Goal: Task Accomplishment & Management: Manage account settings

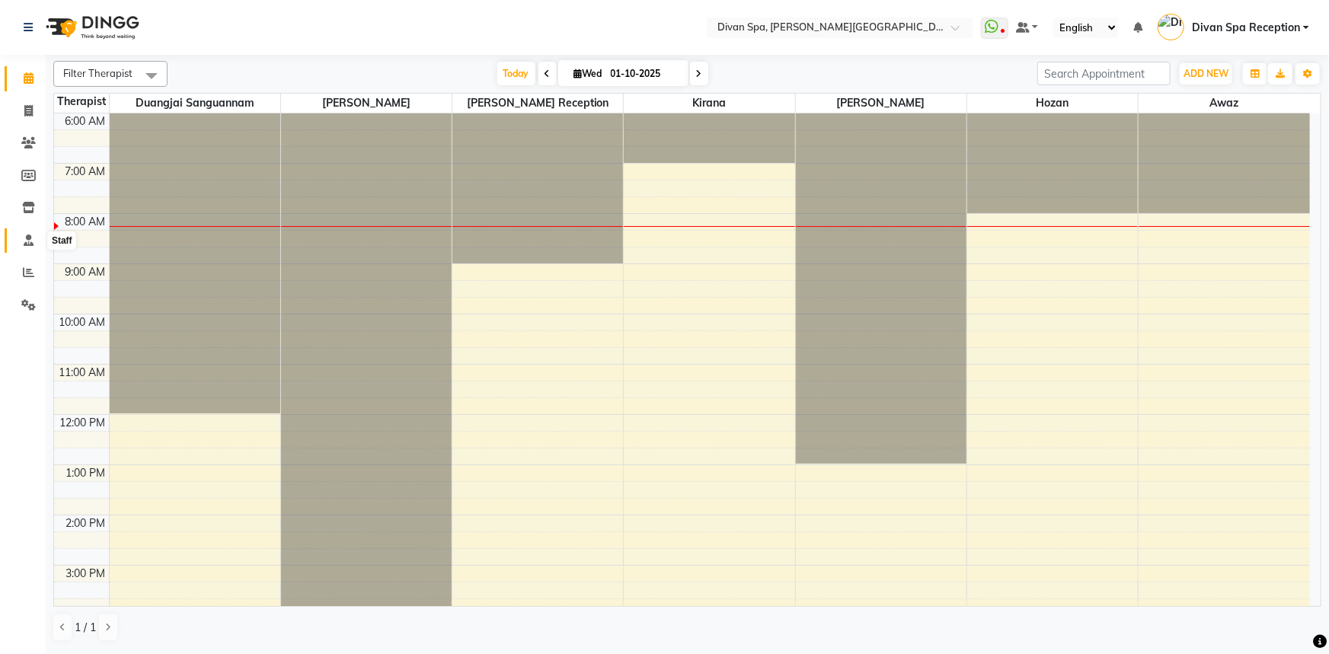
click at [30, 242] on icon at bounding box center [29, 240] width 10 height 11
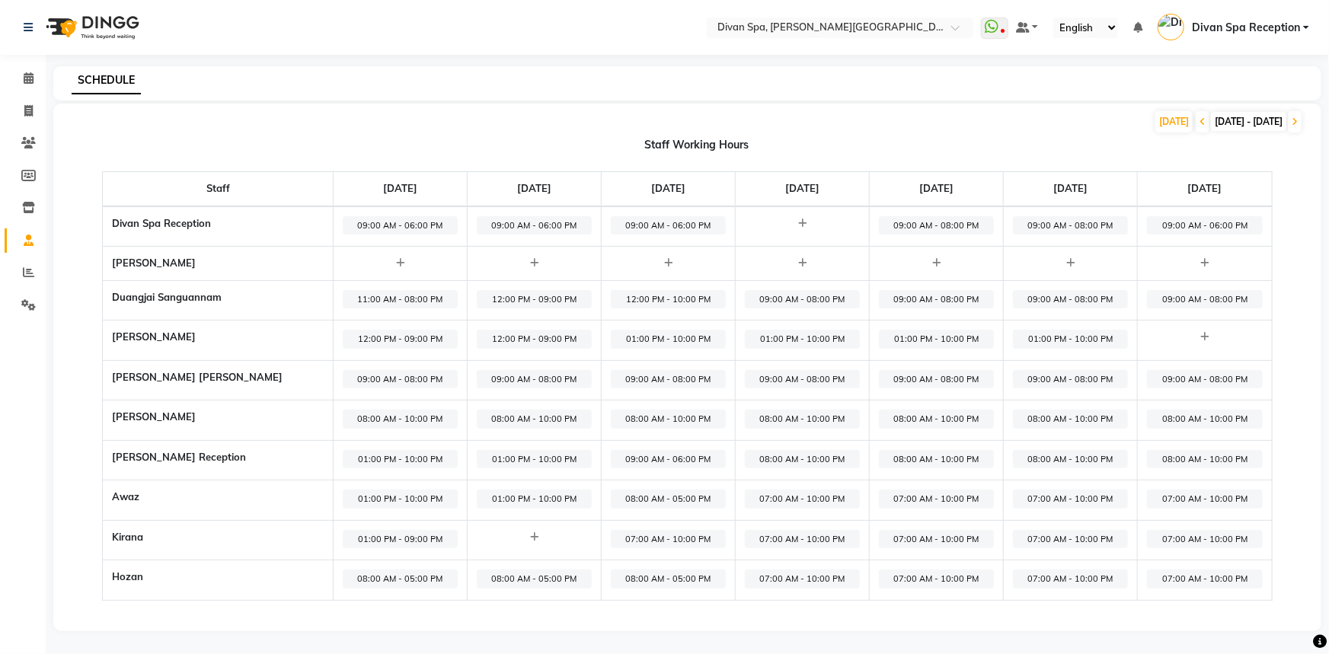
click at [635, 580] on span "08:00 AM - 05:00 PM" at bounding box center [668, 579] width 115 height 19
select select "08:00 AM"
select select "05:00 PM"
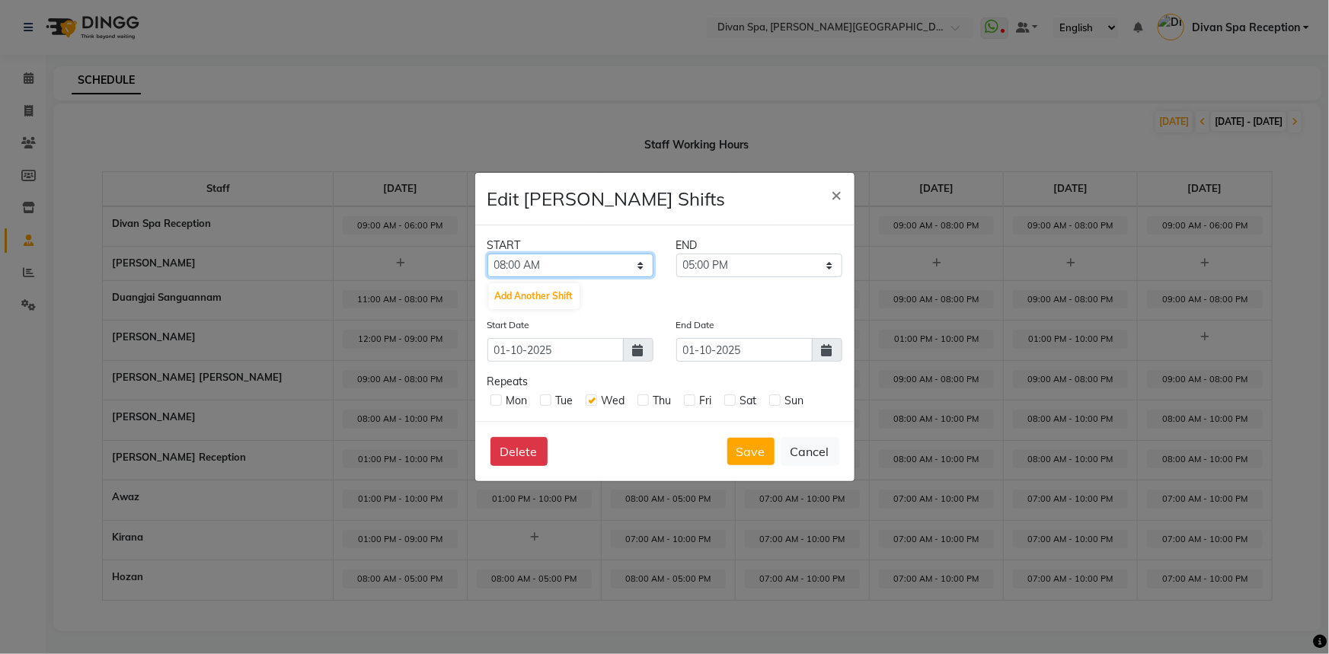
click at [639, 263] on select "12:00 AM 12:15 AM 12:30 AM 12:45 AM 01:00 AM 01:15 AM 01:30 AM 01:45 AM 02:00 A…" at bounding box center [571, 266] width 166 height 24
select select "01:00 PM"
click at [488, 254] on select "12:00 AM 12:15 AM 12:30 AM 12:45 AM 01:00 AM 01:15 AM 01:30 AM 01:45 AM 02:00 A…" at bounding box center [571, 266] width 166 height 24
click at [833, 263] on select "01:15 PM 01:30 PM 01:45 PM 02:00 PM 02:15 PM 02:30 PM 02:45 PM 03:00 PM 03:15 P…" at bounding box center [759, 266] width 166 height 24
select select "10:00 PM"
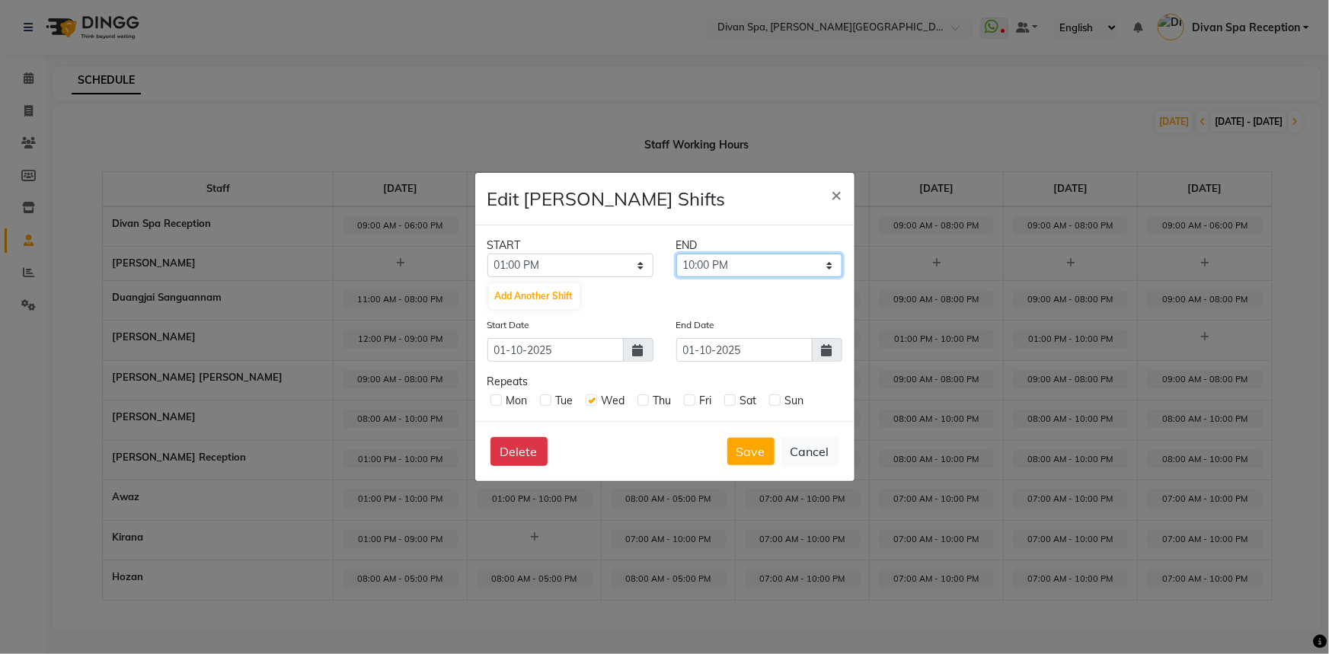
click at [676, 254] on select "01:15 PM 01:30 PM 01:45 PM 02:00 PM 02:15 PM 02:30 PM 02:45 PM 03:00 PM 03:15 P…" at bounding box center [759, 266] width 166 height 24
click at [752, 443] on button "Save" at bounding box center [750, 451] width 47 height 27
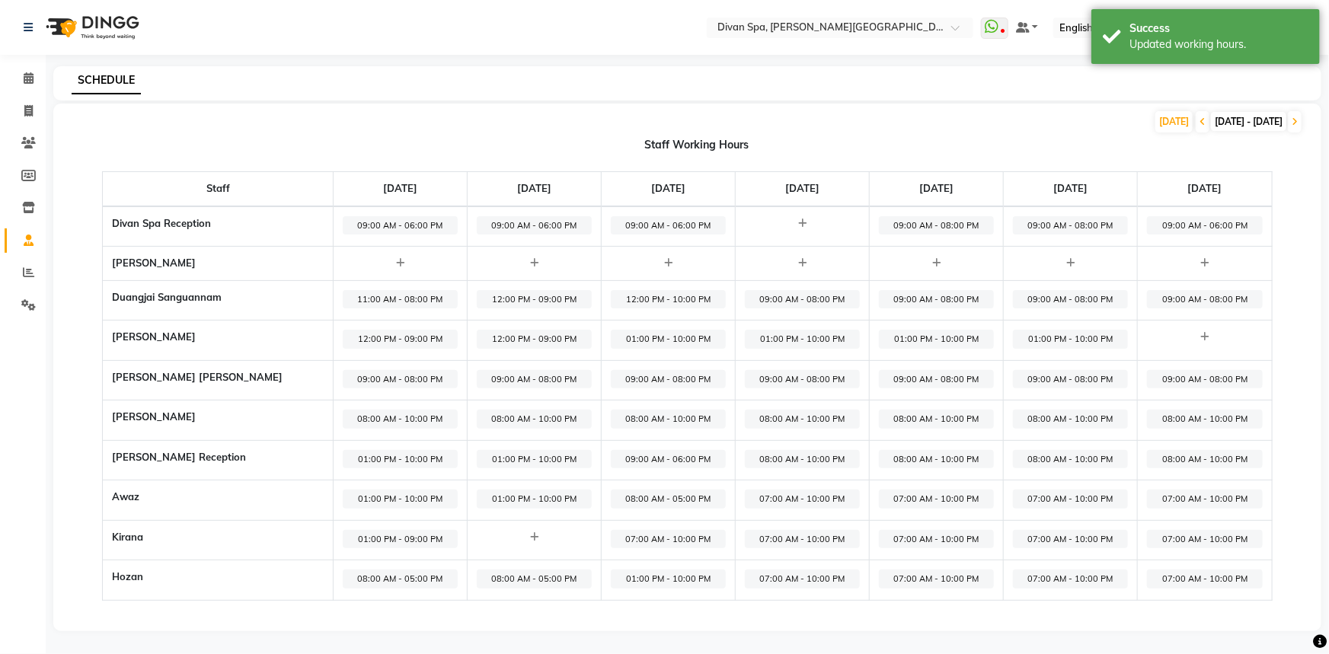
click at [675, 574] on span "01:00 PM - 10:00 PM" at bounding box center [668, 579] width 115 height 19
select select "01:00 PM"
select select "10:00 PM"
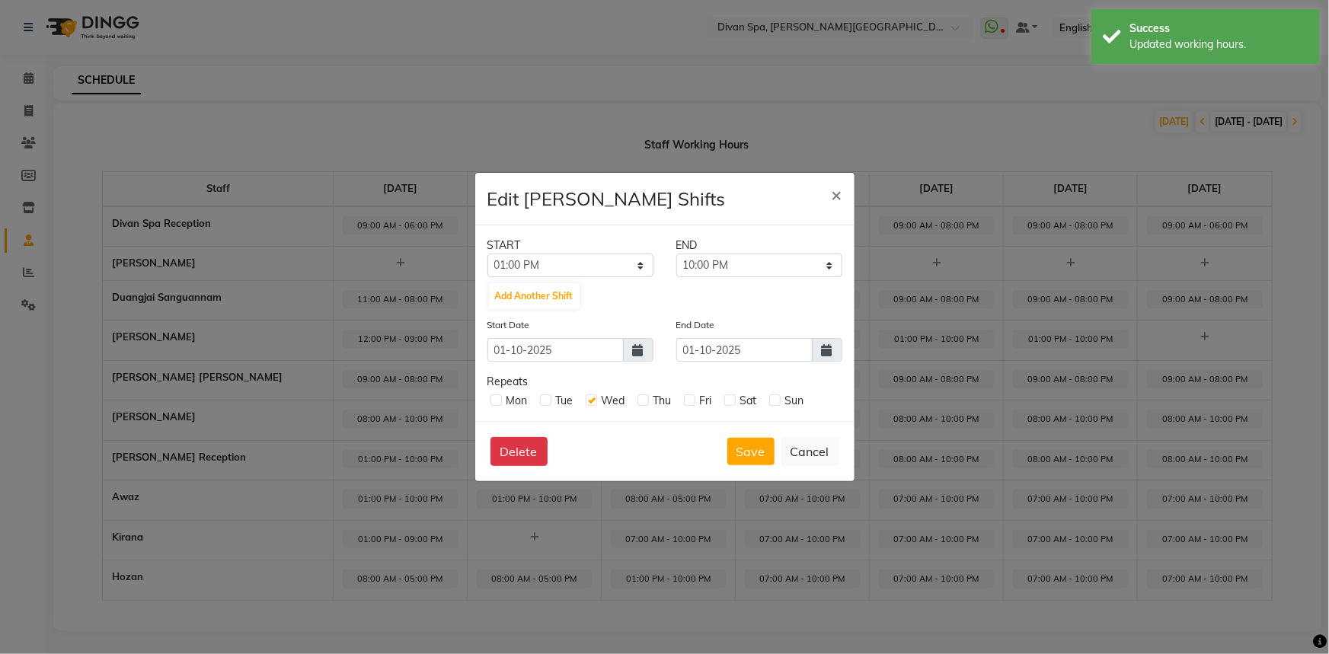
click at [646, 404] on label at bounding box center [643, 400] width 11 height 11
click at [646, 404] on input "checkbox" at bounding box center [643, 400] width 10 height 10
checkbox input "true"
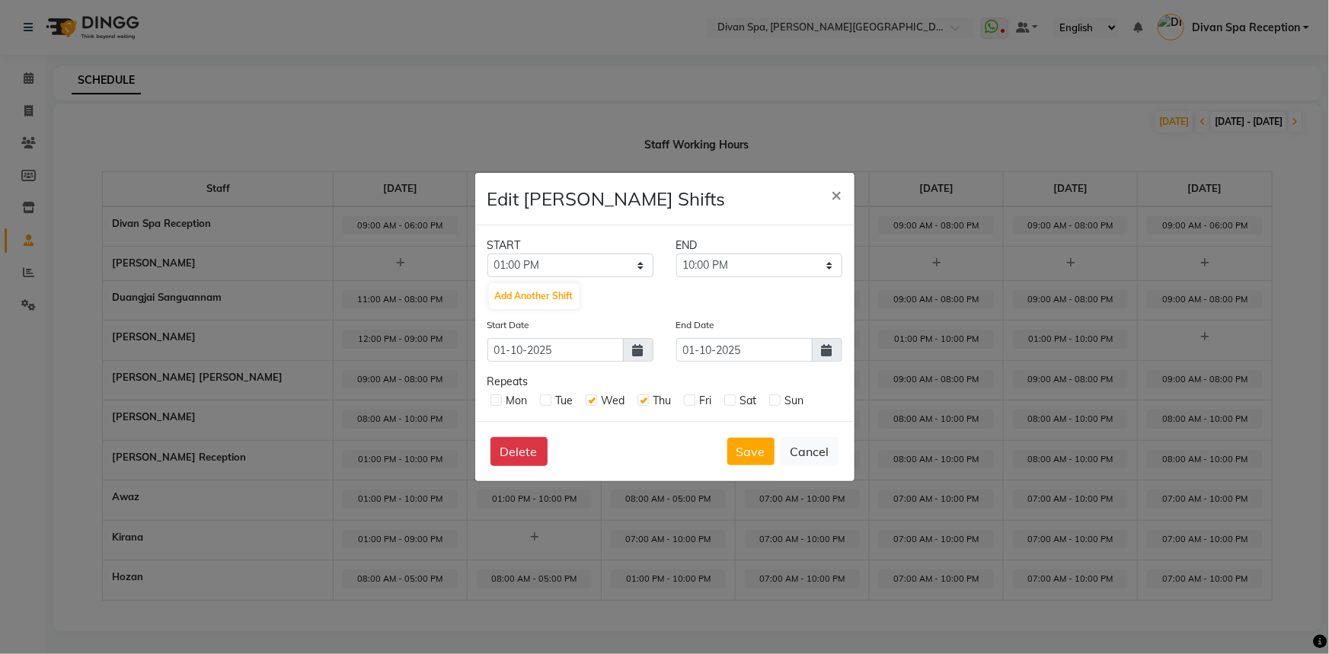
drag, startPoint x: 683, startPoint y: 401, endPoint x: 693, endPoint y: 401, distance: 9.9
click at [684, 401] on div "Mon Tue Wed Thu Fri Sat Sun" at bounding box center [665, 399] width 355 height 19
click at [687, 398] on label at bounding box center [689, 400] width 11 height 11
click at [687, 398] on input "checkbox" at bounding box center [689, 400] width 10 height 10
checkbox input "true"
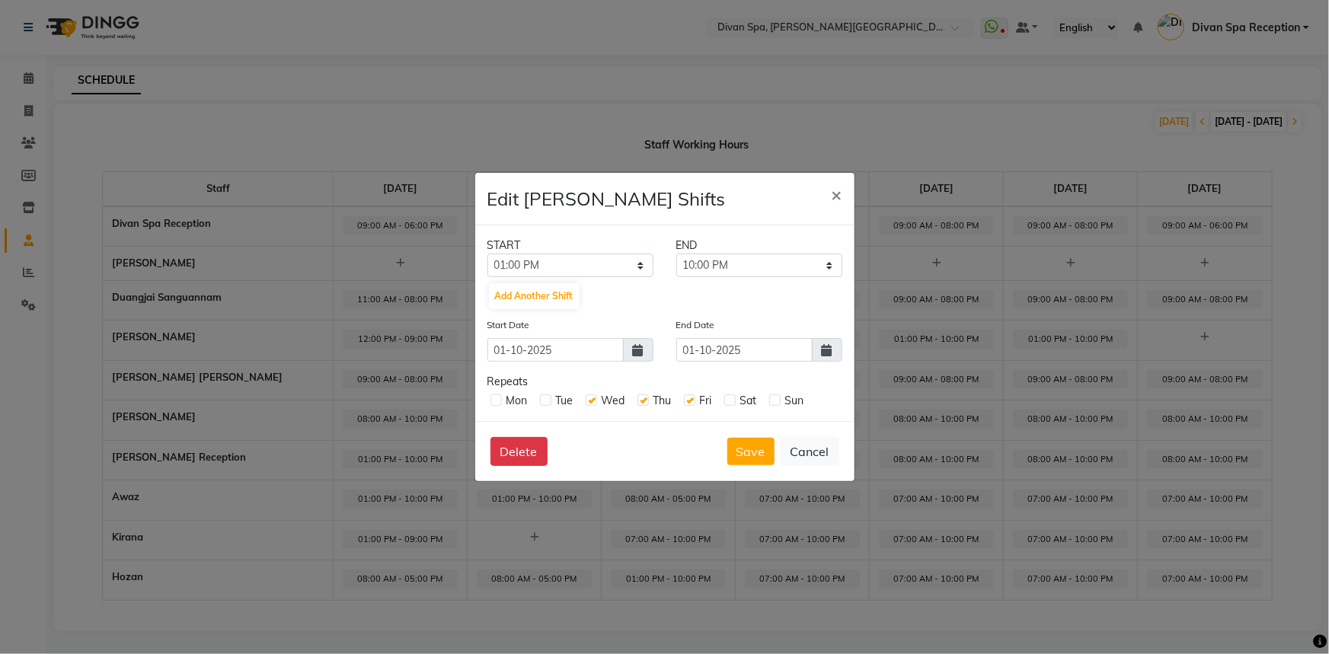
click at [727, 401] on label at bounding box center [729, 400] width 11 height 11
click at [727, 401] on input "checkbox" at bounding box center [729, 400] width 10 height 10
checkbox input "true"
click at [772, 401] on label at bounding box center [774, 400] width 11 height 11
click at [772, 401] on input "checkbox" at bounding box center [774, 400] width 10 height 10
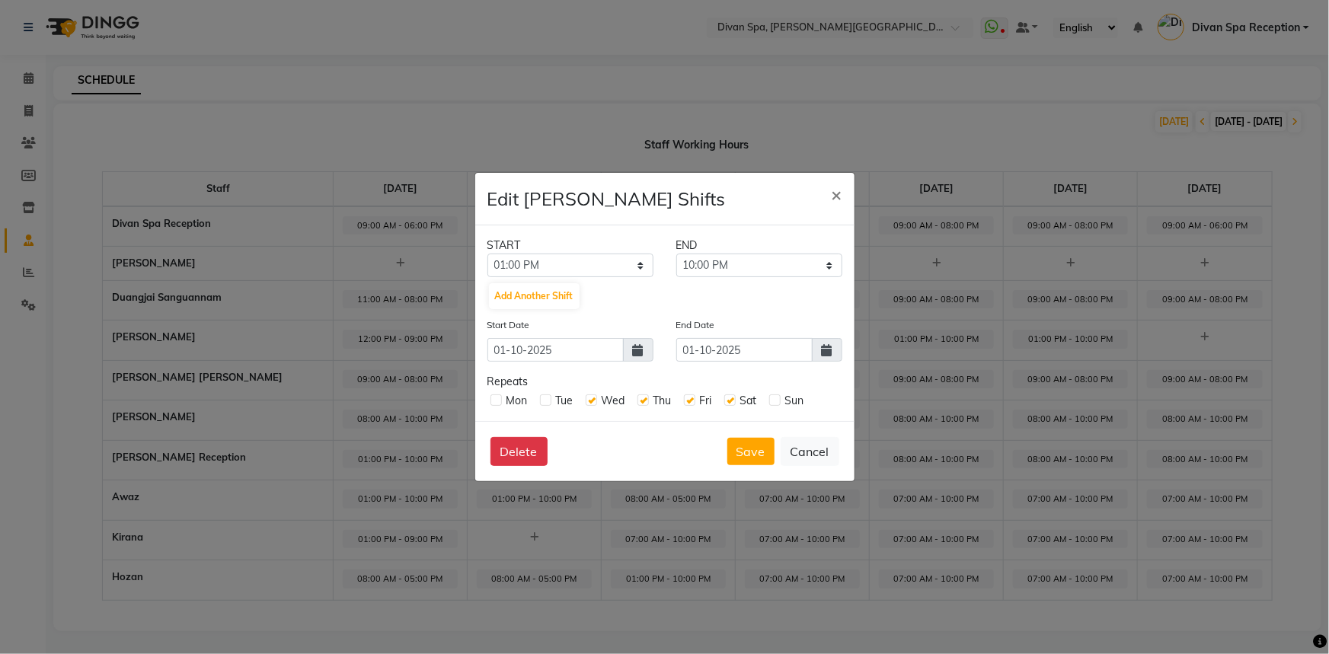
checkbox input "true"
click at [823, 350] on icon at bounding box center [827, 350] width 11 height 12
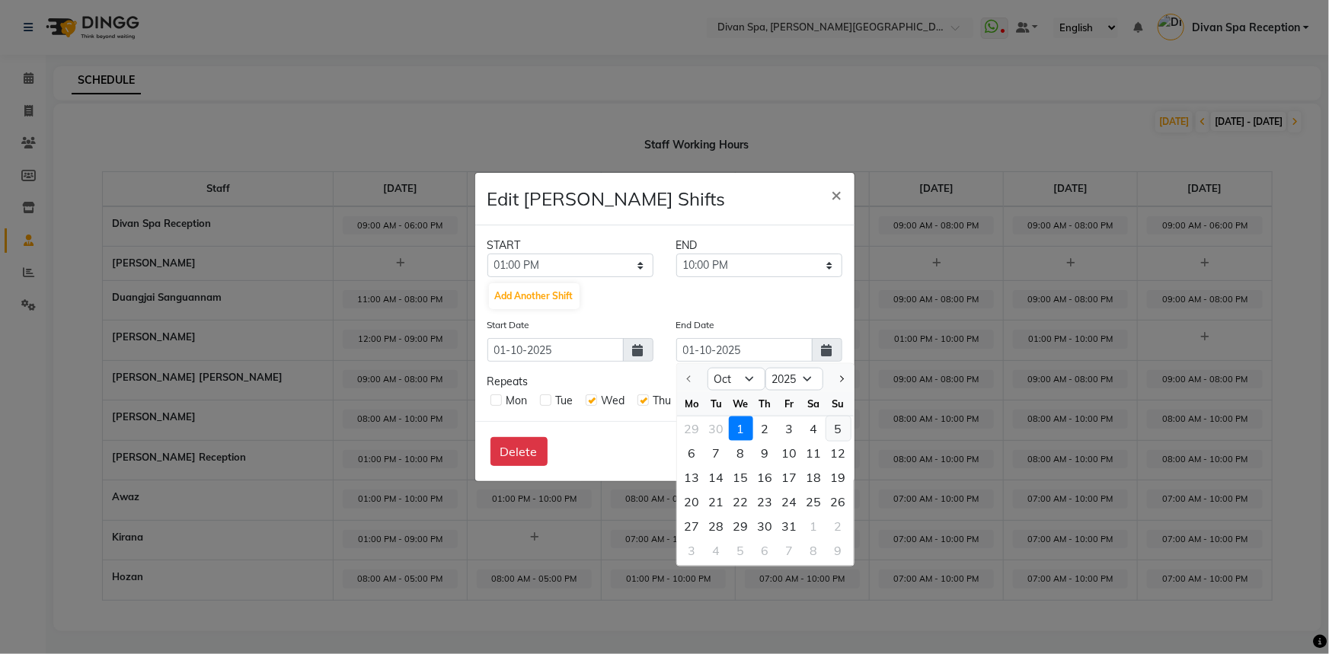
click at [830, 427] on div "5" at bounding box center [838, 429] width 24 height 24
type input "05-10-2025"
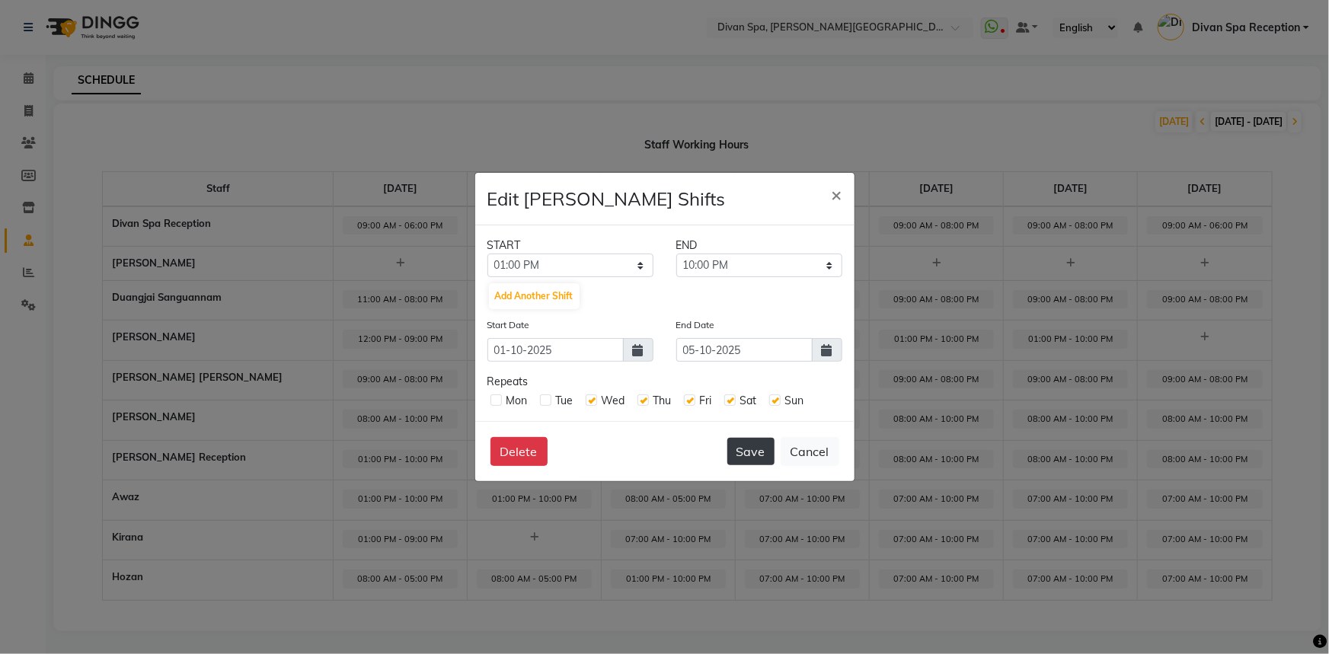
click at [746, 448] on button "Save" at bounding box center [750, 451] width 47 height 27
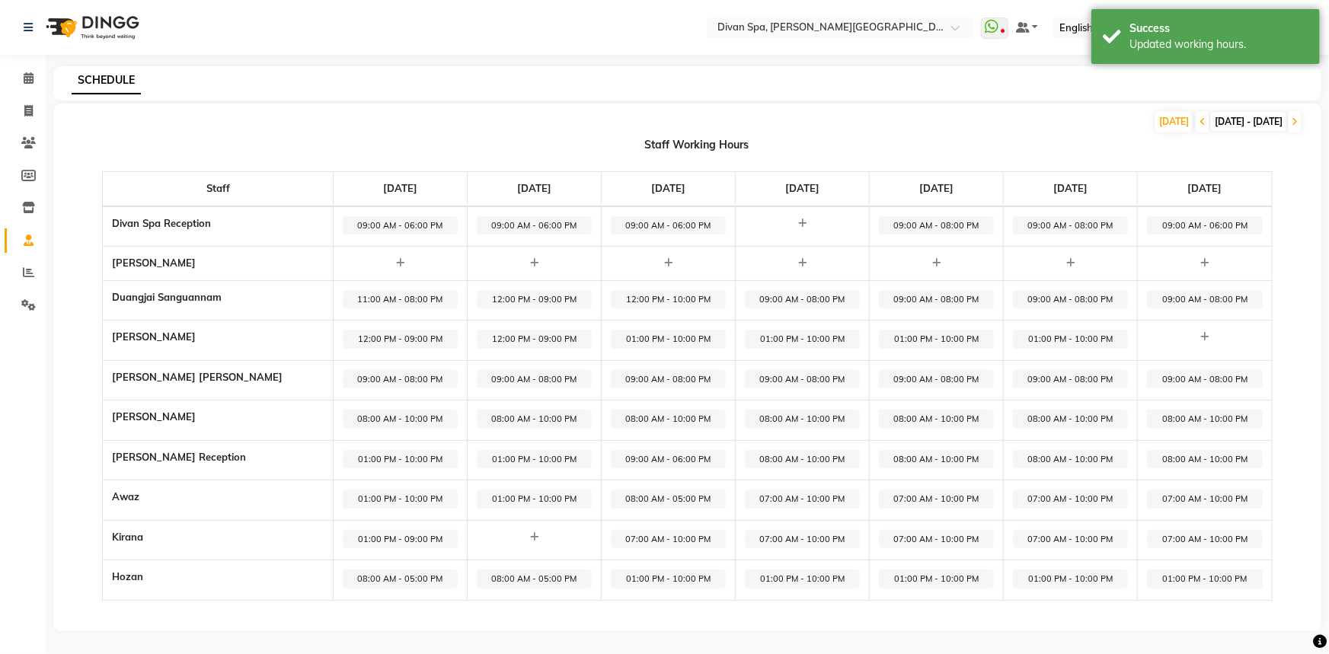
click at [1052, 577] on span "01:00 PM - 10:00 PM" at bounding box center [1070, 579] width 115 height 19
select select "01:00 PM"
select select "10:00 PM"
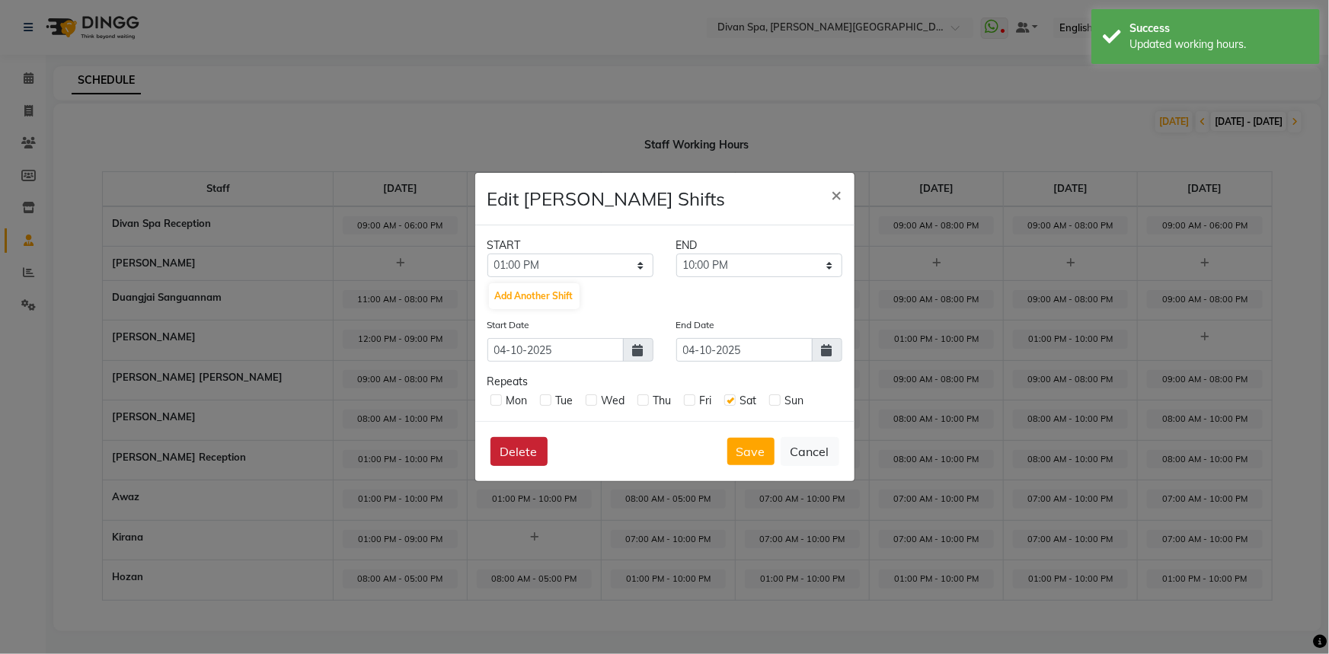
click at [509, 443] on button "Delete" at bounding box center [519, 451] width 57 height 29
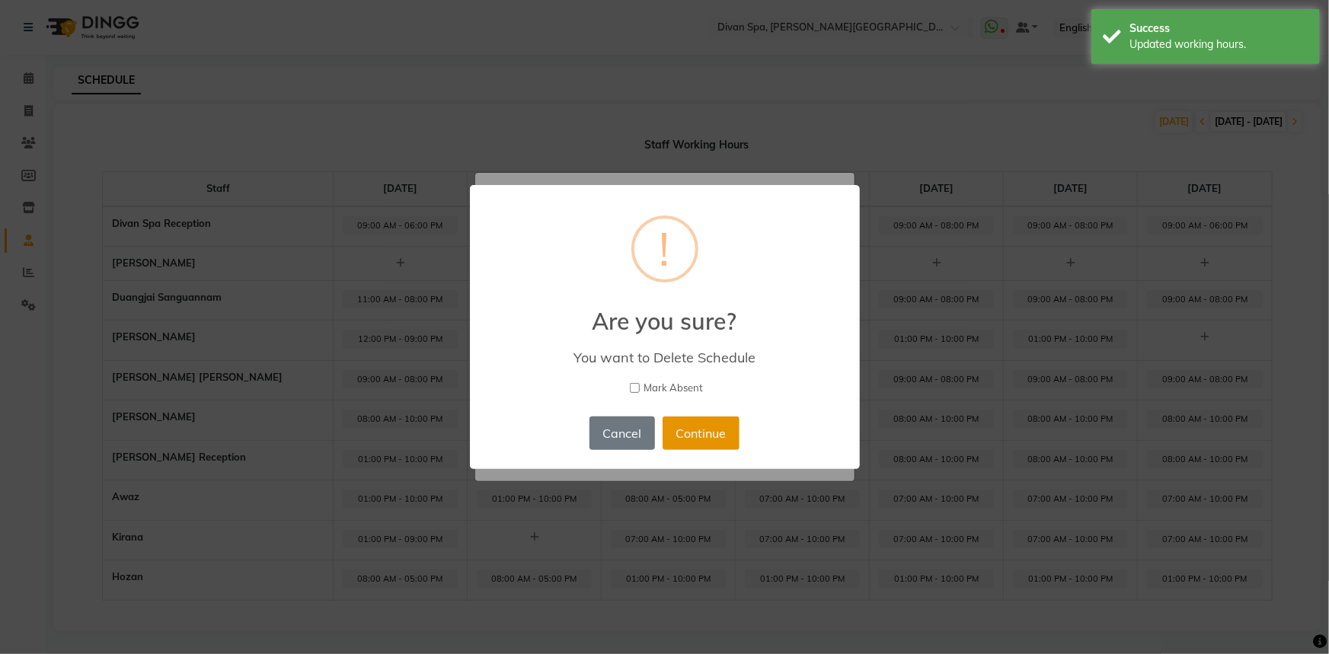
click at [682, 432] on button "Continue" at bounding box center [701, 434] width 77 height 34
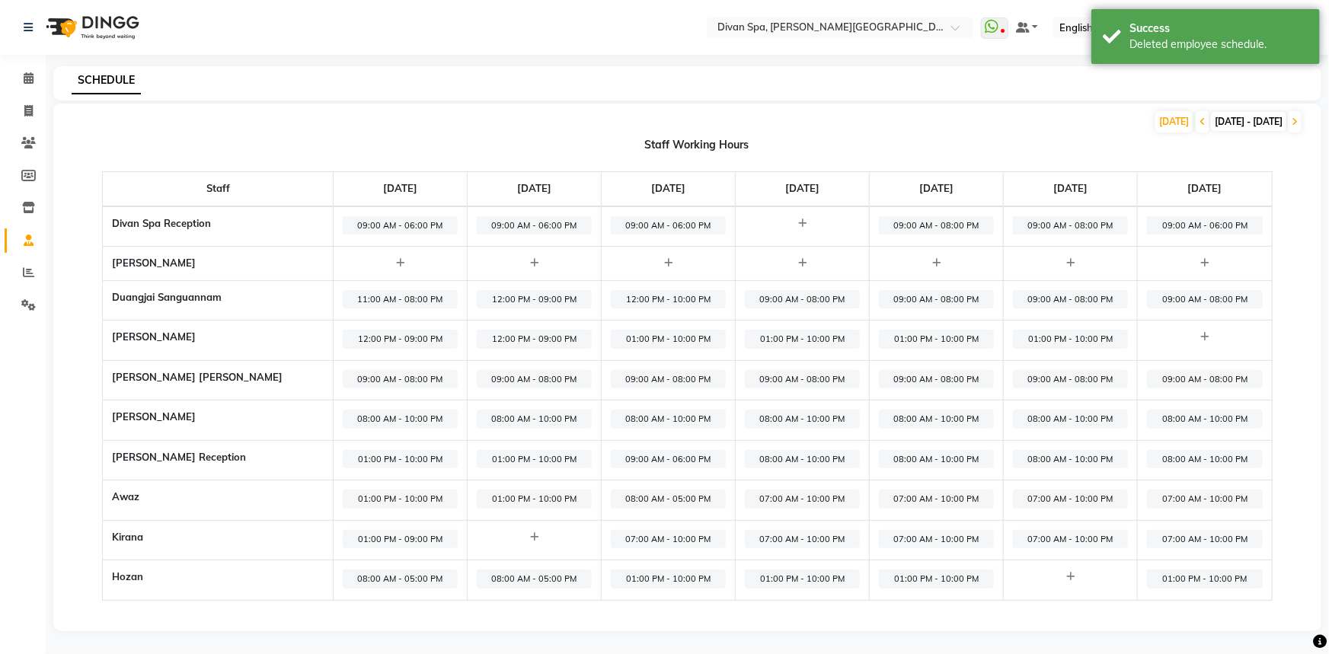
click at [657, 499] on span "08:00 AM - 05:00 PM" at bounding box center [668, 499] width 115 height 19
select select "08:00 AM"
select select "05:00 PM"
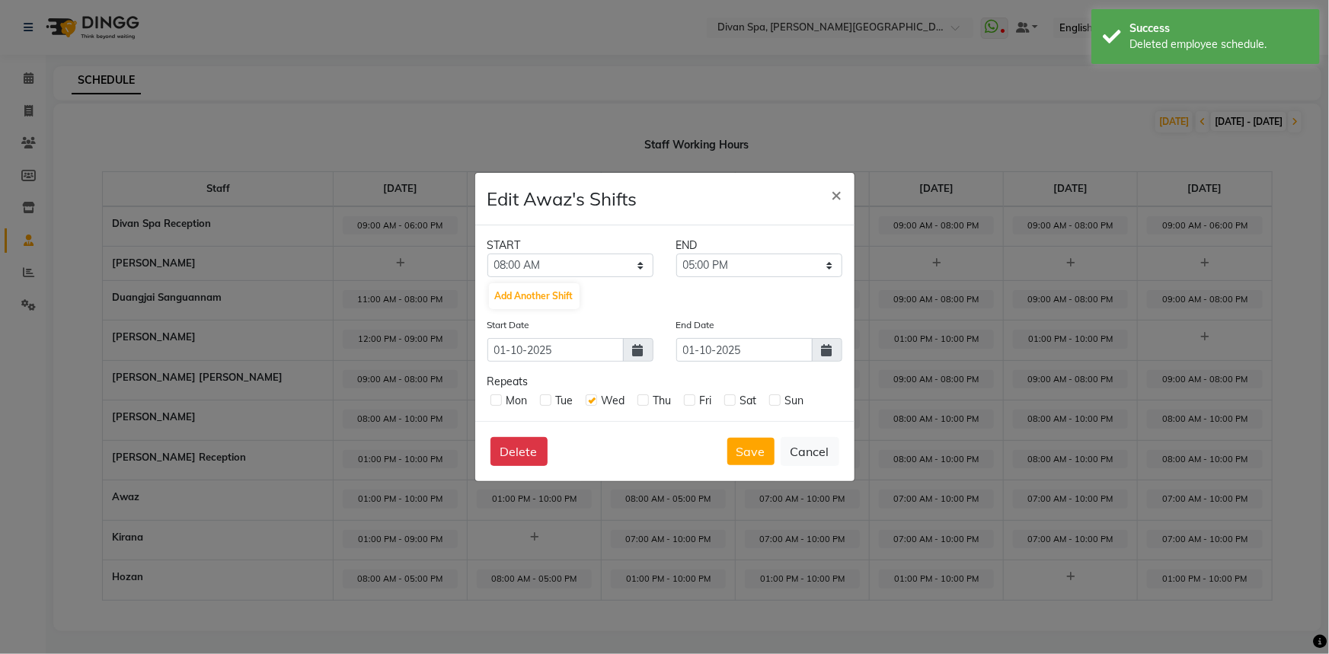
click at [643, 401] on label at bounding box center [643, 400] width 11 height 11
click at [643, 401] on input "checkbox" at bounding box center [643, 400] width 10 height 10
click at [643, 401] on label at bounding box center [643, 400] width 11 height 11
click at [643, 401] on input "checkbox" at bounding box center [643, 400] width 10 height 10
click at [643, 401] on label at bounding box center [643, 400] width 11 height 11
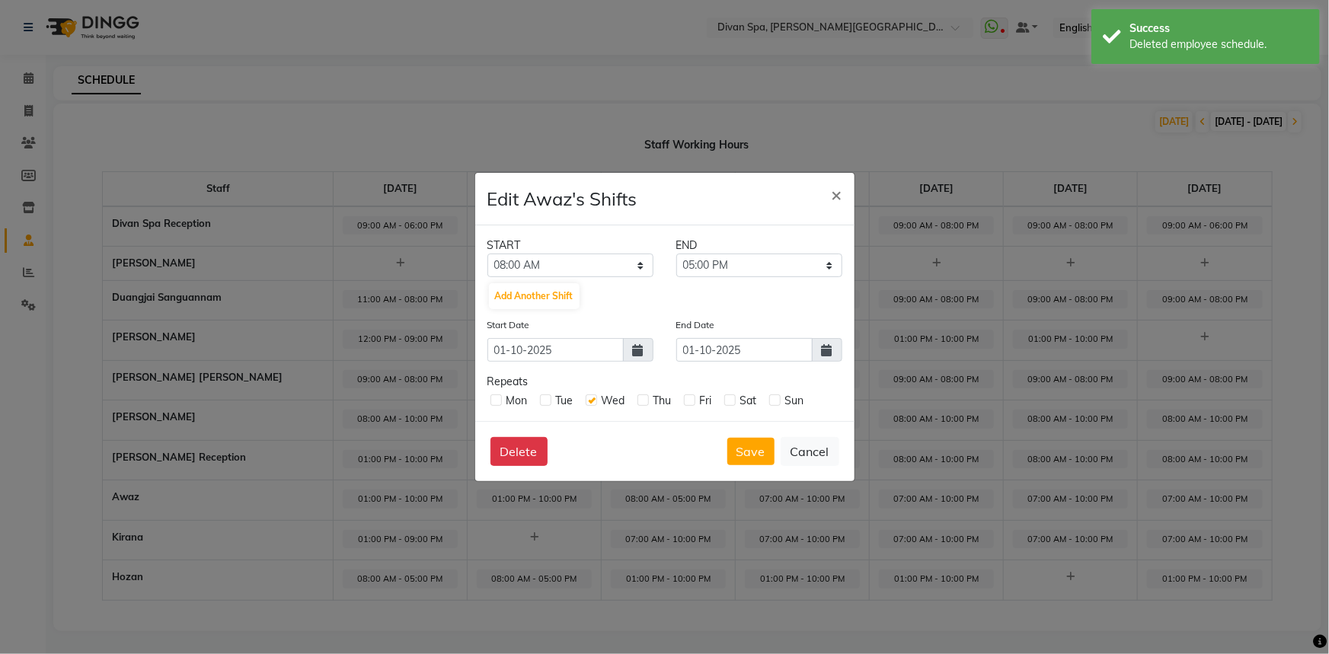
click at [643, 401] on input "checkbox" at bounding box center [643, 400] width 10 height 10
checkbox input "true"
click at [686, 399] on label at bounding box center [689, 400] width 11 height 11
click at [686, 399] on input "checkbox" at bounding box center [689, 400] width 10 height 10
checkbox input "true"
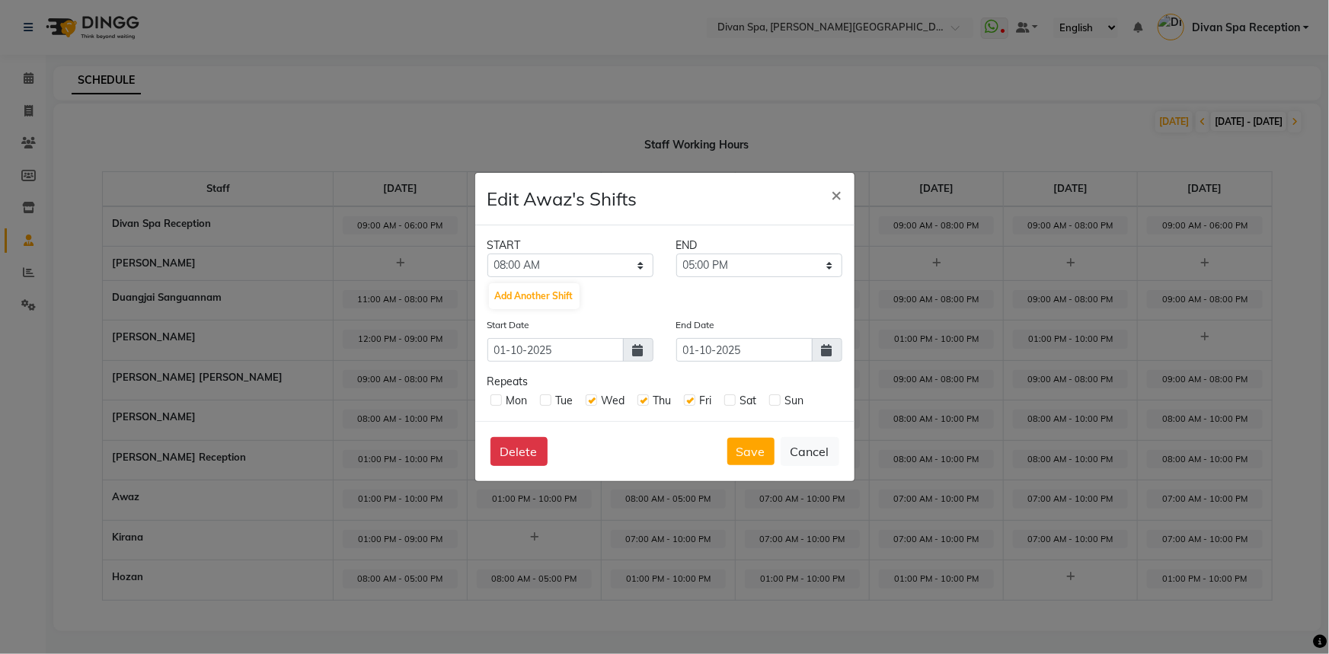
click at [734, 401] on label at bounding box center [729, 400] width 11 height 11
click at [734, 401] on input "checkbox" at bounding box center [729, 400] width 10 height 10
checkbox input "true"
click at [773, 401] on label at bounding box center [774, 400] width 11 height 11
click at [773, 401] on input "checkbox" at bounding box center [774, 400] width 10 height 10
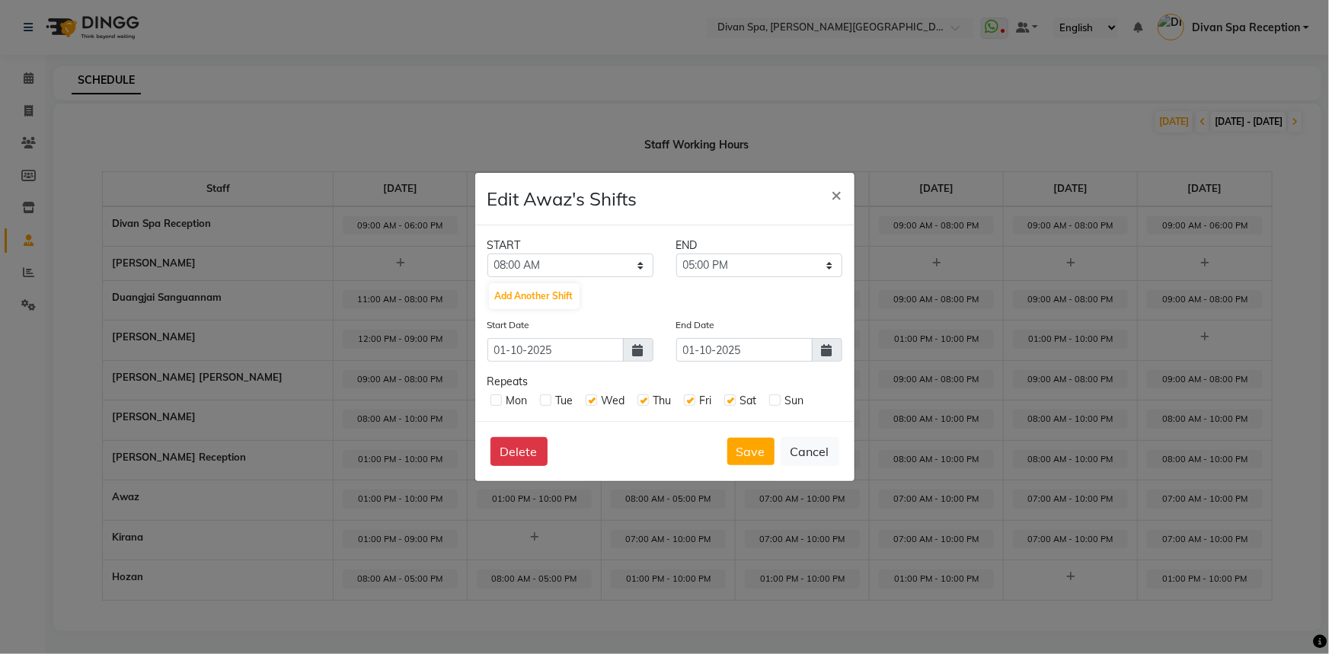
checkbox input "true"
click at [830, 353] on icon at bounding box center [827, 350] width 11 height 12
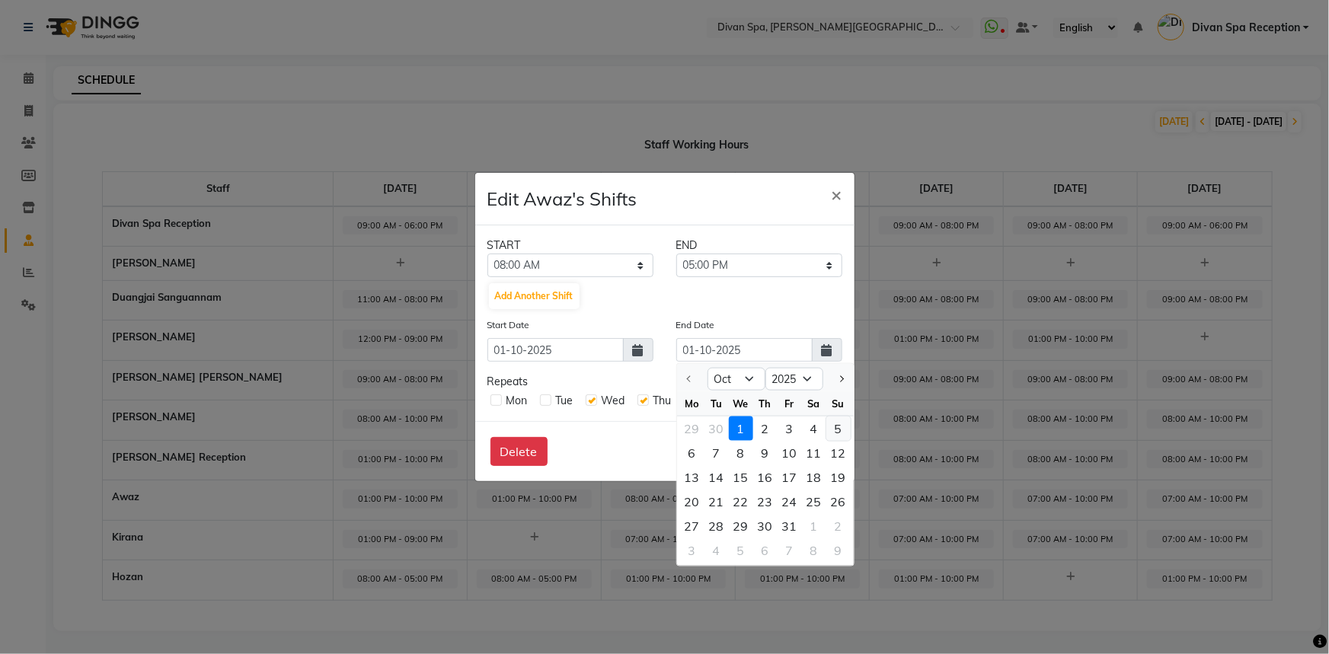
click at [830, 430] on div "5" at bounding box center [838, 429] width 24 height 24
type input "05-10-2025"
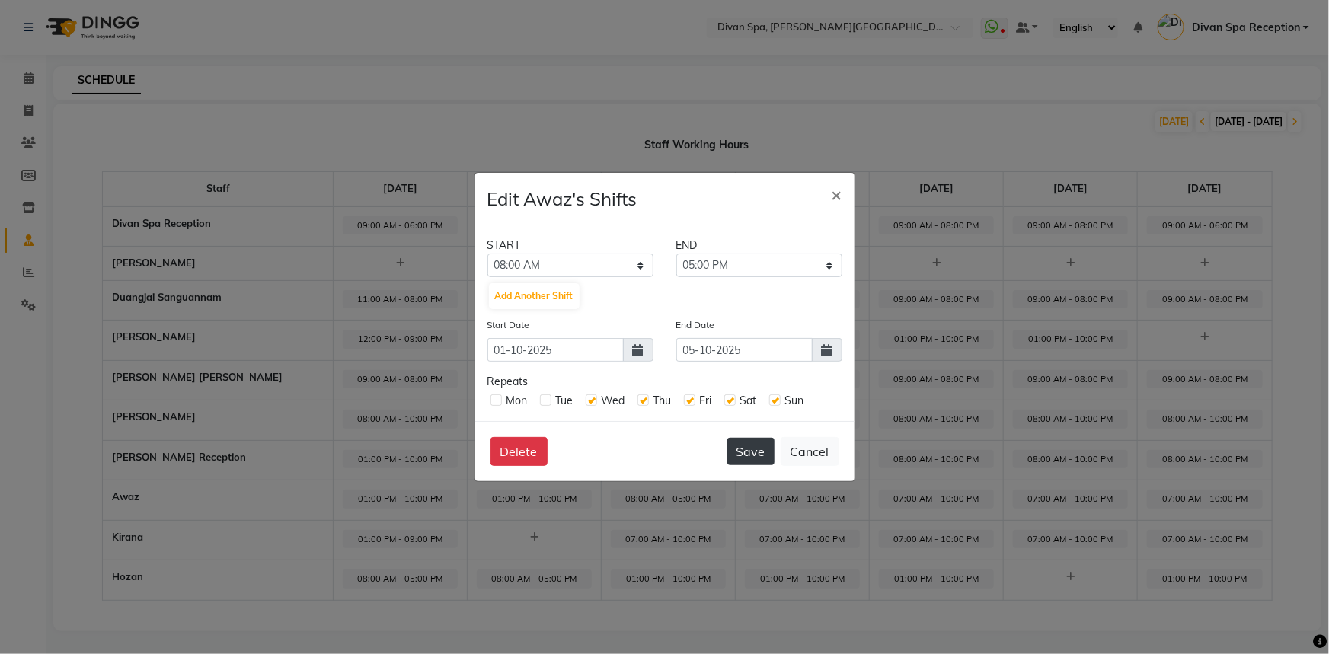
click at [756, 448] on button "Save" at bounding box center [750, 451] width 47 height 27
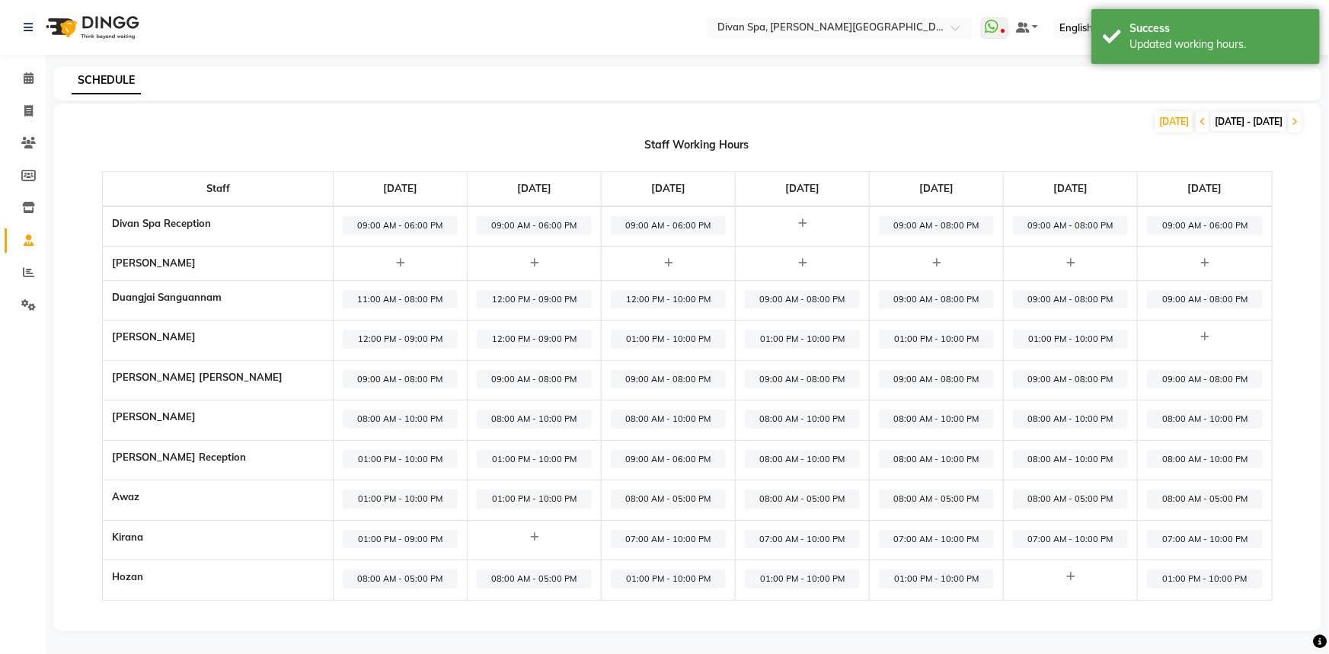
click at [784, 498] on span "08:00 AM - 05:00 PM" at bounding box center [802, 499] width 115 height 19
select select "08:00 AM"
select select "05:00 PM"
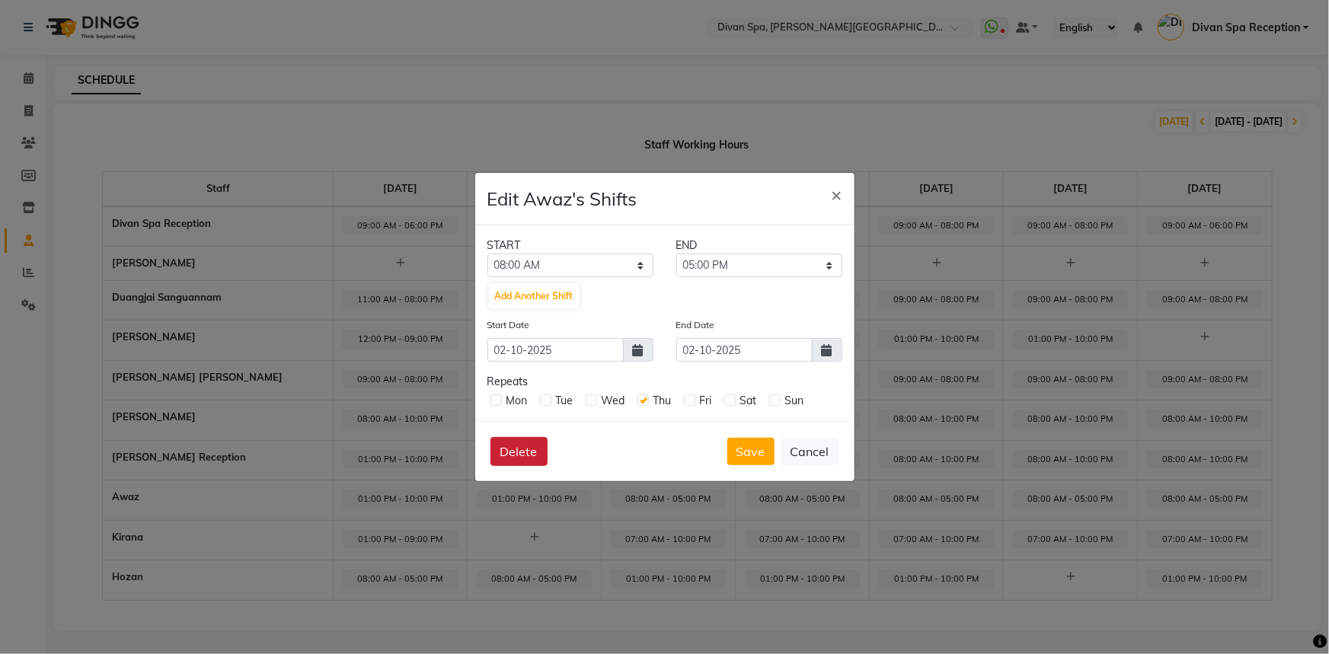
click at [532, 449] on button "Delete" at bounding box center [519, 451] width 57 height 29
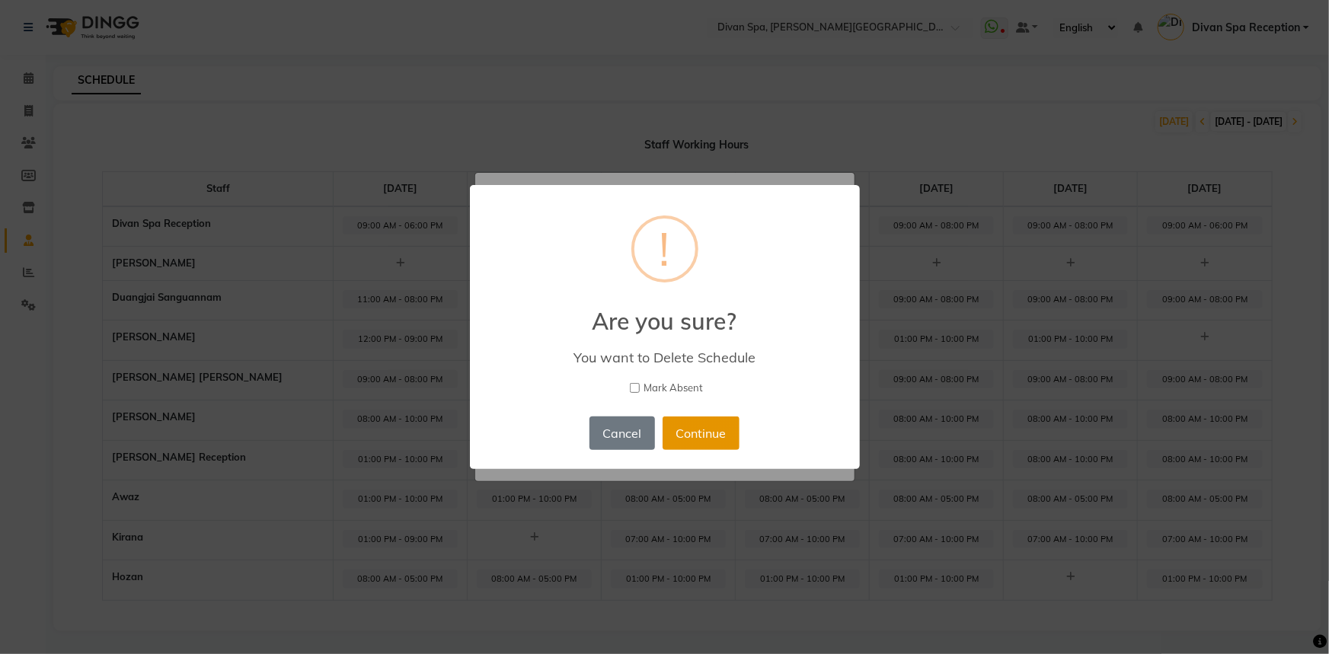
click at [705, 434] on button "Continue" at bounding box center [701, 434] width 77 height 34
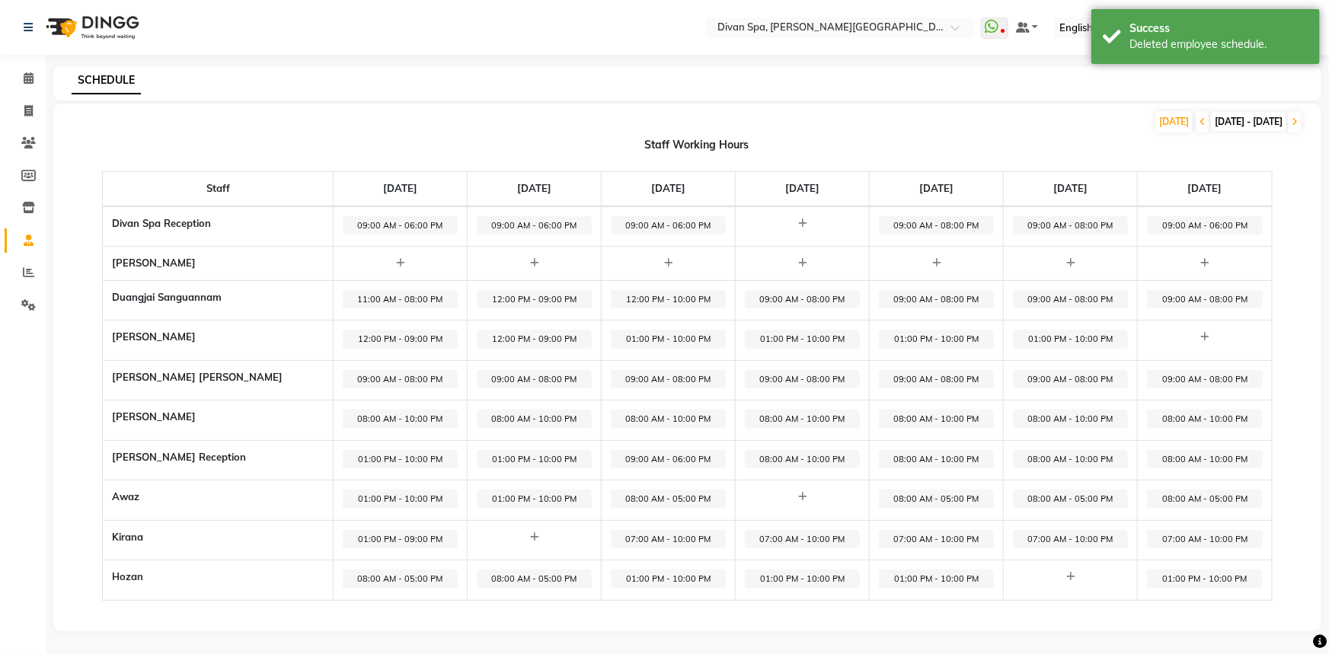
click at [1072, 497] on span "08:00 AM - 05:00 PM" at bounding box center [1070, 499] width 115 height 19
select select "08:00 AM"
select select "05:00 PM"
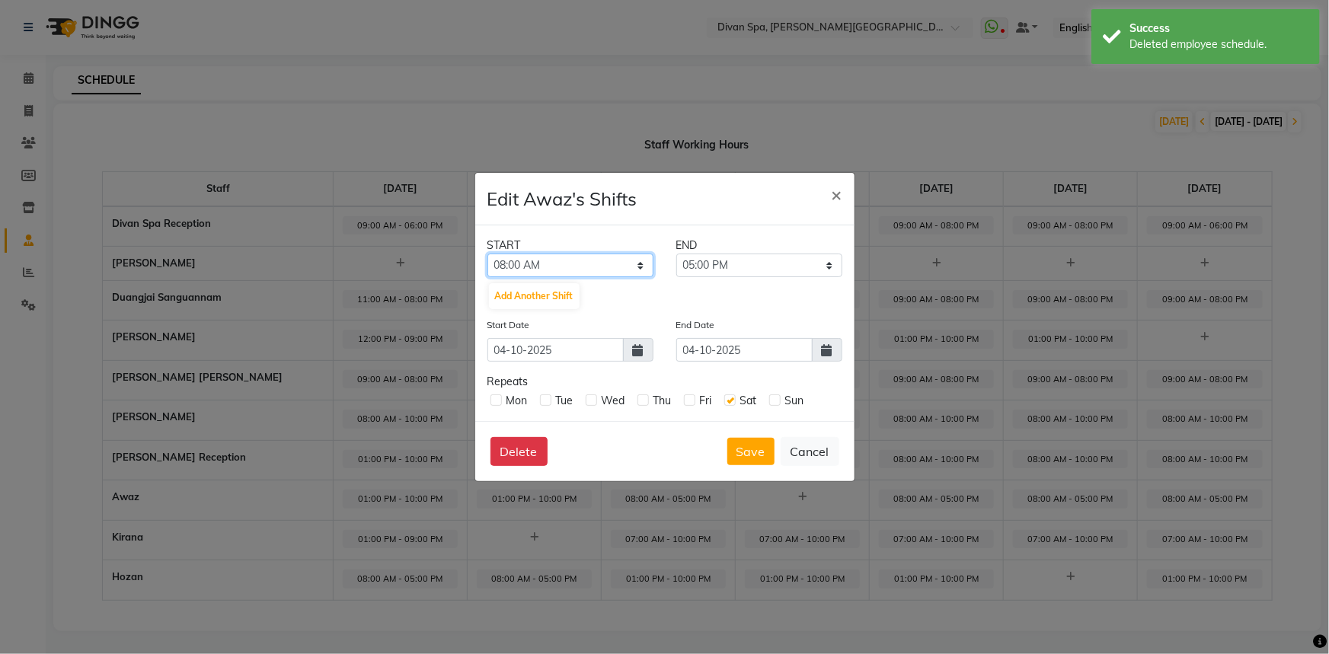
click at [640, 266] on select "12:00 AM 12:15 AM 12:30 AM 12:45 AM 01:00 AM 01:15 AM 01:30 AM 01:45 AM 02:00 A…" at bounding box center [571, 266] width 166 height 24
select select "01:00 PM"
click at [488, 254] on select "12:00 AM 12:15 AM 12:30 AM 12:45 AM 01:00 AM 01:15 AM 01:30 AM 01:45 AM 02:00 A…" at bounding box center [571, 266] width 166 height 24
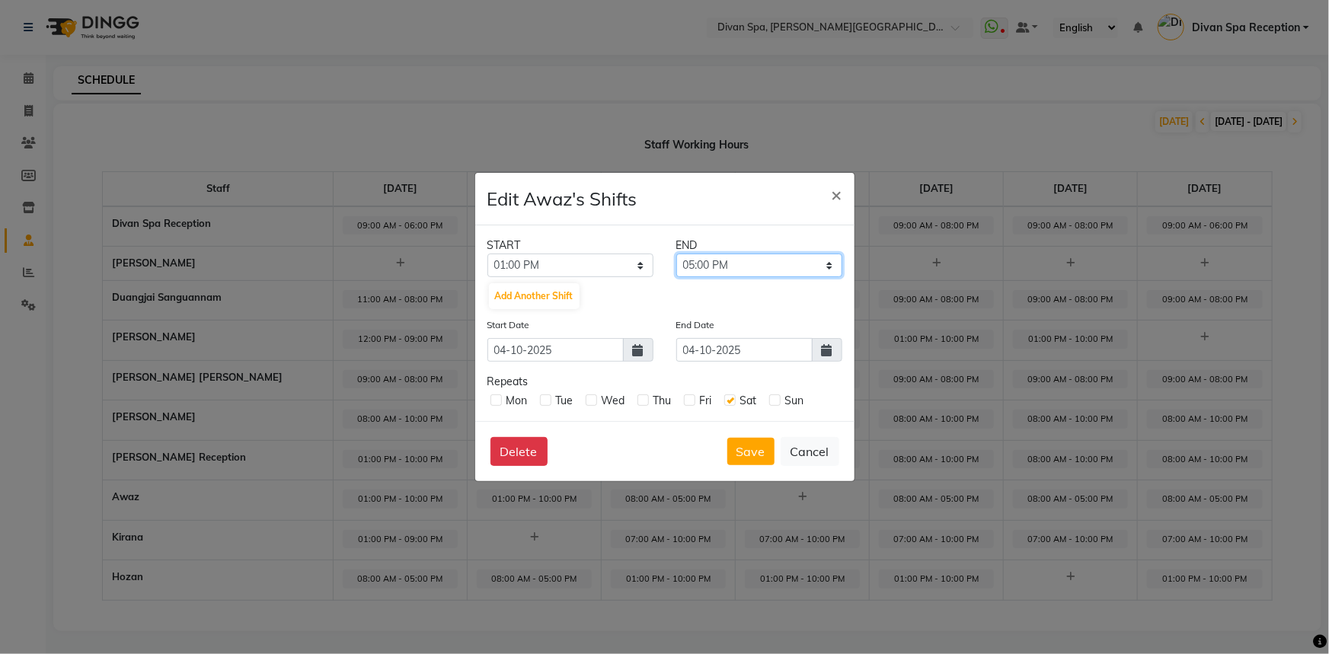
click at [826, 264] on select "01:15 PM 01:30 PM 01:45 PM 02:00 PM 02:15 PM 02:30 PM 02:45 PM 03:00 PM 03:15 P…" at bounding box center [759, 266] width 166 height 24
select select "10:00 PM"
click at [676, 254] on select "01:15 PM 01:30 PM 01:45 PM 02:00 PM 02:15 PM 02:30 PM 02:45 PM 03:00 PM 03:15 P…" at bounding box center [759, 266] width 166 height 24
click at [756, 449] on button "Save" at bounding box center [750, 451] width 47 height 27
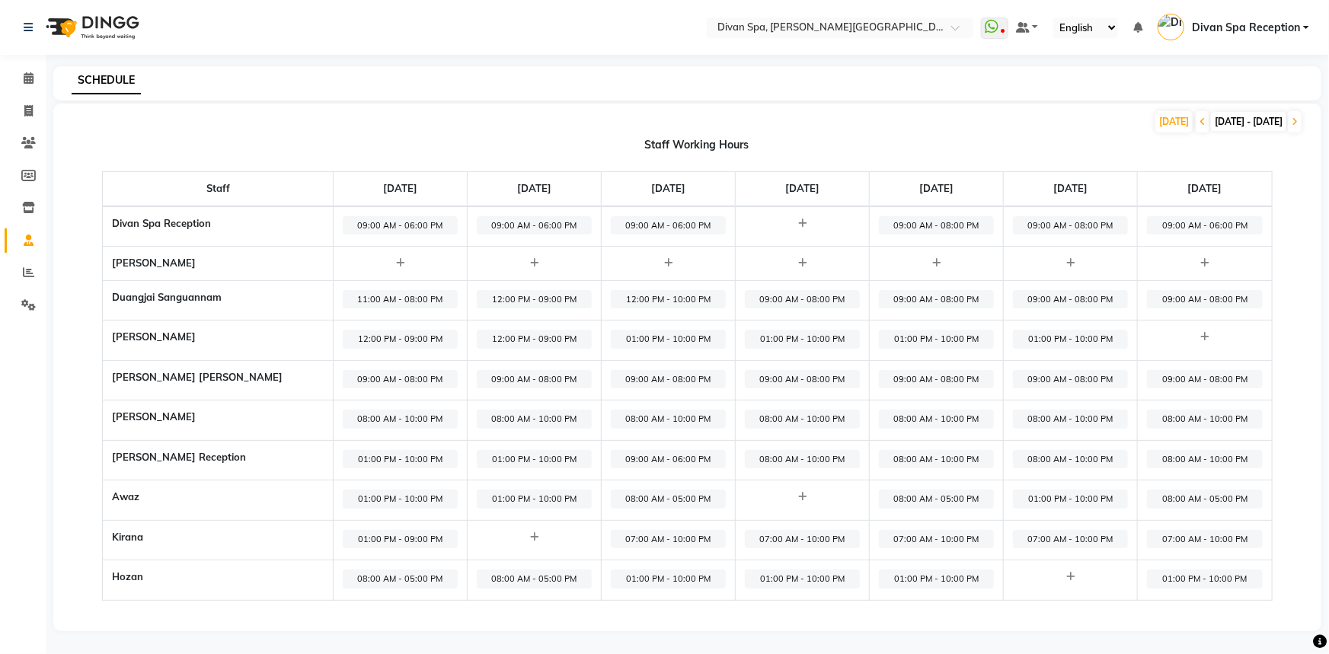
click at [638, 458] on span "09:00 AM - 06:00 PM" at bounding box center [668, 459] width 115 height 19
select select "09:00 AM"
select select "06:00 PM"
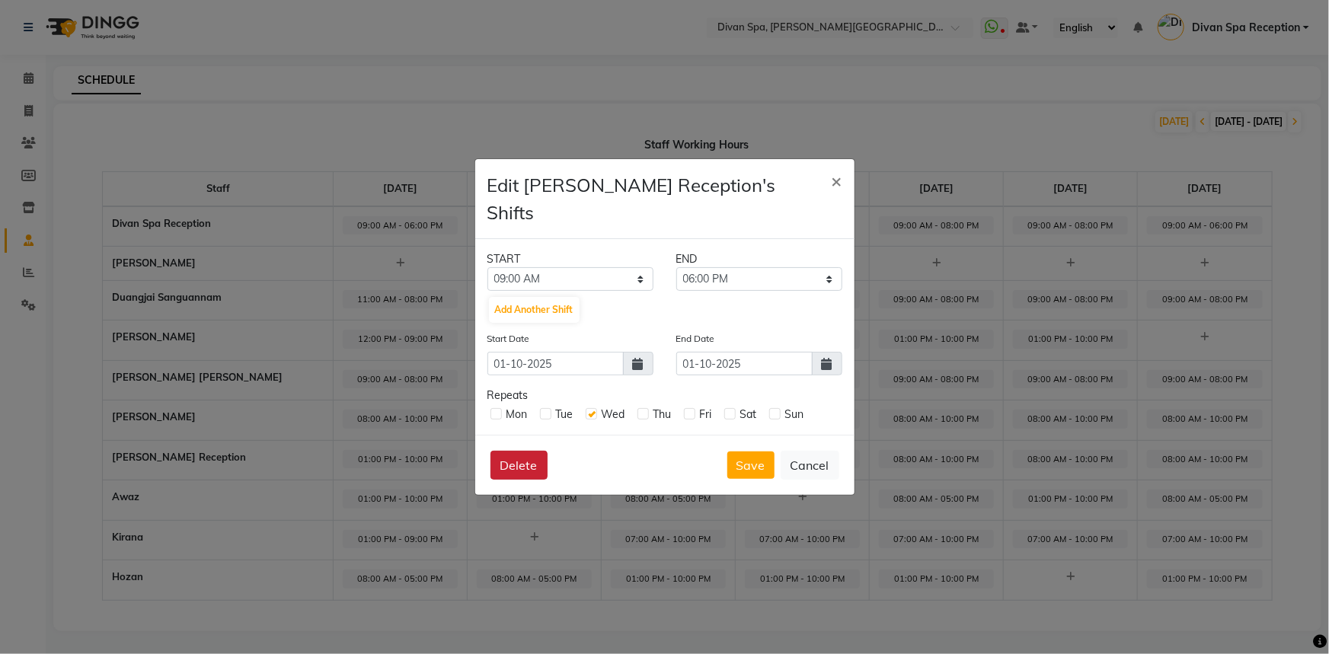
click at [514, 451] on button "Delete" at bounding box center [519, 465] width 57 height 29
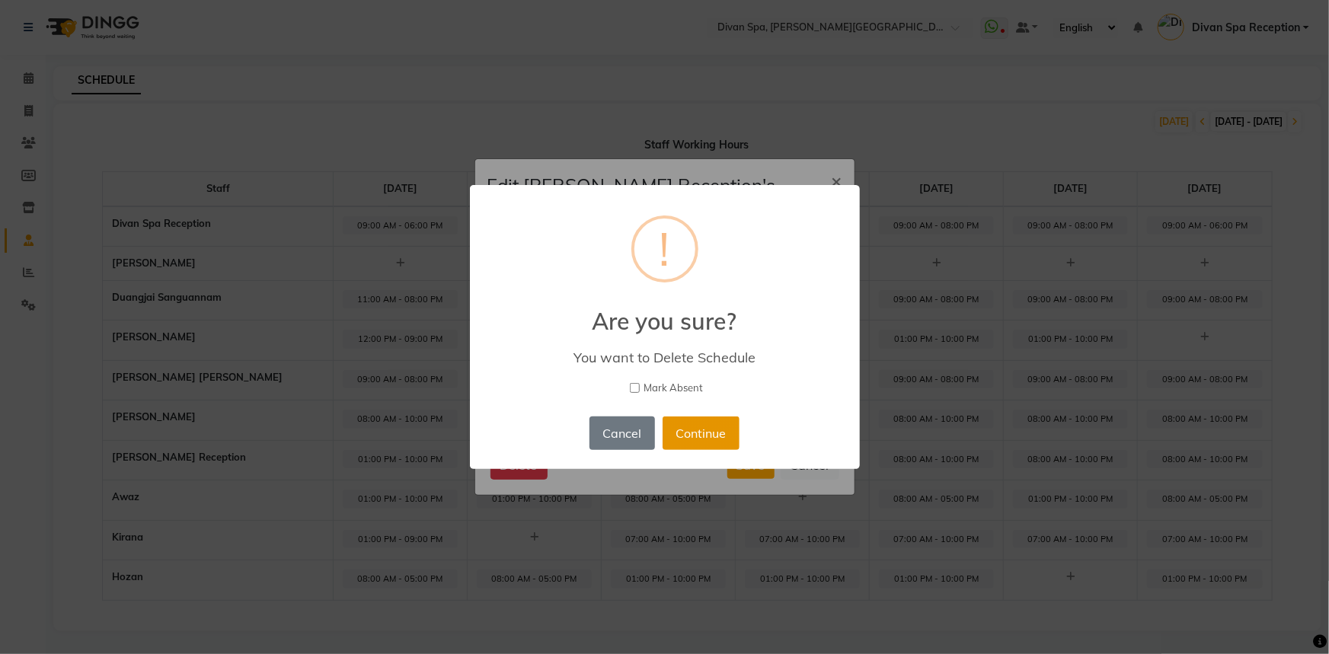
click at [689, 434] on button "Continue" at bounding box center [701, 434] width 77 height 34
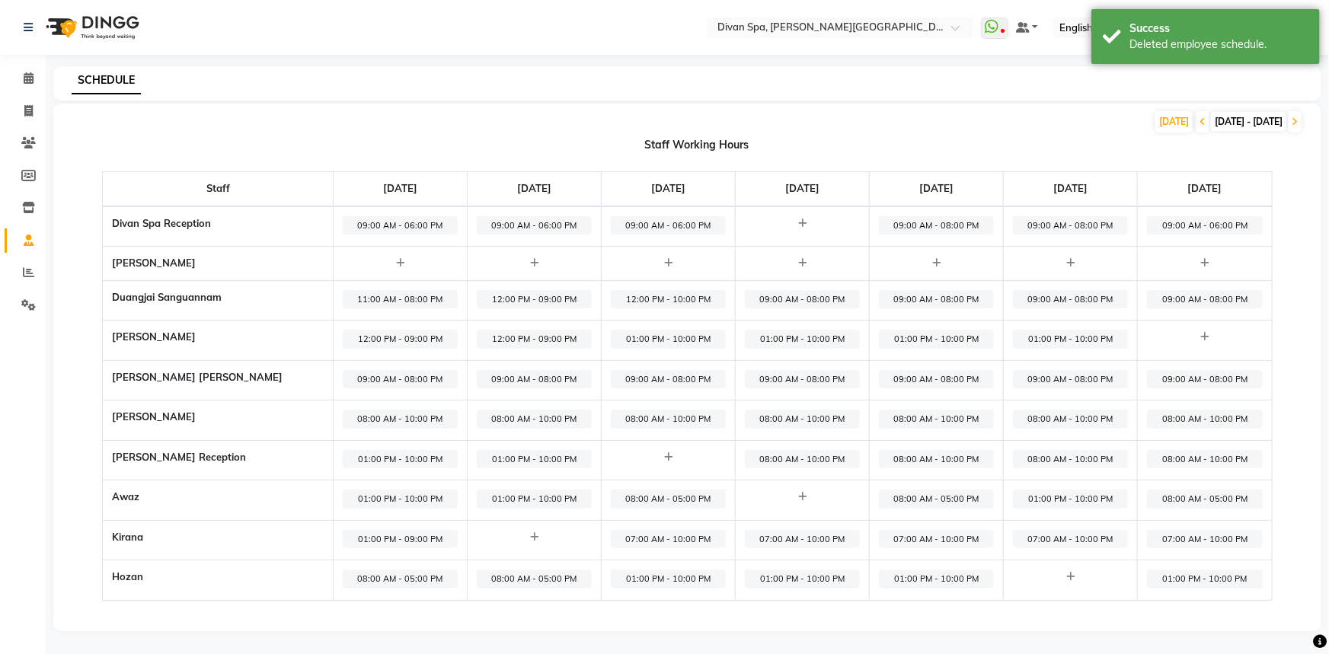
click at [641, 302] on span "12:00 PM - 10:00 PM" at bounding box center [668, 299] width 115 height 19
select select "12:00 PM"
select select "10:00 PM"
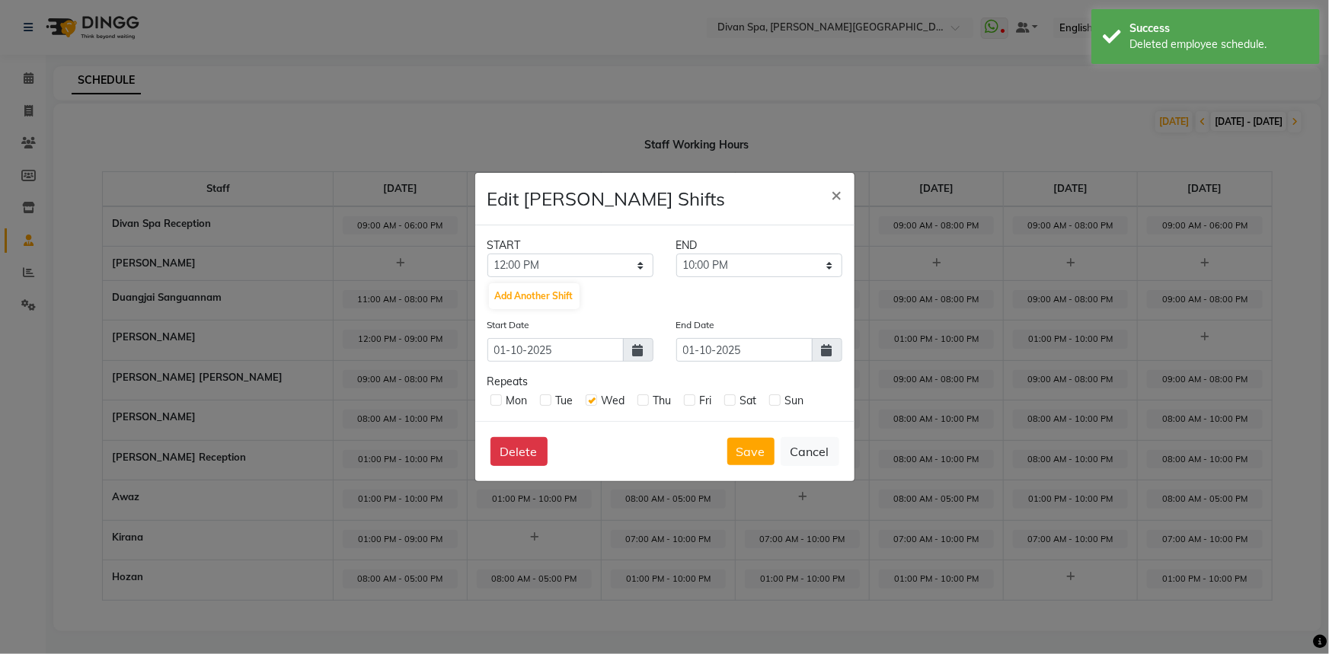
click at [641, 338] on span at bounding box center [638, 350] width 30 height 24
select select "10"
select select "2025"
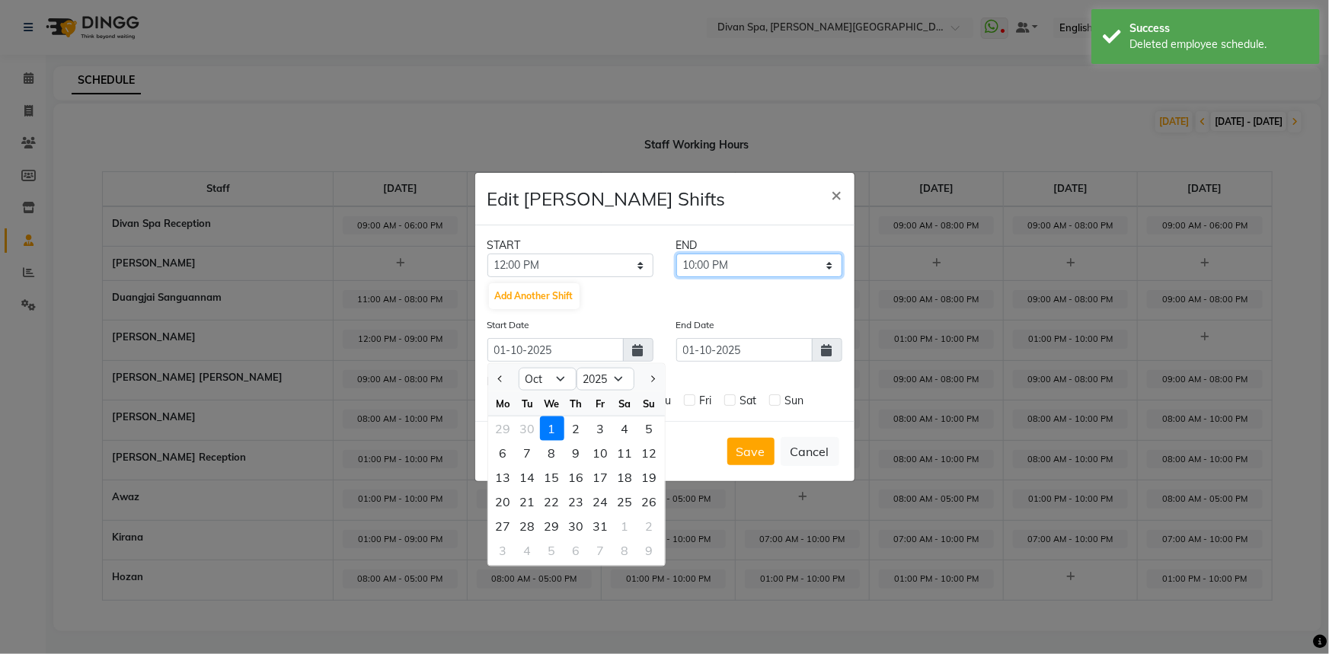
click at [832, 261] on select "12:15 PM 12:30 PM 12:45 PM 01:00 PM 01:15 PM 01:30 PM 01:45 PM 02:00 PM 02:15 P…" at bounding box center [759, 266] width 166 height 24
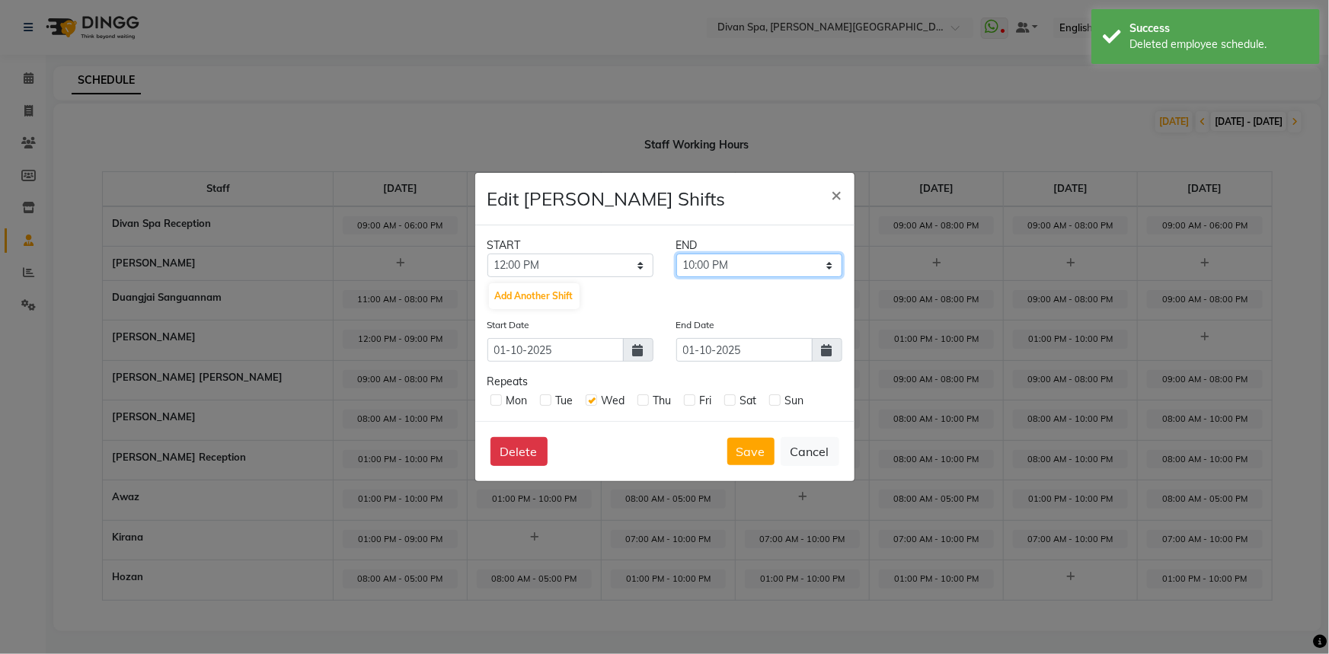
click at [826, 267] on select "12:15 PM 12:30 PM 12:45 PM 01:00 PM 01:15 PM 01:30 PM 01:45 PM 02:00 PM 02:15 P…" at bounding box center [759, 266] width 166 height 24
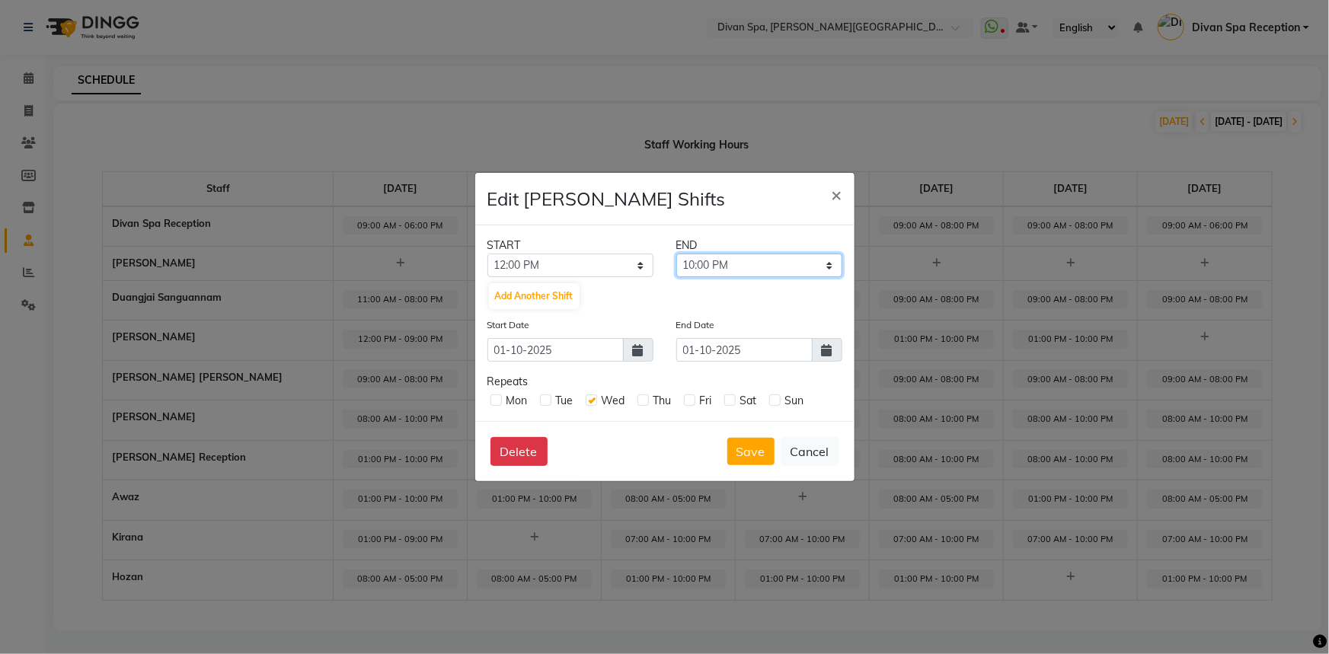
select select "09:00 PM"
click at [676, 254] on select "12:15 PM 12:30 PM 12:45 PM 01:00 PM 01:15 PM 01:30 PM 01:45 PM 02:00 PM 02:15 P…" at bounding box center [759, 266] width 166 height 24
click at [746, 449] on button "Save" at bounding box center [750, 451] width 47 height 27
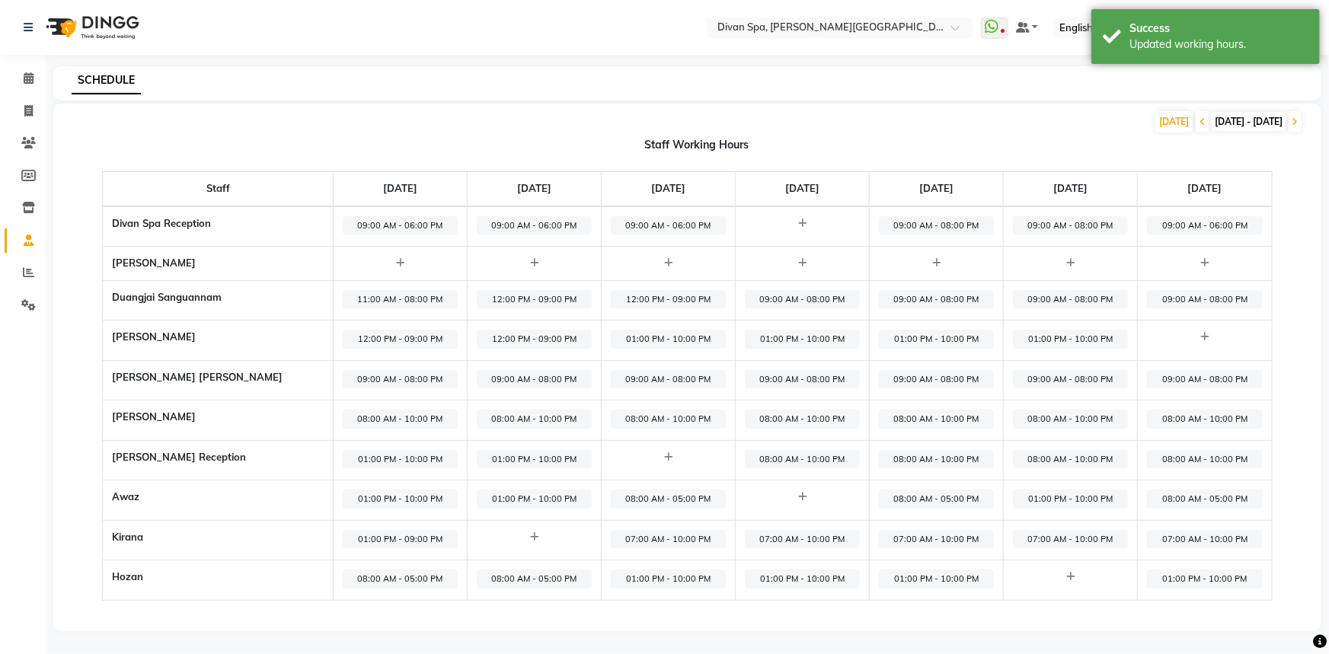
click at [642, 533] on span "07:00 AM - 10:00 PM" at bounding box center [668, 539] width 115 height 19
select select "07:00 AM"
select select "10:00 PM"
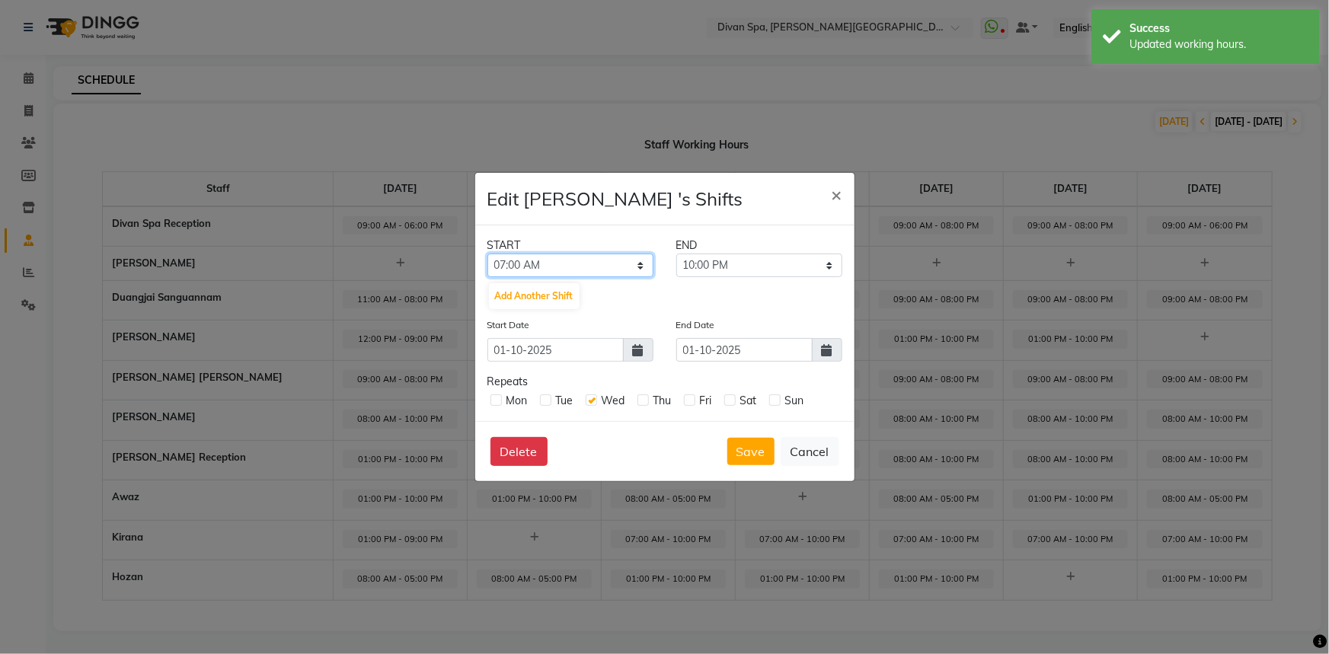
click at [639, 263] on select "12:00 AM 12:15 AM 12:30 AM 12:45 AM 01:00 AM 01:15 AM 01:30 AM 01:45 AM 02:00 A…" at bounding box center [571, 266] width 166 height 24
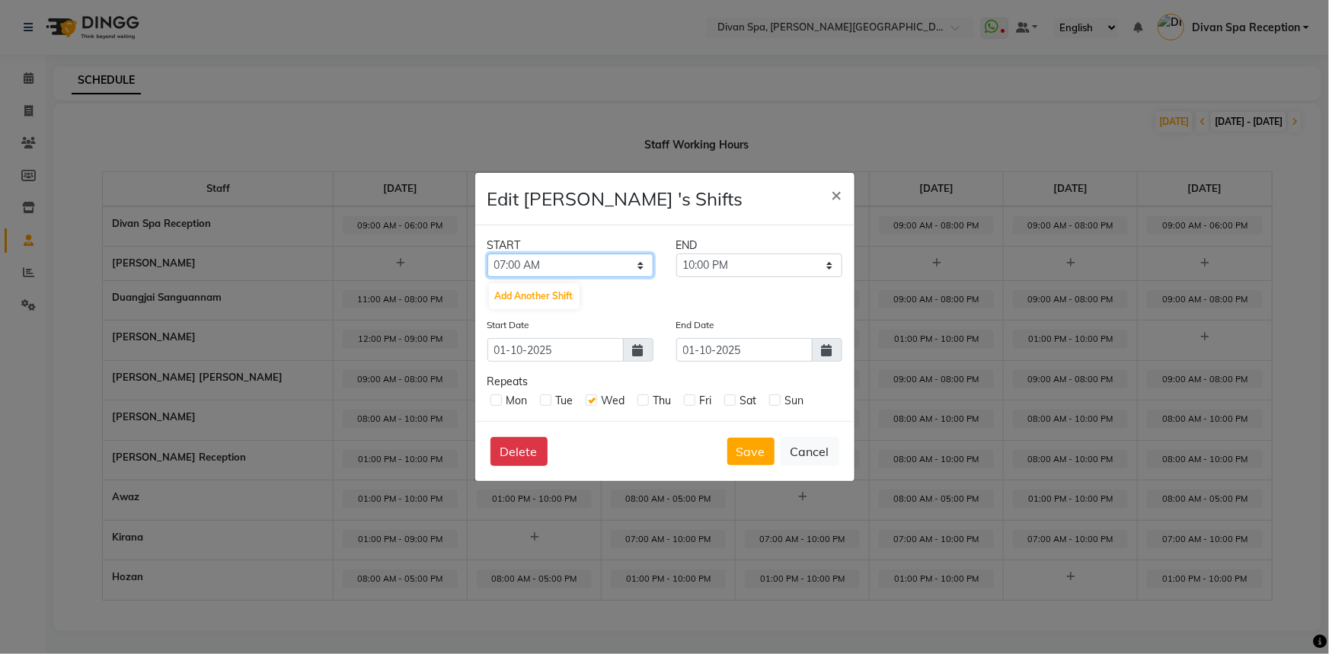
select select "01:00 PM"
click at [488, 254] on select "12:00 AM 12:15 AM 12:30 AM 12:45 AM 01:00 AM 01:15 AM 01:30 AM 01:45 AM 02:00 A…" at bounding box center [571, 266] width 166 height 24
click at [747, 445] on button "Save" at bounding box center [750, 451] width 47 height 27
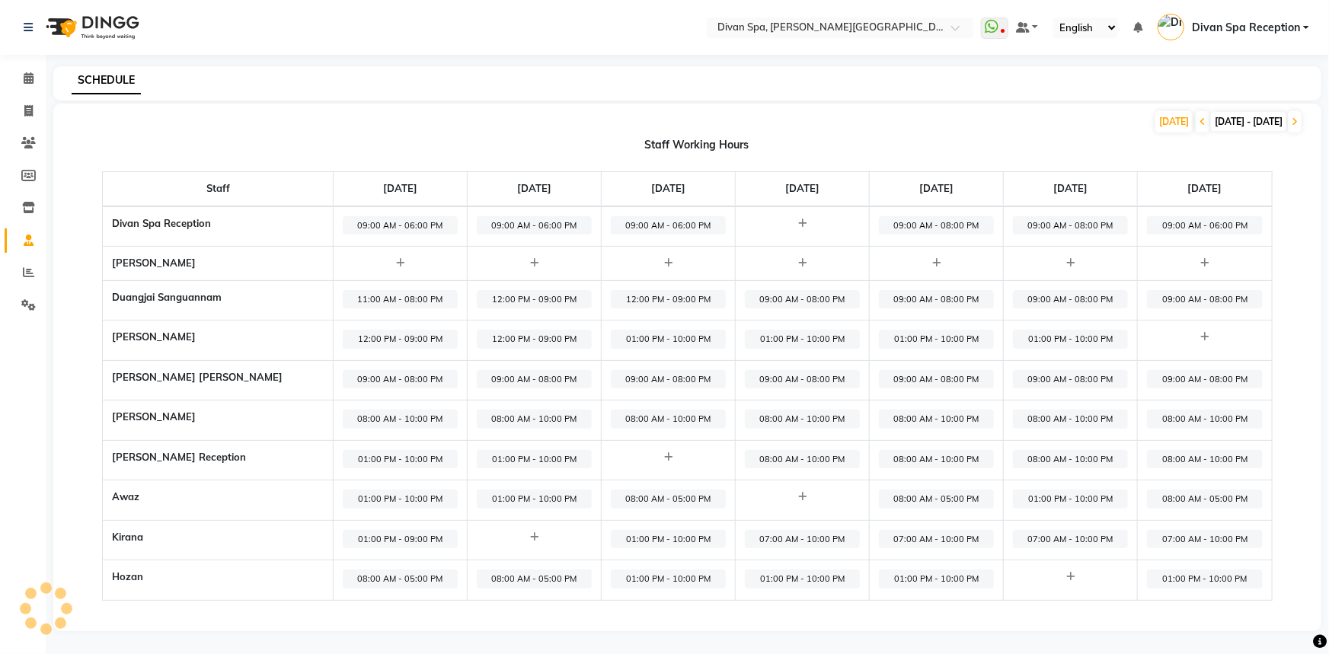
click at [769, 460] on span "08:00 AM - 10:00 PM" at bounding box center [802, 459] width 115 height 19
select select "08:00 AM"
select select "10:00 PM"
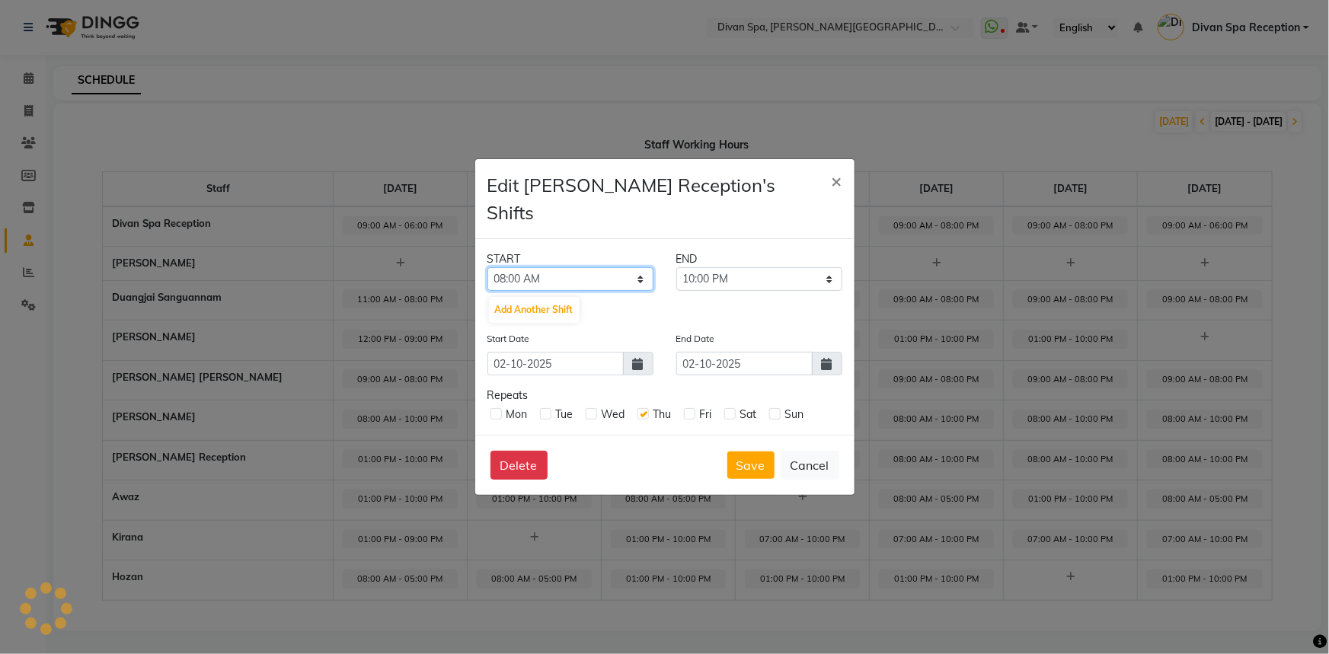
click at [640, 267] on select "12:00 AM 12:15 AM 12:30 AM 12:45 AM 01:00 AM 01:15 AM 01:30 AM 01:45 AM 02:00 A…" at bounding box center [571, 279] width 166 height 24
click at [488, 267] on select "12:00 AM 12:15 AM 12:30 AM 12:45 AM 01:00 AM 01:15 AM 01:30 AM 01:45 AM 02:00 A…" at bounding box center [571, 279] width 166 height 24
click at [647, 267] on select "12:00 AM 12:15 AM 12:30 AM 12:45 AM 01:00 AM 01:15 AM 01:30 AM 01:45 AM 02:00 A…" at bounding box center [571, 279] width 166 height 24
select select "11:00 AM"
click at [488, 267] on select "12:00 AM 12:15 AM 12:30 AM 12:45 AM 01:00 AM 01:15 AM 01:30 AM 01:45 AM 02:00 A…" at bounding box center [571, 279] width 166 height 24
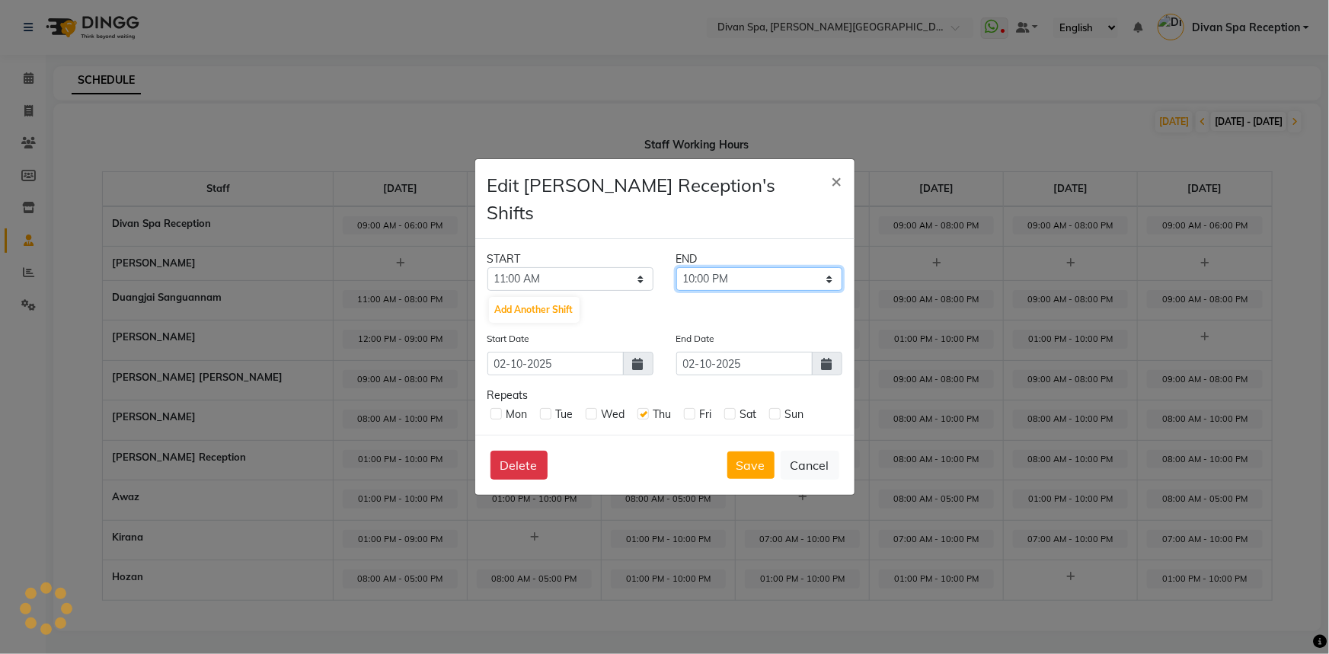
click at [826, 267] on select "11:15 AM 11:30 AM 11:45 AM 12:00 PM 12:15 PM 12:30 PM 12:45 PM 01:00 PM 01:15 P…" at bounding box center [759, 279] width 166 height 24
select select "08:00 PM"
click at [676, 267] on select "11:15 AM 11:30 AM 11:45 AM 12:00 PM 12:15 PM 12:30 PM 12:45 PM 01:00 PM 01:15 P…" at bounding box center [759, 279] width 166 height 24
click at [741, 452] on button "Save" at bounding box center [750, 465] width 47 height 27
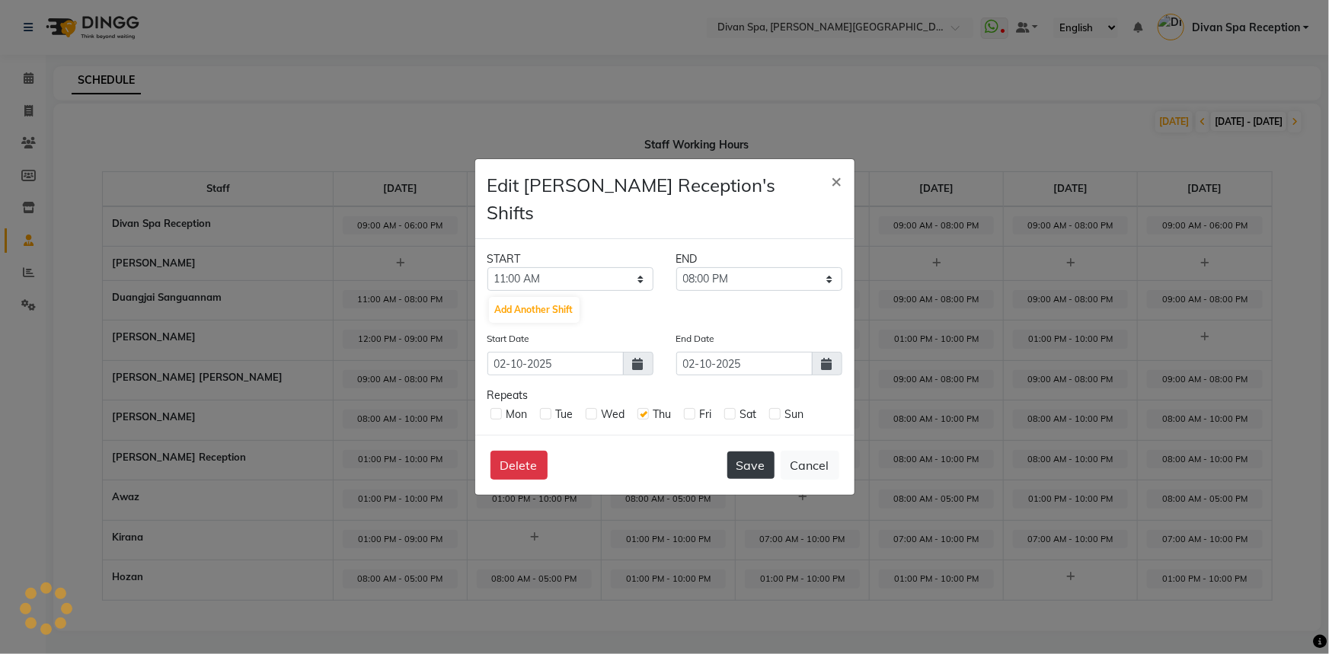
click at [747, 452] on button "Save" at bounding box center [750, 465] width 47 height 27
click at [741, 452] on button "Save" at bounding box center [750, 465] width 47 height 27
click at [689, 526] on ngb-modal-window "Edit [PERSON_NAME] Reception's Shifts × START END 12:00 AM 12:15 AM 12:30 AM 12…" at bounding box center [664, 327] width 1329 height 654
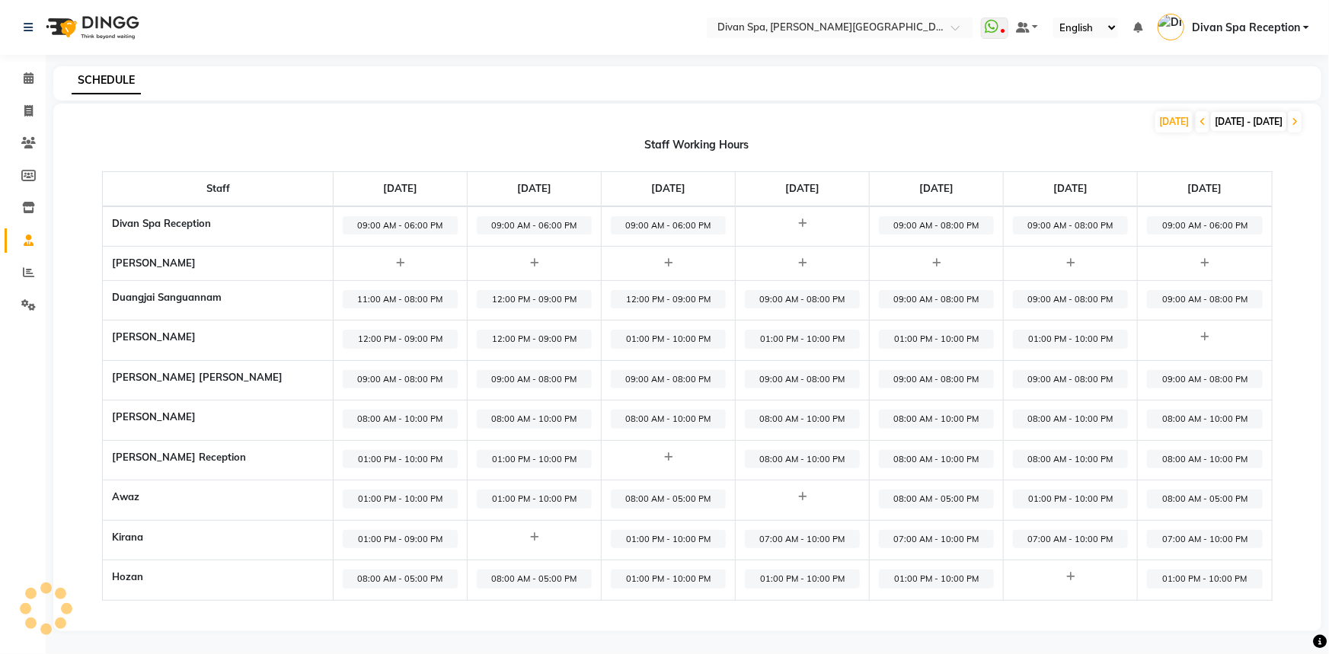
click at [780, 459] on span "08:00 AM - 10:00 PM" at bounding box center [802, 459] width 115 height 19
select select "08:00 AM"
select select "10:00 PM"
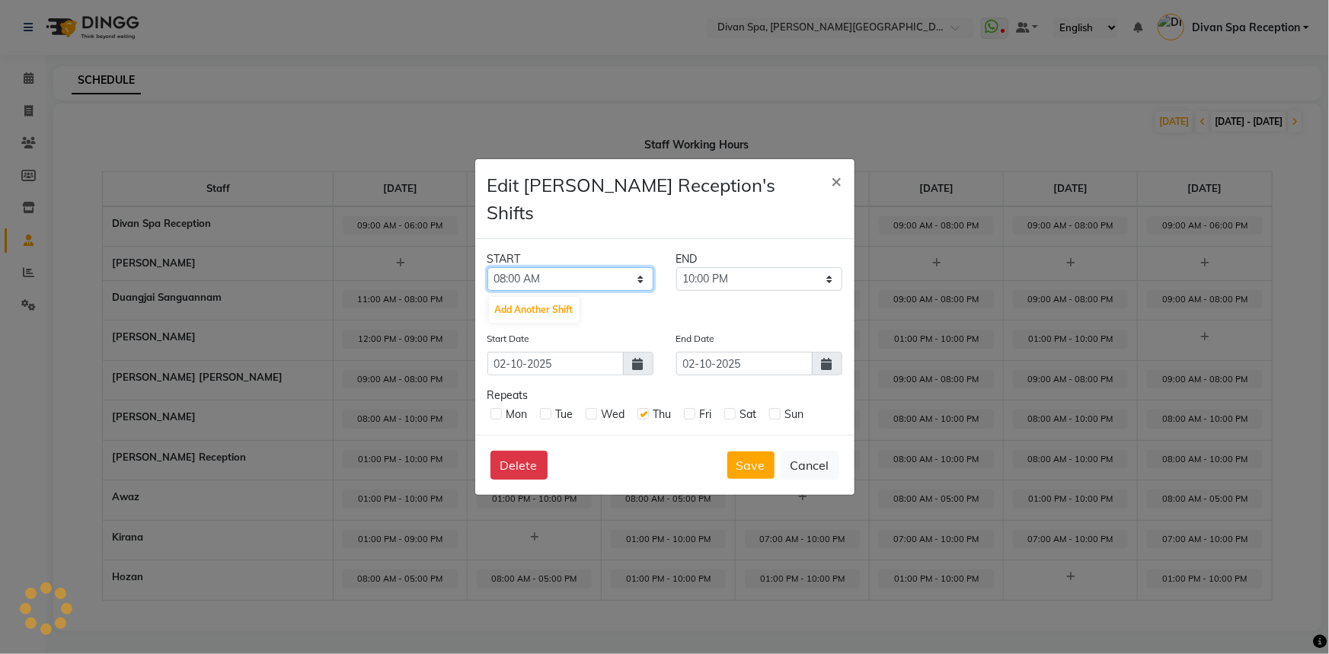
click at [640, 267] on select "12:00 AM 12:15 AM 12:30 AM 12:45 AM 01:00 AM 01:15 AM 01:30 AM 01:45 AM 02:00 A…" at bounding box center [571, 279] width 166 height 24
select select "11:00 AM"
click at [488, 267] on select "12:00 AM 12:15 AM 12:30 AM 12:45 AM 01:00 AM 01:15 AM 01:30 AM 01:45 AM 02:00 A…" at bounding box center [571, 279] width 166 height 24
click at [830, 267] on select "11:15 AM 11:30 AM 11:45 AM 12:00 PM 12:15 PM 12:30 PM 12:45 PM 01:00 PM 01:15 P…" at bounding box center [759, 279] width 166 height 24
select select "08:00 PM"
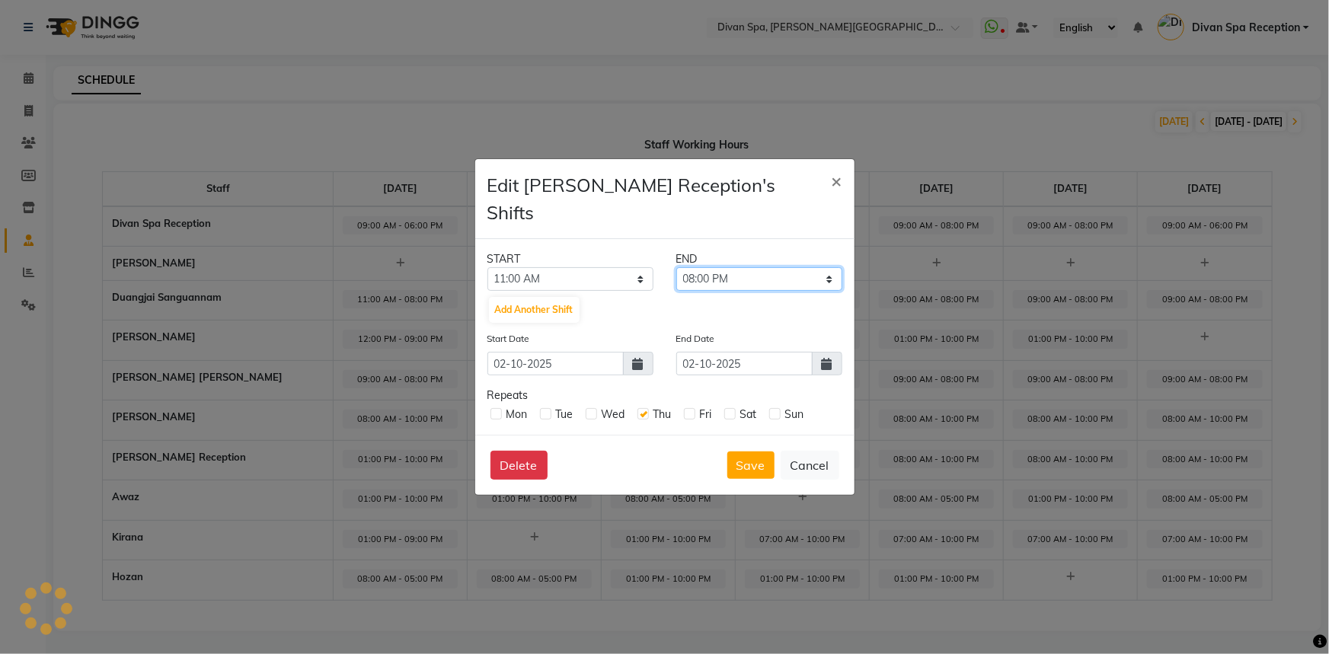
click at [676, 267] on select "11:15 AM 11:30 AM 11:45 AM 12:00 PM 12:15 PM 12:30 PM 12:45 PM 01:00 PM 01:15 P…" at bounding box center [759, 279] width 166 height 24
click at [751, 452] on button "Save" at bounding box center [750, 465] width 47 height 27
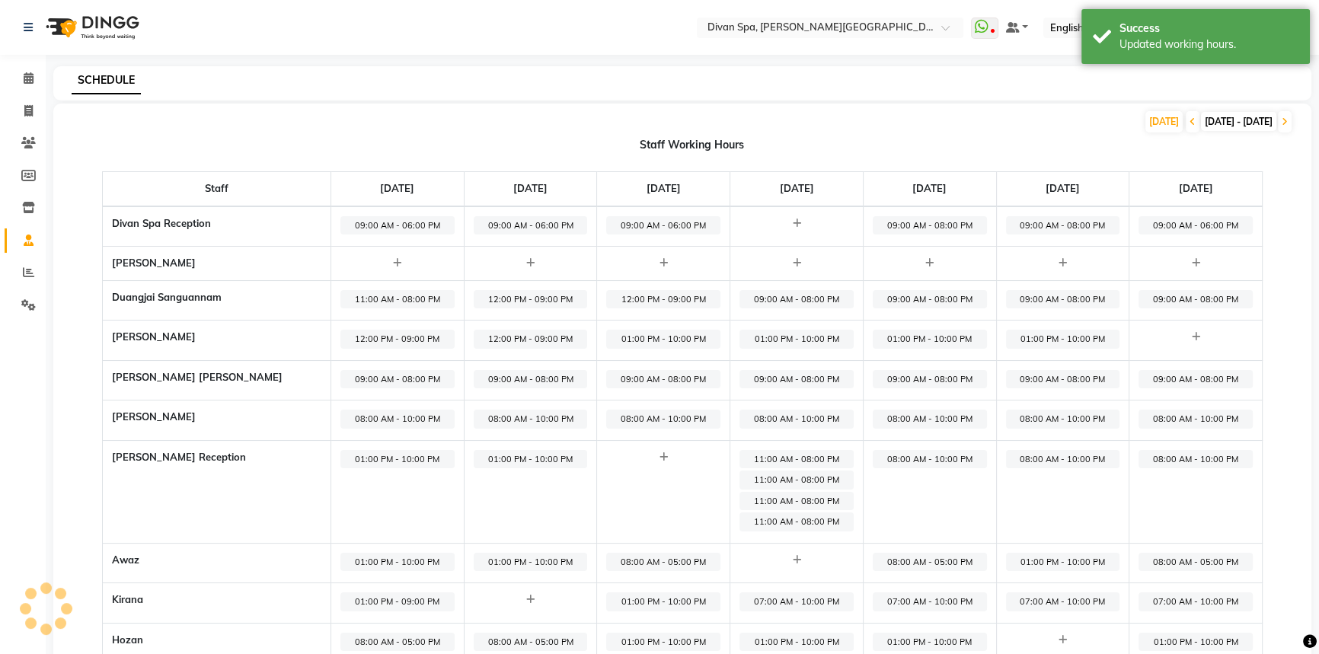
click at [775, 472] on span "11:00 AM - 08:00 PM" at bounding box center [797, 480] width 114 height 19
select select "11:00 AM"
select select "08:00 PM"
select select
select select "08:00 PM"
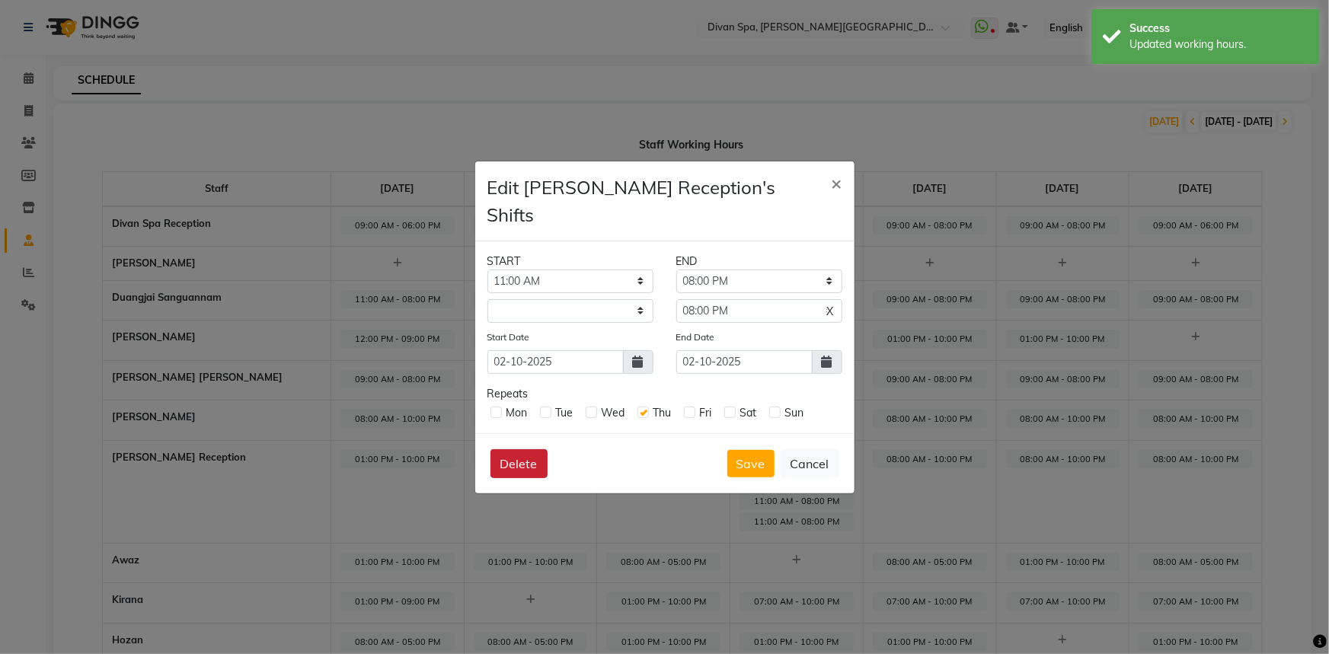
click at [534, 456] on button "Delete" at bounding box center [519, 463] width 57 height 29
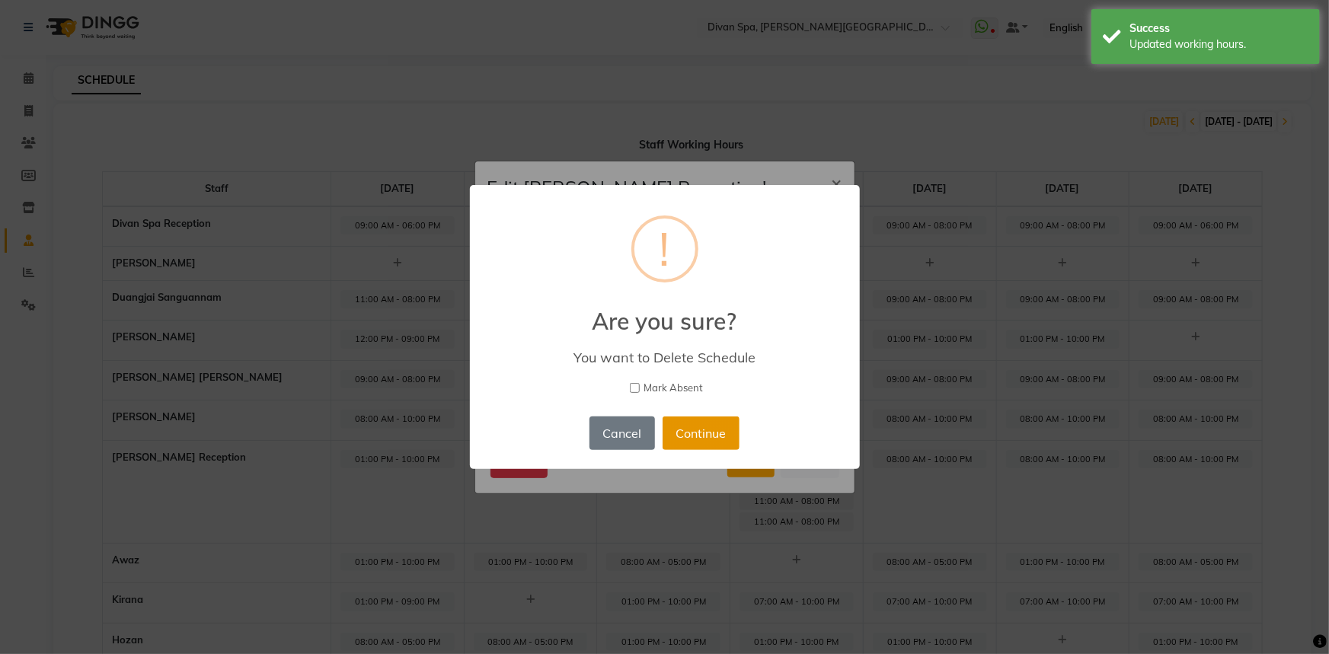
click at [686, 434] on button "Continue" at bounding box center [701, 434] width 77 height 34
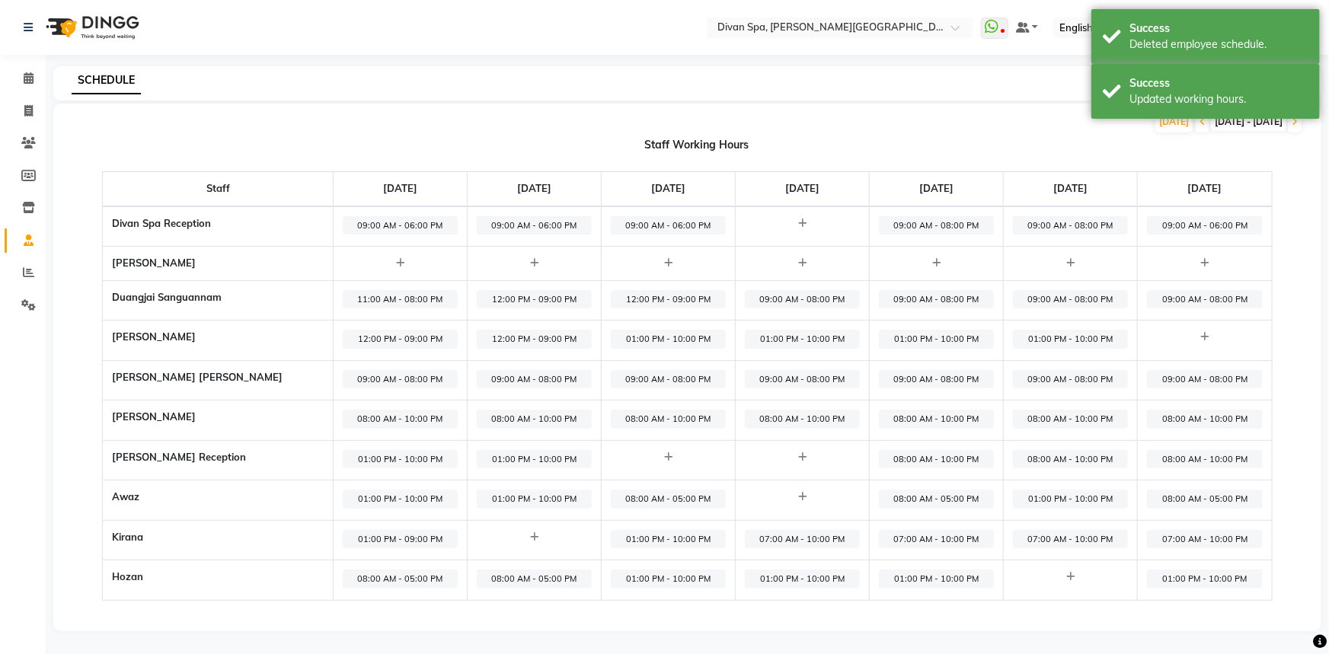
click at [798, 456] on icon at bounding box center [802, 457] width 8 height 10
select select "09:00 AM"
select select "10:00 PM"
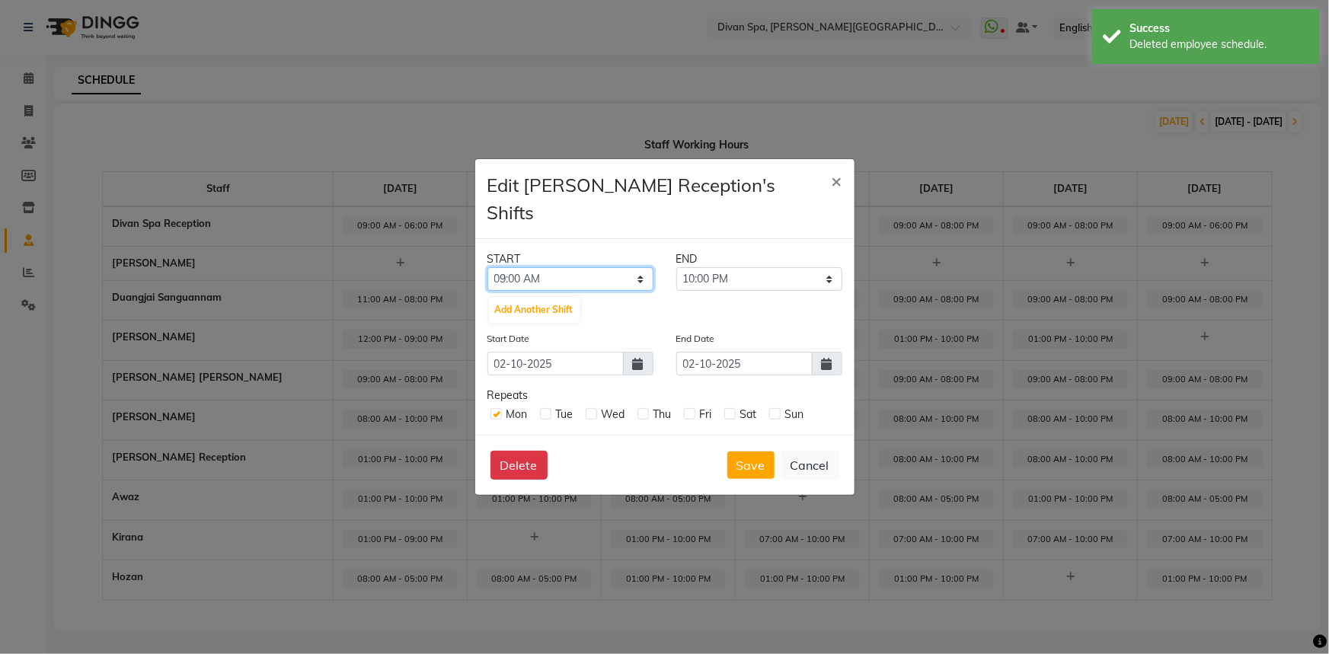
click at [639, 267] on select "12:00 AM 12:15 AM 12:30 AM 12:45 AM 01:00 AM 01:15 AM 01:30 AM 01:45 AM 02:00 A…" at bounding box center [571, 279] width 166 height 24
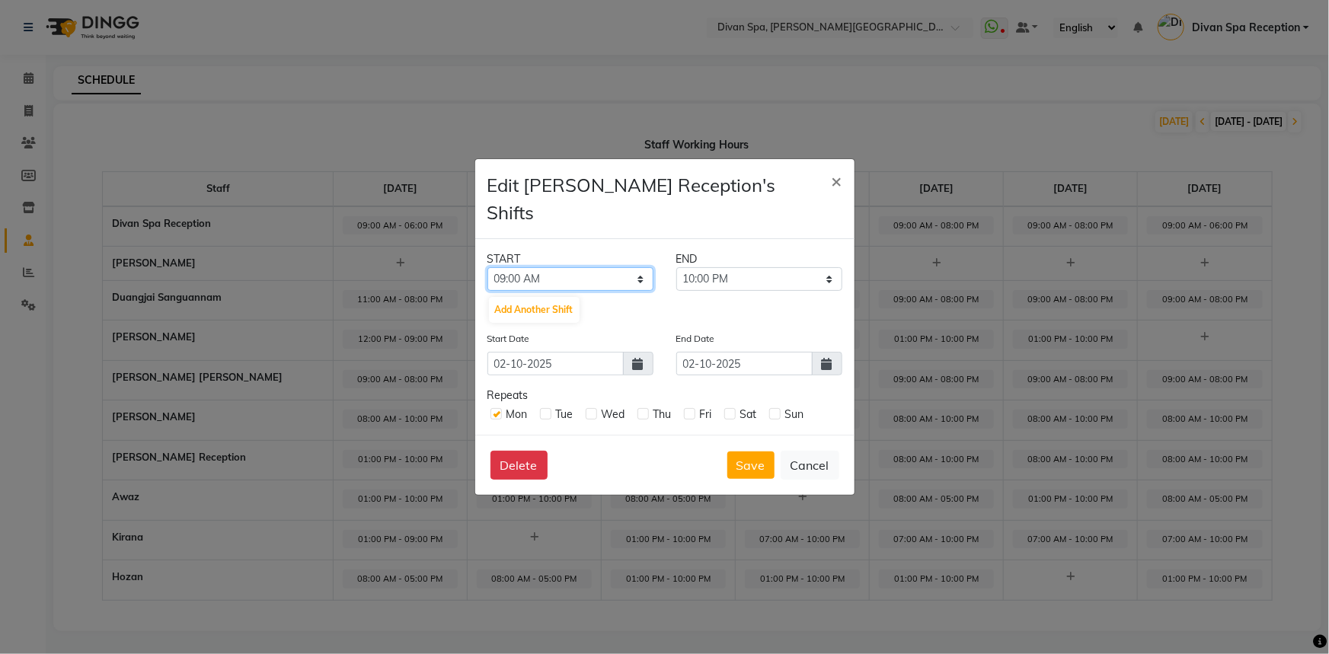
select select "11:00 AM"
click at [488, 267] on select "12:00 AM 12:15 AM 12:30 AM 12:45 AM 01:00 AM 01:15 AM 01:30 AM 01:45 AM 02:00 A…" at bounding box center [571, 279] width 166 height 24
click at [829, 267] on select "11:15 AM 11:30 AM 11:45 AM 12:00 PM 12:15 PM 12:30 PM 12:45 PM 01:00 PM 01:15 P…" at bounding box center [759, 279] width 166 height 24
select select "08:00 PM"
click at [676, 267] on select "11:15 AM 11:30 AM 11:45 AM 12:00 PM 12:15 PM 12:30 PM 12:45 PM 01:00 PM 01:15 P…" at bounding box center [759, 279] width 166 height 24
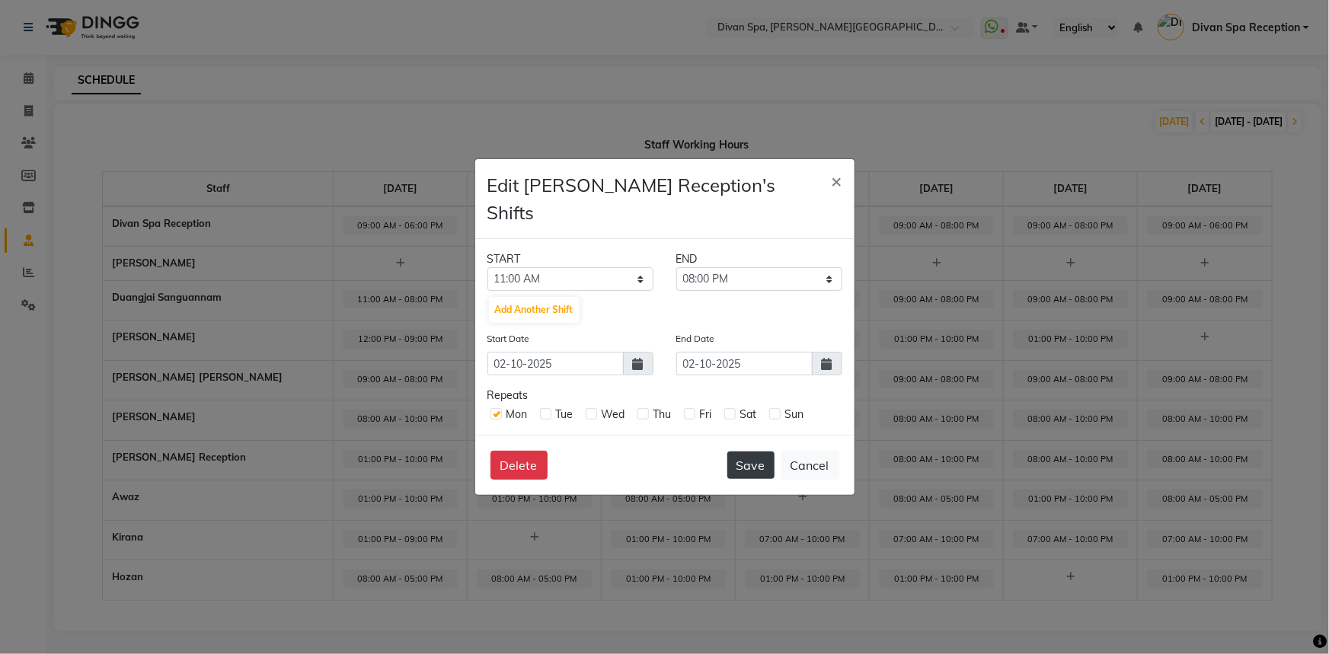
click at [741, 455] on button "Save" at bounding box center [750, 465] width 47 height 27
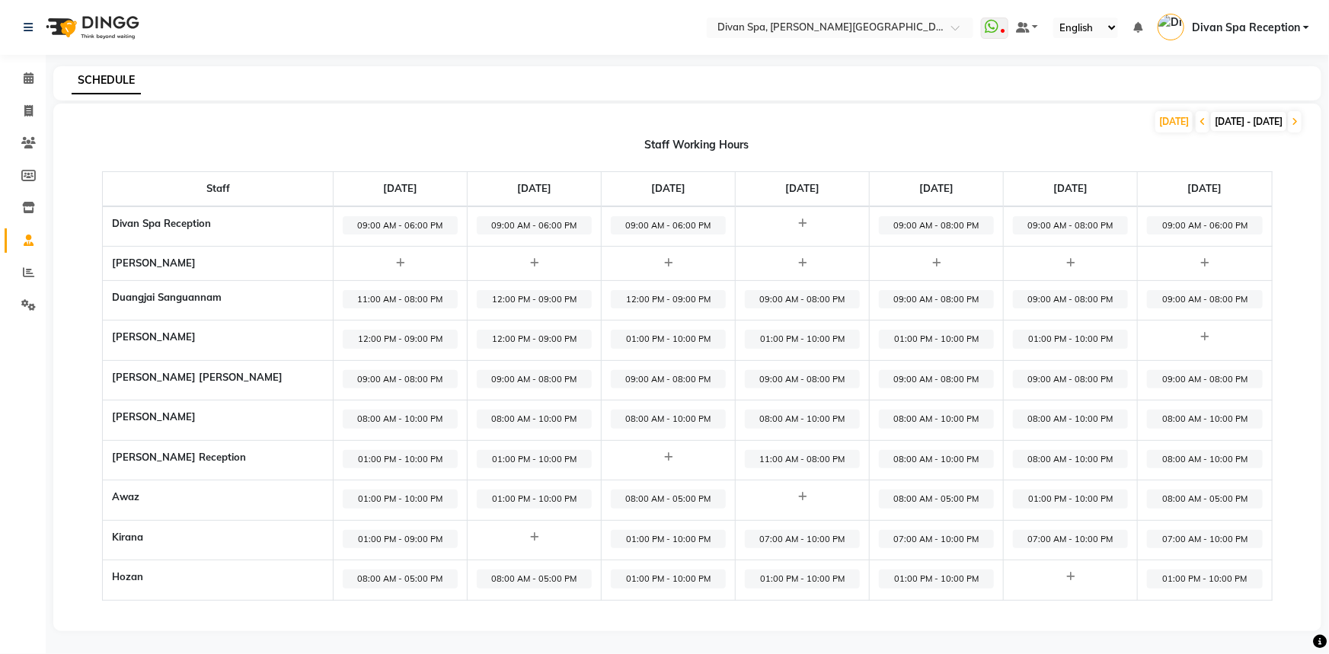
click at [783, 541] on span "07:00 AM - 10:00 PM" at bounding box center [802, 539] width 115 height 19
select select "07:00 AM"
select select "10:00 PM"
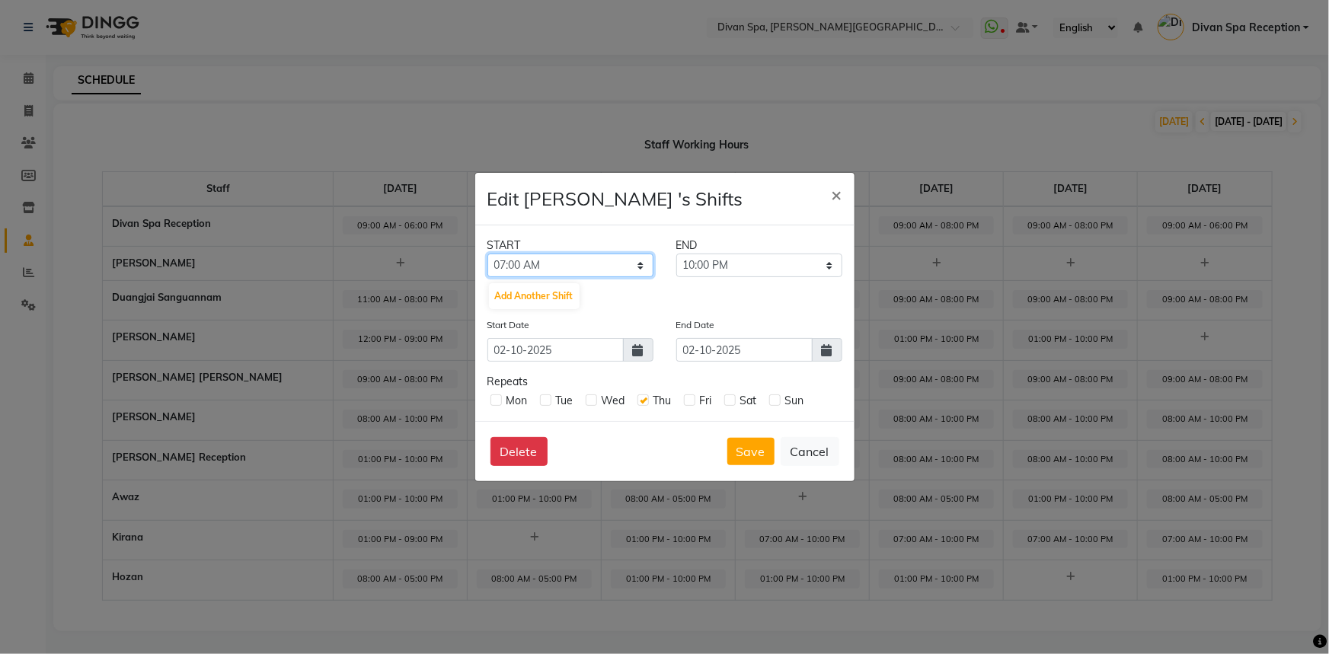
click at [641, 261] on select "12:00 AM 12:15 AM 12:30 AM 12:45 AM 01:00 AM 01:15 AM 01:30 AM 01:45 AM 02:00 A…" at bounding box center [571, 266] width 166 height 24
select select "01:00 PM"
click at [488, 254] on select "12:00 AM 12:15 AM 12:30 AM 12:45 AM 01:00 AM 01:15 AM 01:30 AM 01:45 AM 02:00 A…" at bounding box center [571, 266] width 166 height 24
click at [741, 452] on button "Save" at bounding box center [750, 451] width 47 height 27
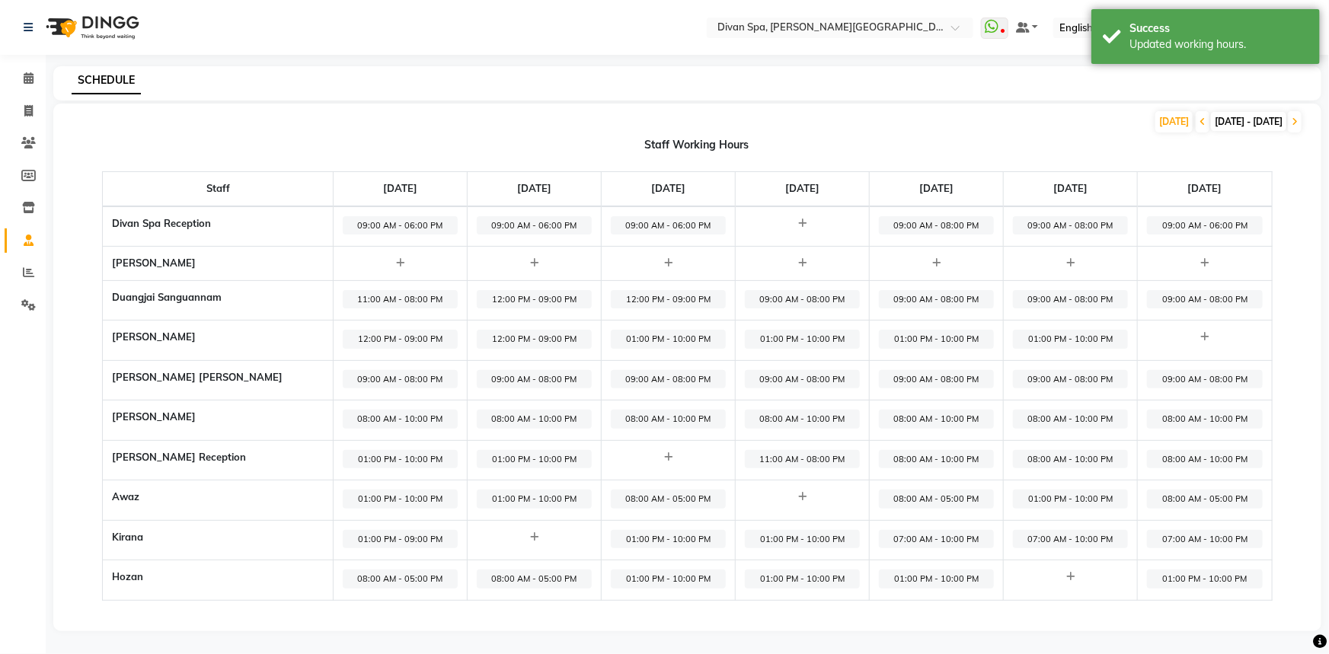
click at [770, 297] on span "09:00 AM - 08:00 PM" at bounding box center [802, 299] width 115 height 19
select select "09:00 AM"
select select "08:00 PM"
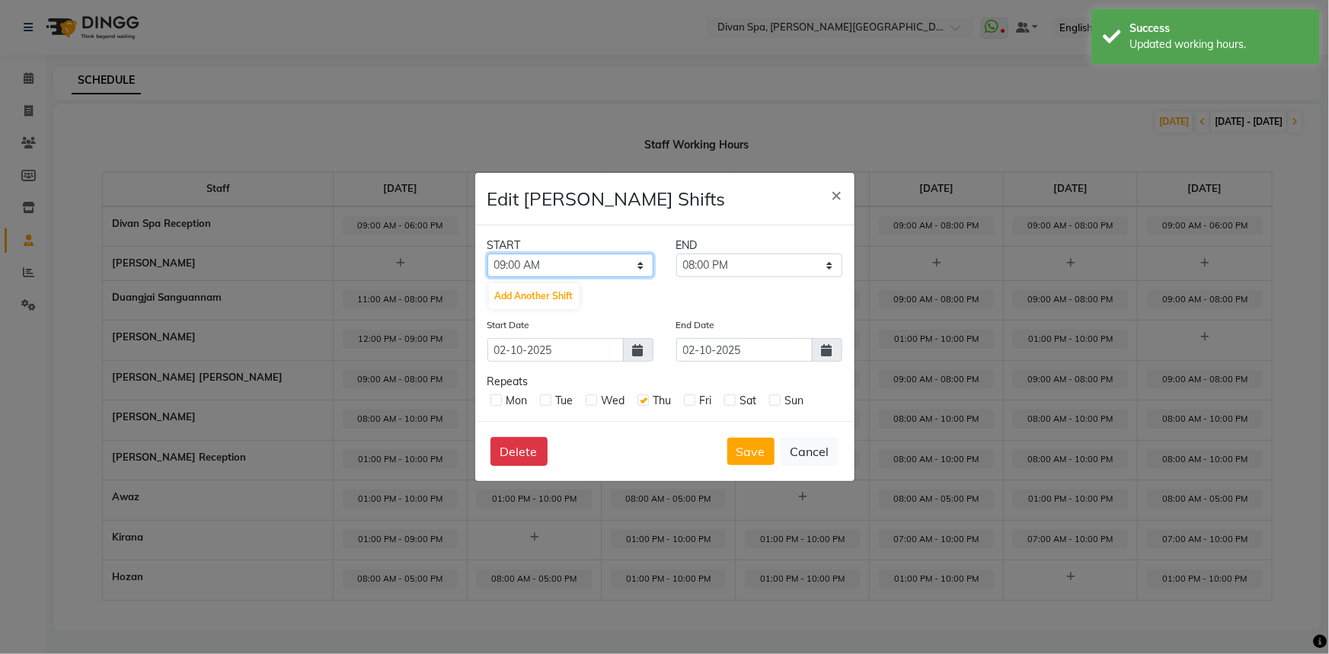
click at [643, 261] on select "12:00 AM 12:15 AM 12:30 AM 12:45 AM 01:00 AM 01:15 AM 01:30 AM 01:45 AM 02:00 A…" at bounding box center [571, 266] width 166 height 24
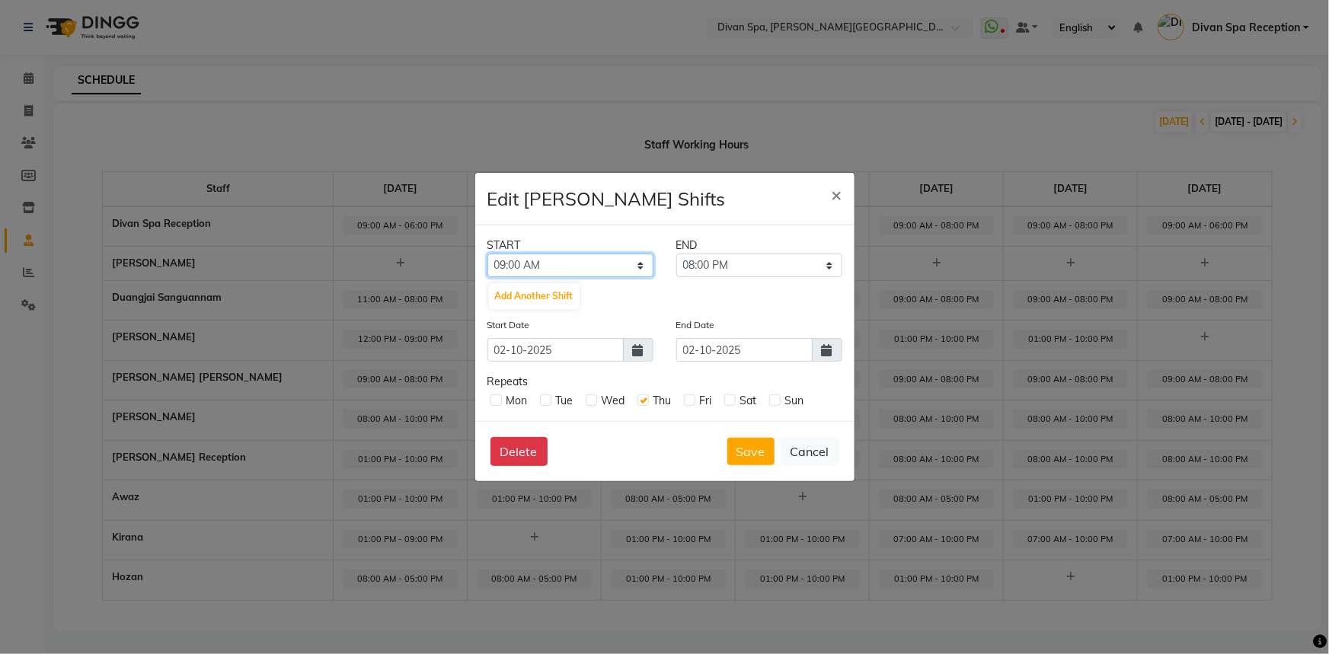
select select "01:00 PM"
click at [488, 254] on select "12:00 AM 12:15 AM 12:30 AM 12:45 AM 01:00 AM 01:15 AM 01:30 AM 01:45 AM 02:00 A…" at bounding box center [571, 266] width 166 height 24
click at [829, 266] on select "01:15 PM 01:30 PM 01:45 PM 02:00 PM 02:15 PM 02:30 PM 02:45 PM 03:00 PM 03:15 P…" at bounding box center [759, 266] width 166 height 24
select select "10:00 PM"
click at [676, 254] on select "01:15 PM 01:30 PM 01:45 PM 02:00 PM 02:15 PM 02:30 PM 02:45 PM 03:00 PM 03:15 P…" at bounding box center [759, 266] width 166 height 24
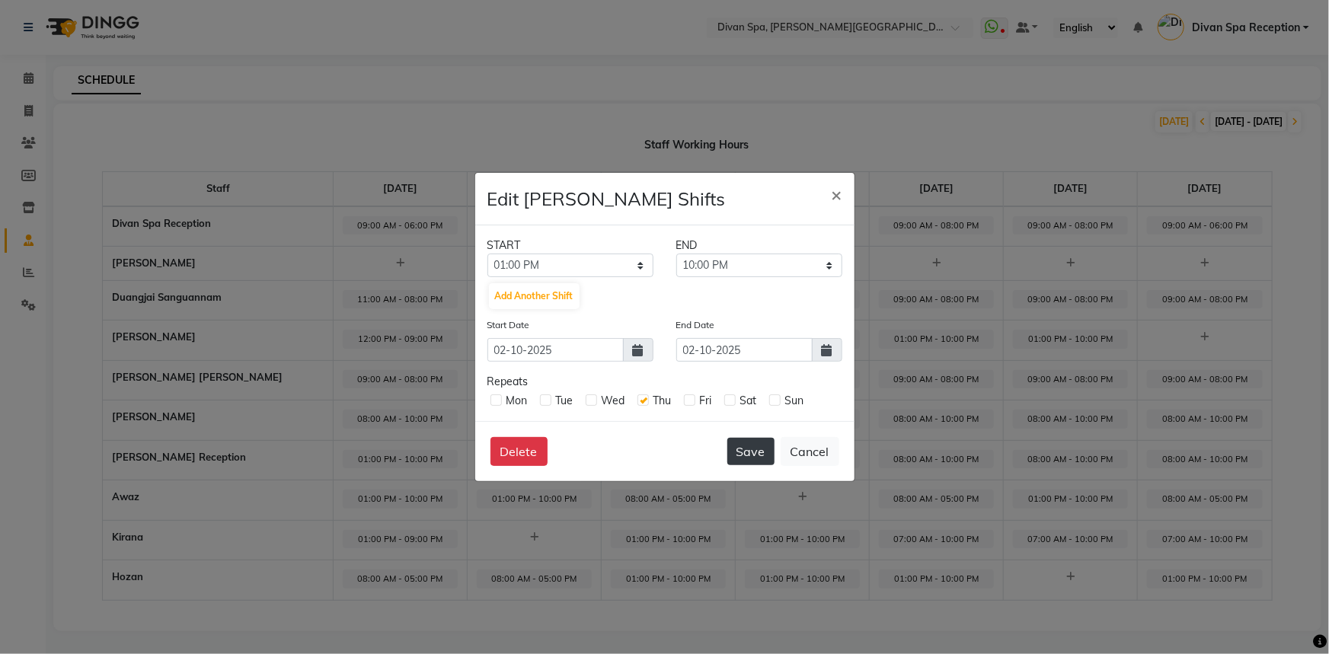
click at [747, 445] on button "Save" at bounding box center [750, 451] width 47 height 27
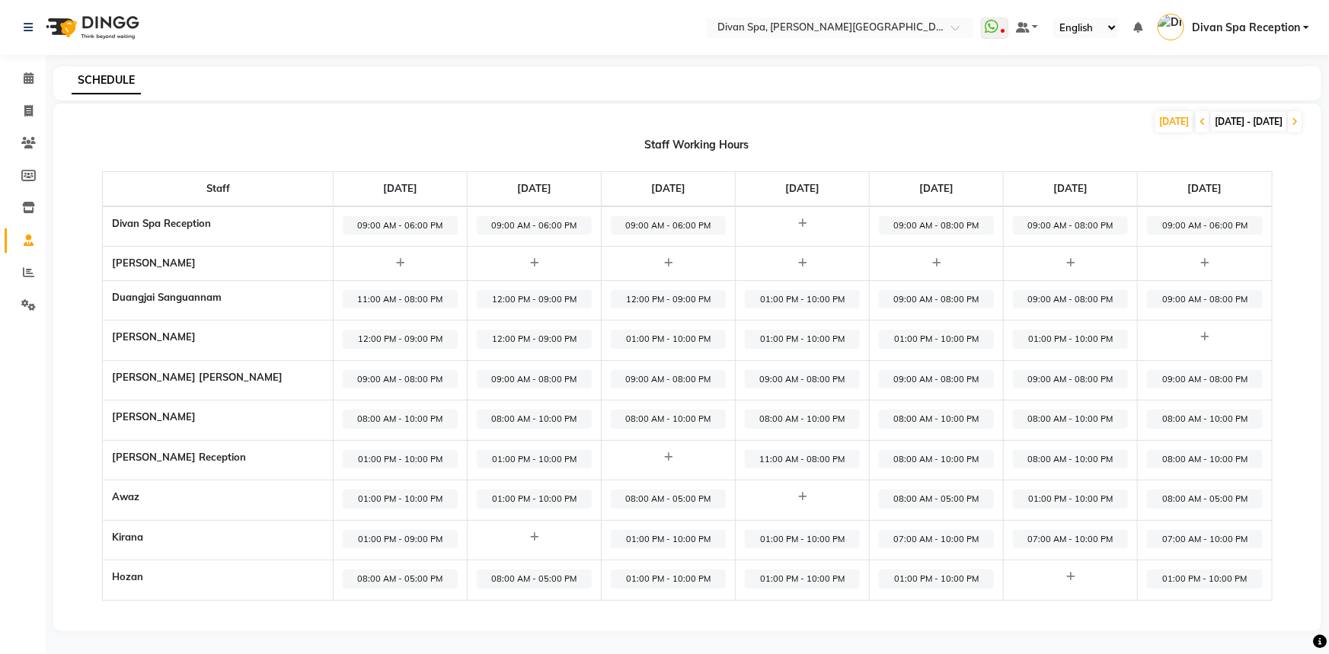
click at [902, 460] on span "08:00 AM - 10:00 PM" at bounding box center [936, 459] width 115 height 19
select select "08:00 AM"
select select "10:00 PM"
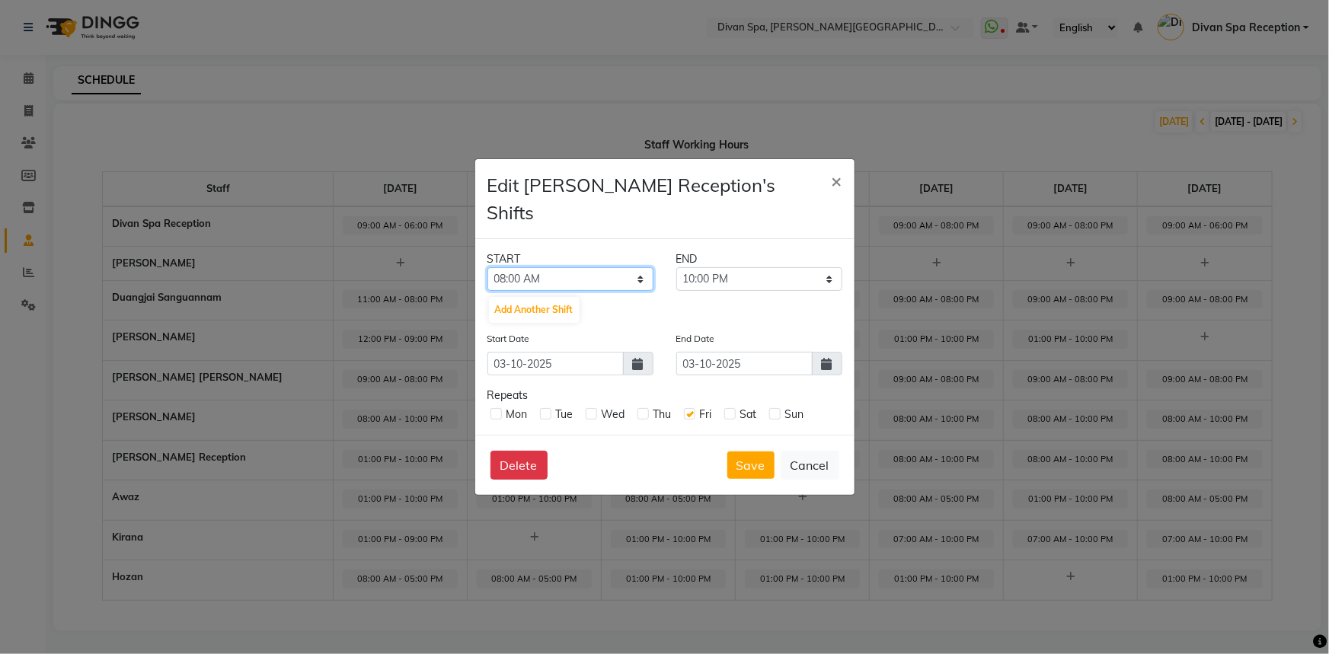
click at [639, 267] on select "12:00 AM 12:15 AM 12:30 AM 12:45 AM 01:00 AM 01:15 AM 01:30 AM 01:45 AM 02:00 A…" at bounding box center [571, 279] width 166 height 24
select select "01:00 PM"
click at [488, 267] on select "12:00 AM 12:15 AM 12:30 AM 12:45 AM 01:00 AM 01:15 AM 01:30 AM 01:45 AM 02:00 A…" at bounding box center [571, 279] width 166 height 24
click at [743, 457] on button "Save" at bounding box center [750, 465] width 47 height 27
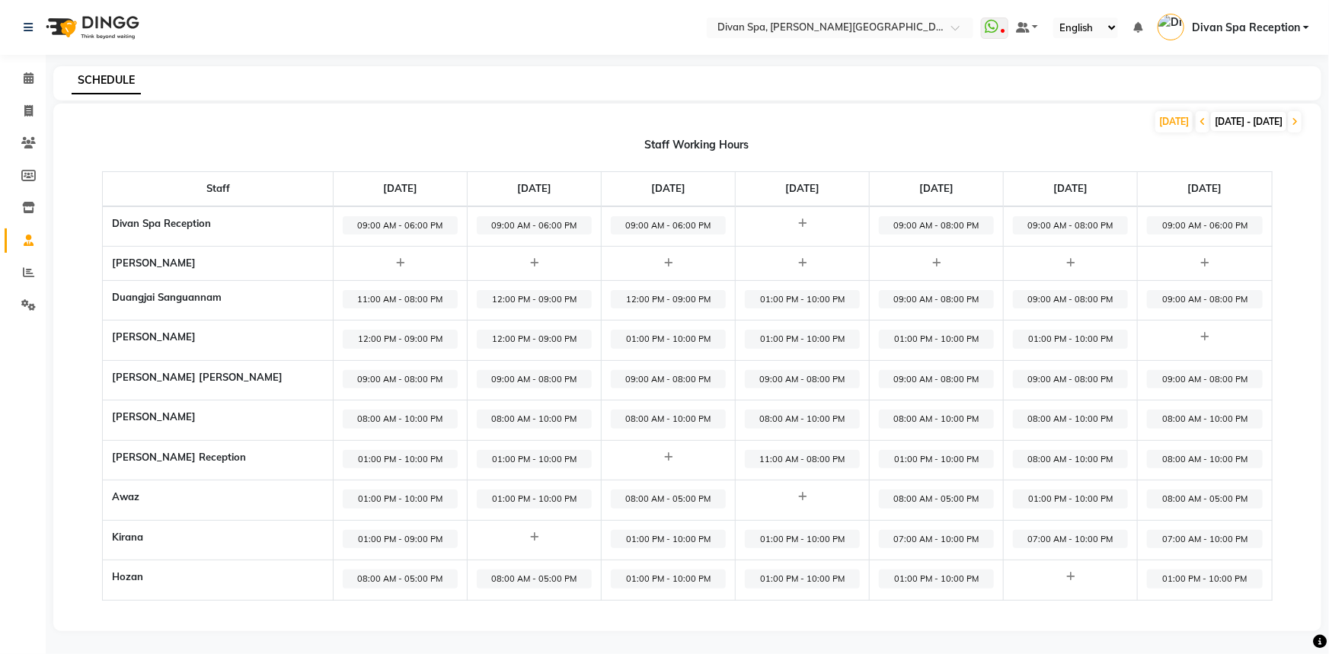
click at [918, 295] on span "09:00 AM - 08:00 PM" at bounding box center [936, 299] width 115 height 19
select select "09:00 AM"
select select "08:00 PM"
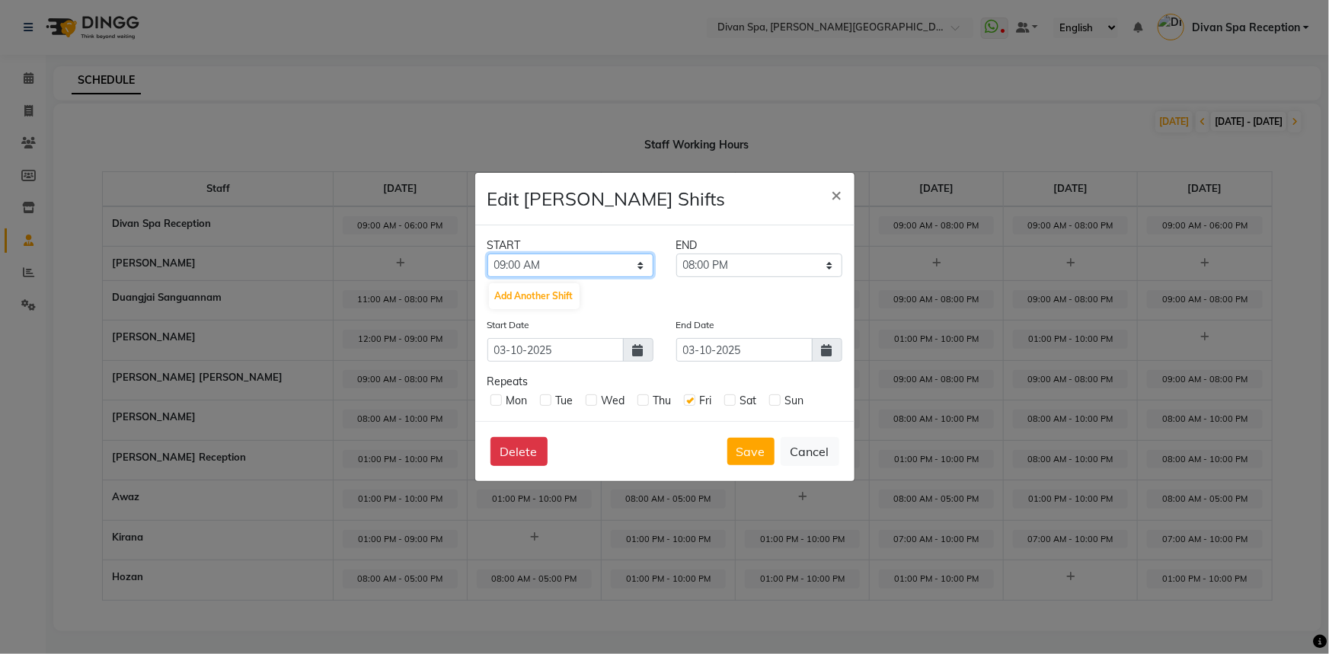
click at [636, 257] on select "12:00 AM 12:15 AM 12:30 AM 12:45 AM 01:00 AM 01:15 AM 01:30 AM 01:45 AM 02:00 A…" at bounding box center [571, 266] width 166 height 24
select select "10:00 AM"
click at [488, 254] on select "12:00 AM 12:15 AM 12:30 AM 12:45 AM 01:00 AM 01:15 AM 01:30 AM 01:45 AM 02:00 A…" at bounding box center [571, 266] width 166 height 24
click at [827, 262] on select "10:15 AM 10:30 AM 10:45 AM 11:00 AM 11:15 AM 11:30 AM 11:45 AM 12:00 PM 12:15 P…" at bounding box center [759, 266] width 166 height 24
click at [829, 263] on select "10:15 AM 10:30 AM 10:45 AM 11:00 AM 11:15 AM 11:30 AM 11:45 AM 12:00 PM 12:15 P…" at bounding box center [759, 266] width 166 height 24
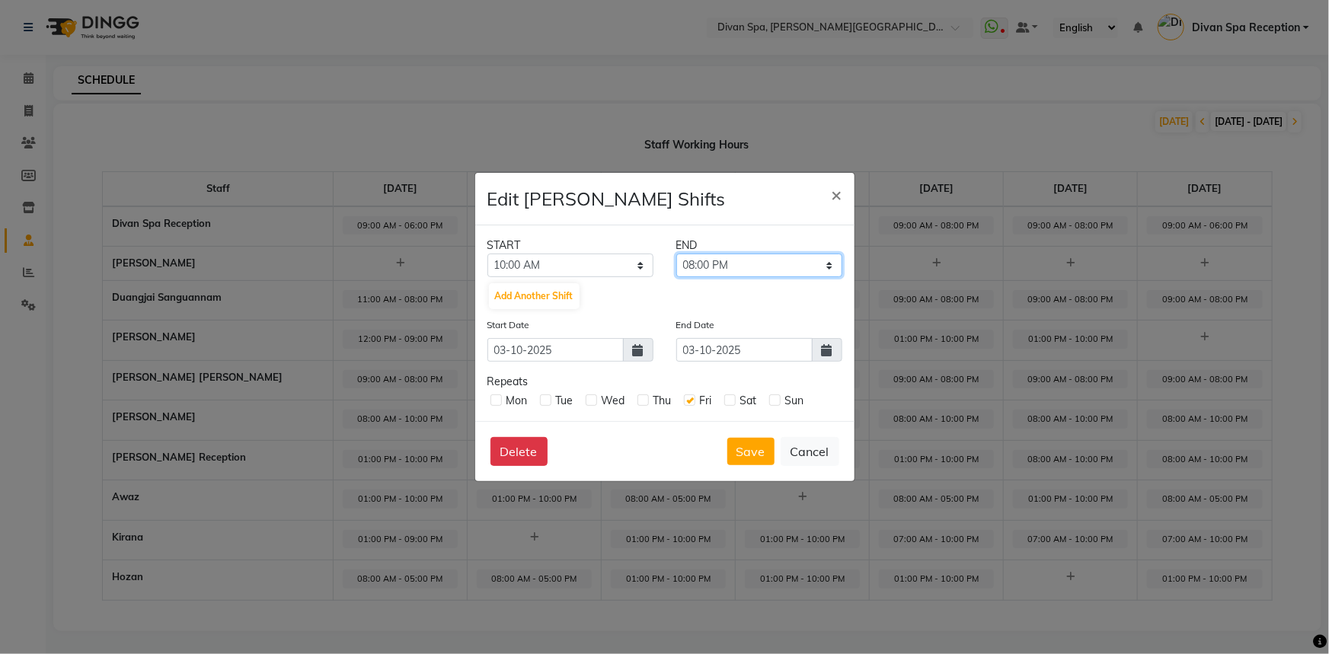
select select "07:00 PM"
click at [676, 254] on select "10:15 AM 10:30 AM 10:45 AM 11:00 AM 11:15 AM 11:30 AM 11:45 AM 12:00 PM 12:15 P…" at bounding box center [759, 266] width 166 height 24
click at [740, 446] on button "Save" at bounding box center [750, 451] width 47 height 27
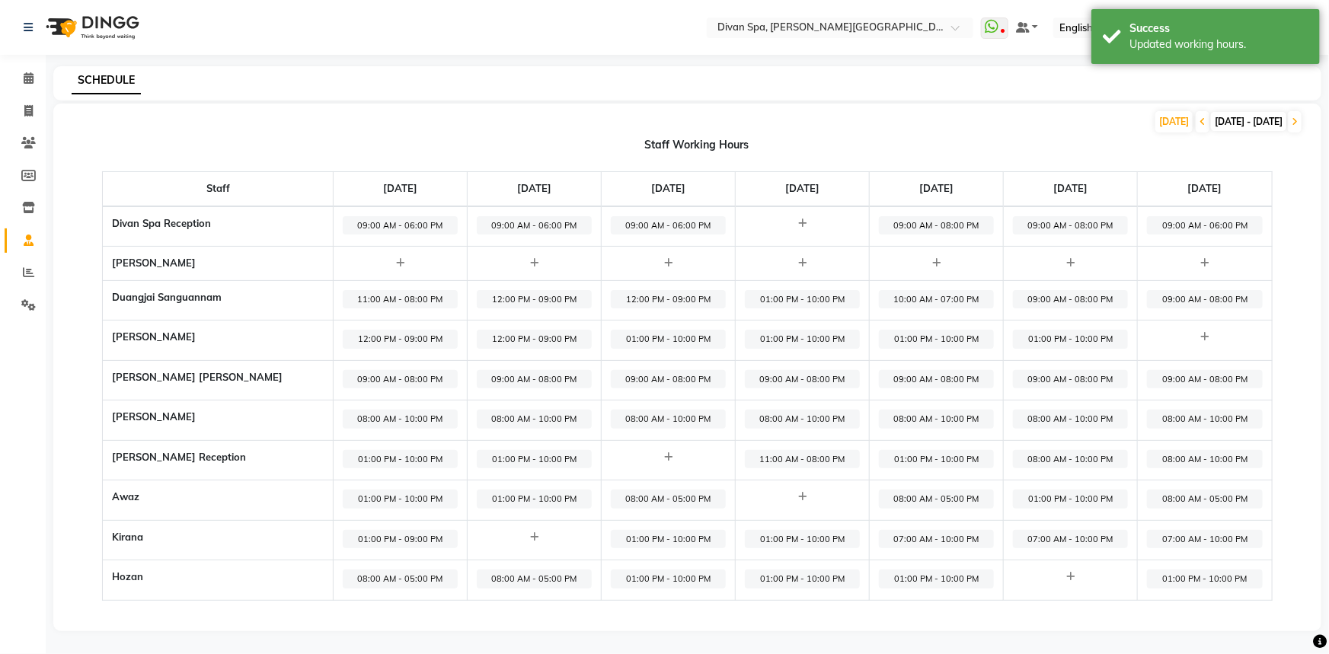
click at [903, 539] on span "07:00 AM - 10:00 PM" at bounding box center [936, 539] width 115 height 19
select select "07:00 AM"
select select "10:00 PM"
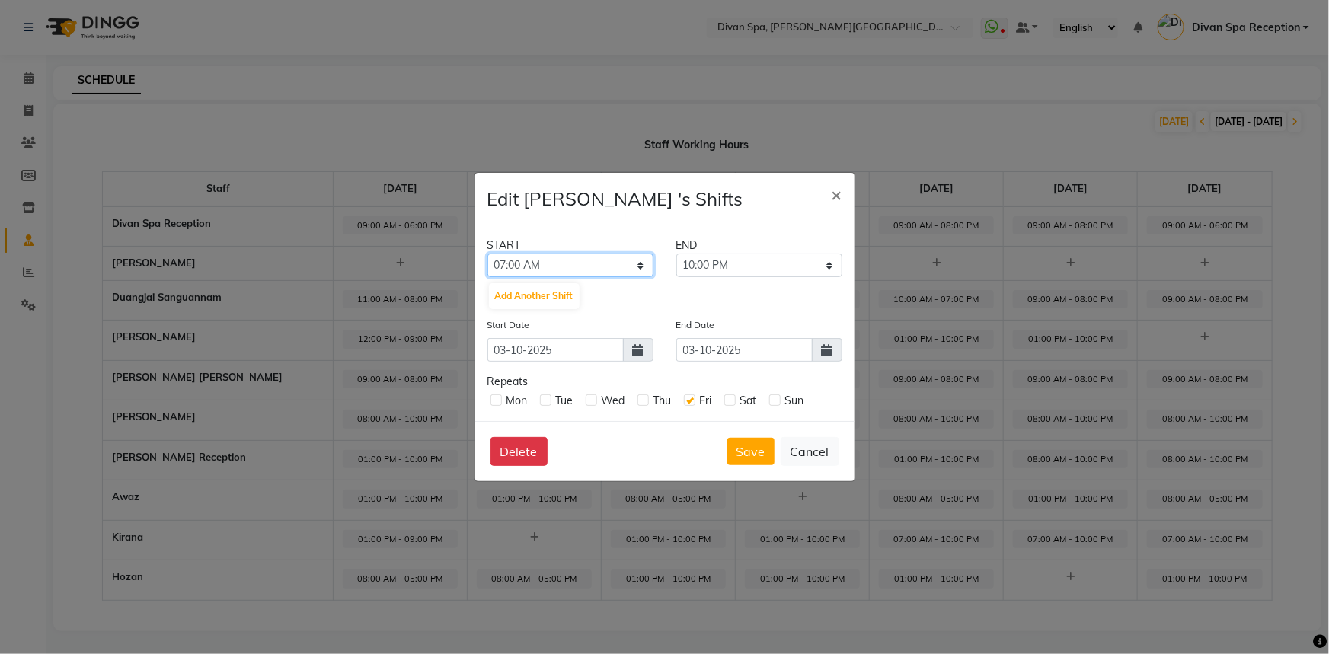
click at [640, 264] on select "12:00 AM 12:15 AM 12:30 AM 12:45 AM 01:00 AM 01:15 AM 01:30 AM 01:45 AM 02:00 A…" at bounding box center [571, 266] width 166 height 24
select select "01:00 PM"
click at [488, 254] on select "12:00 AM 12:15 AM 12:30 AM 12:45 AM 01:00 AM 01:15 AM 01:30 AM 01:45 AM 02:00 A…" at bounding box center [571, 266] width 166 height 24
click at [744, 452] on button "Save" at bounding box center [750, 451] width 47 height 27
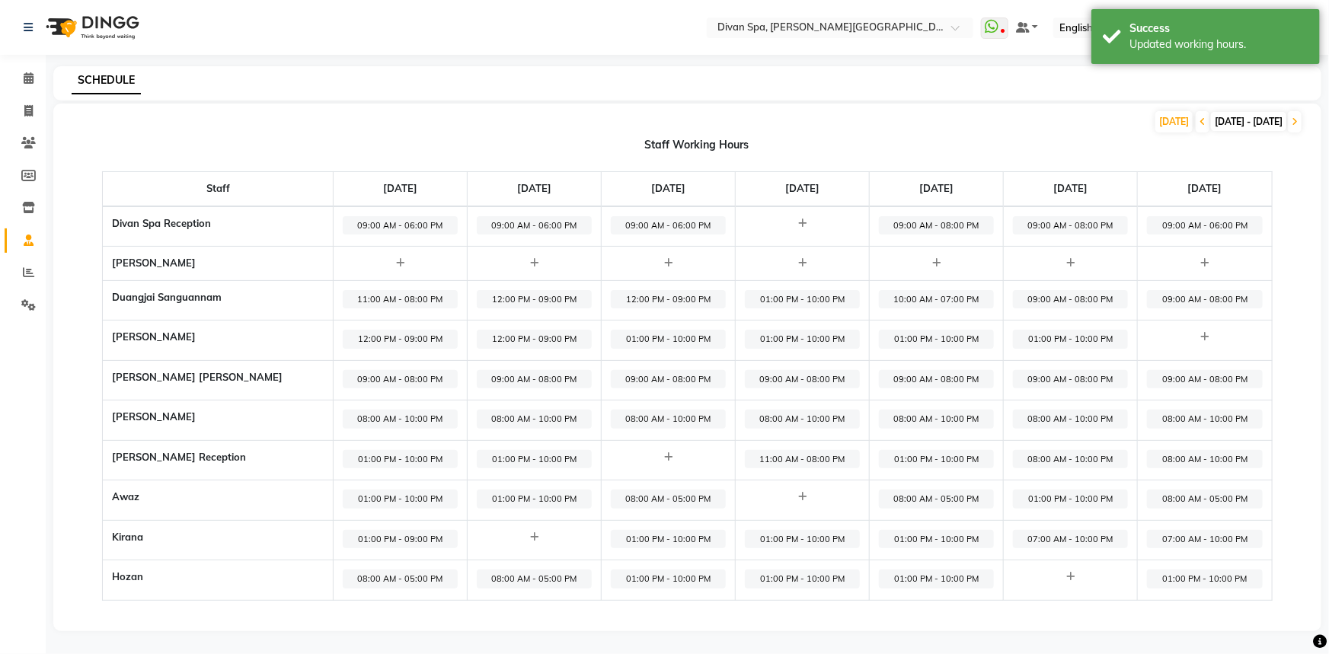
click at [517, 334] on span "12:00 PM - 09:00 PM" at bounding box center [534, 339] width 115 height 19
select select "12:00 PM"
select select "09:00 PM"
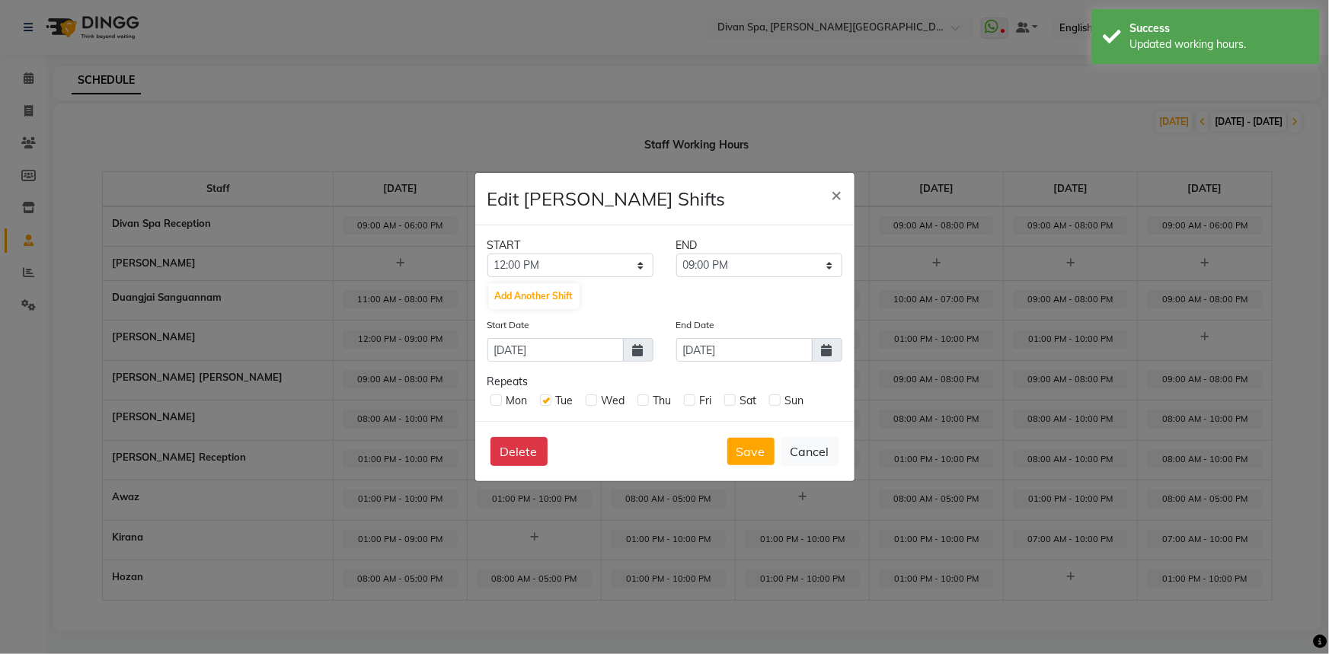
click at [824, 347] on icon at bounding box center [827, 350] width 11 height 12
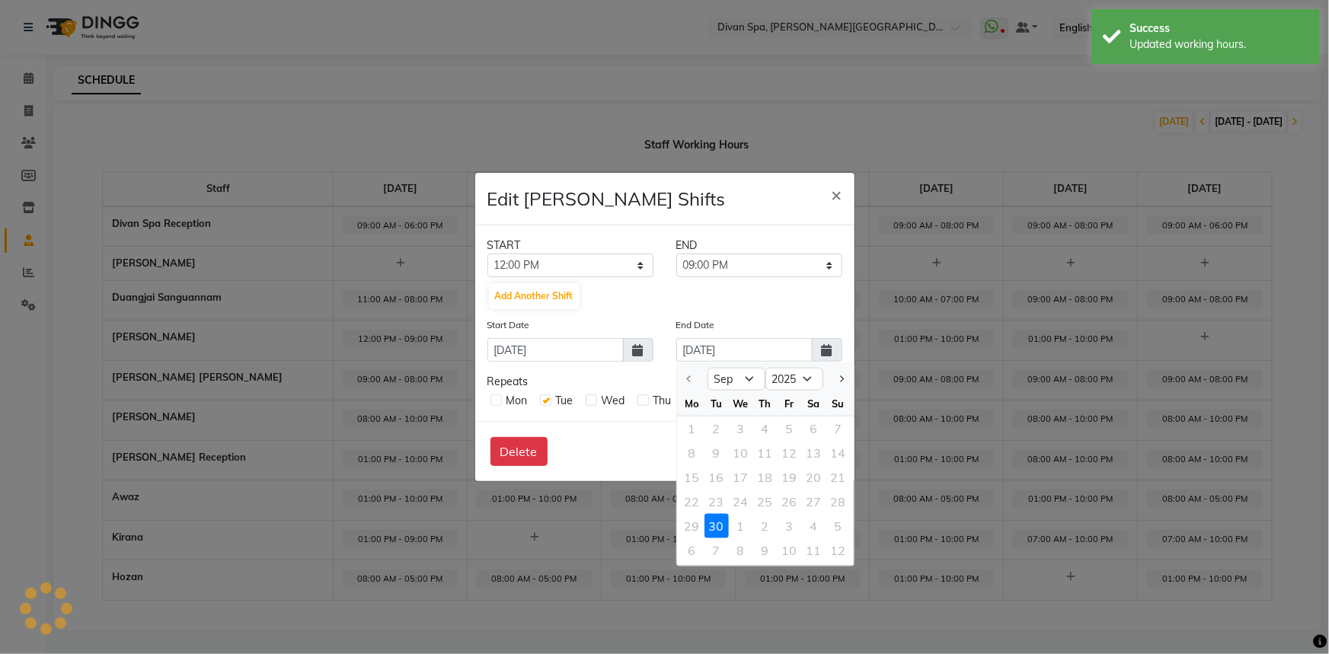
click at [826, 344] on icon at bounding box center [827, 350] width 11 height 12
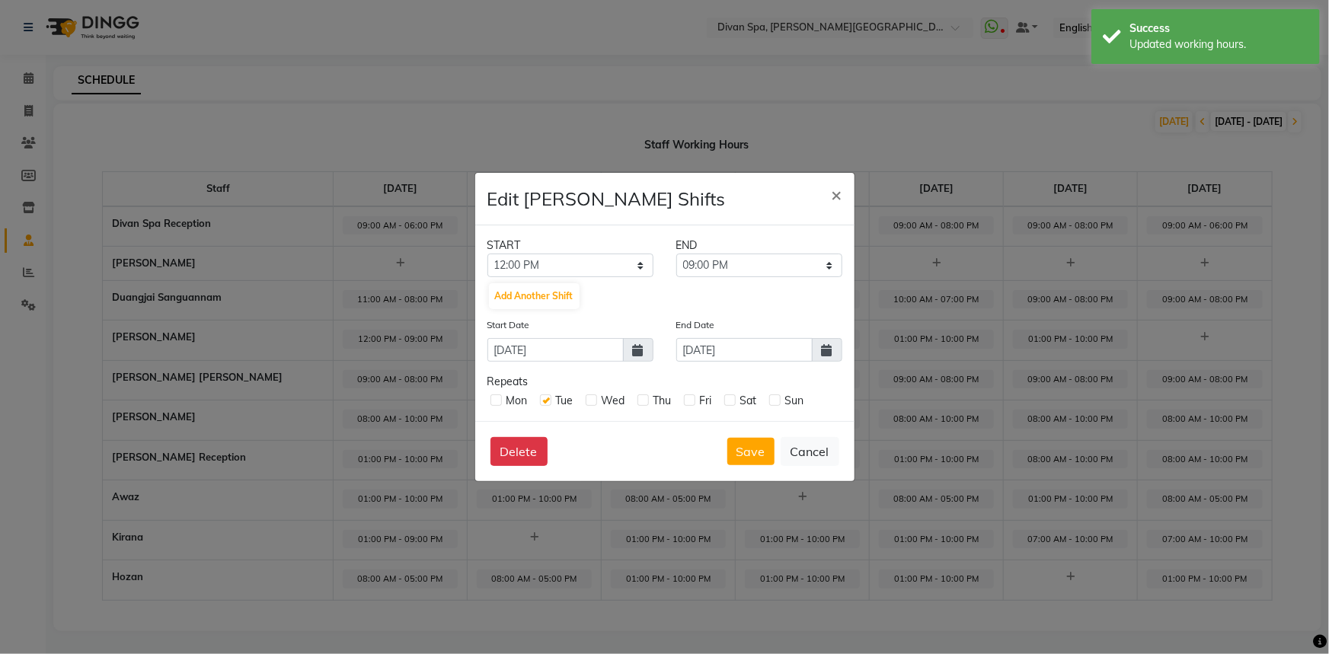
click at [587, 396] on label at bounding box center [591, 400] width 11 height 11
click at [587, 396] on input "checkbox" at bounding box center [591, 400] width 10 height 10
checkbox input "true"
drag, startPoint x: 647, startPoint y: 401, endPoint x: 660, endPoint y: 404, distance: 13.3
click at [647, 401] on label at bounding box center [643, 400] width 11 height 11
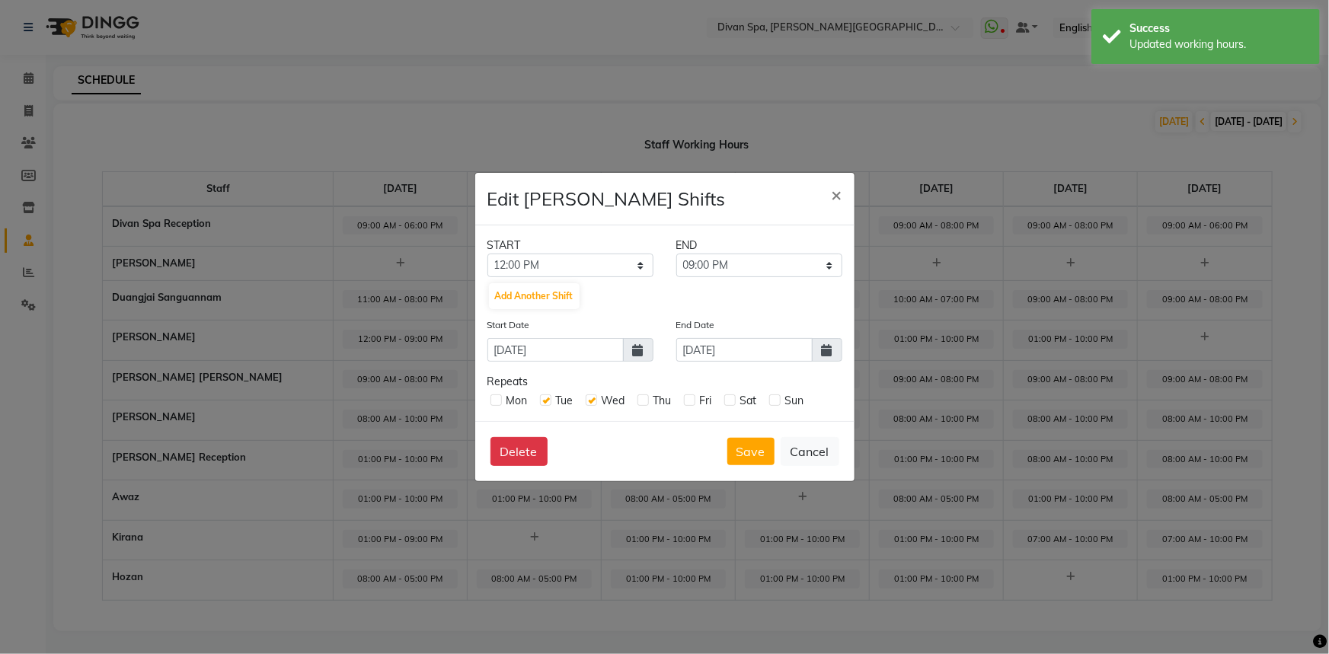
click at [647, 401] on input "checkbox" at bounding box center [643, 400] width 10 height 10
checkbox input "true"
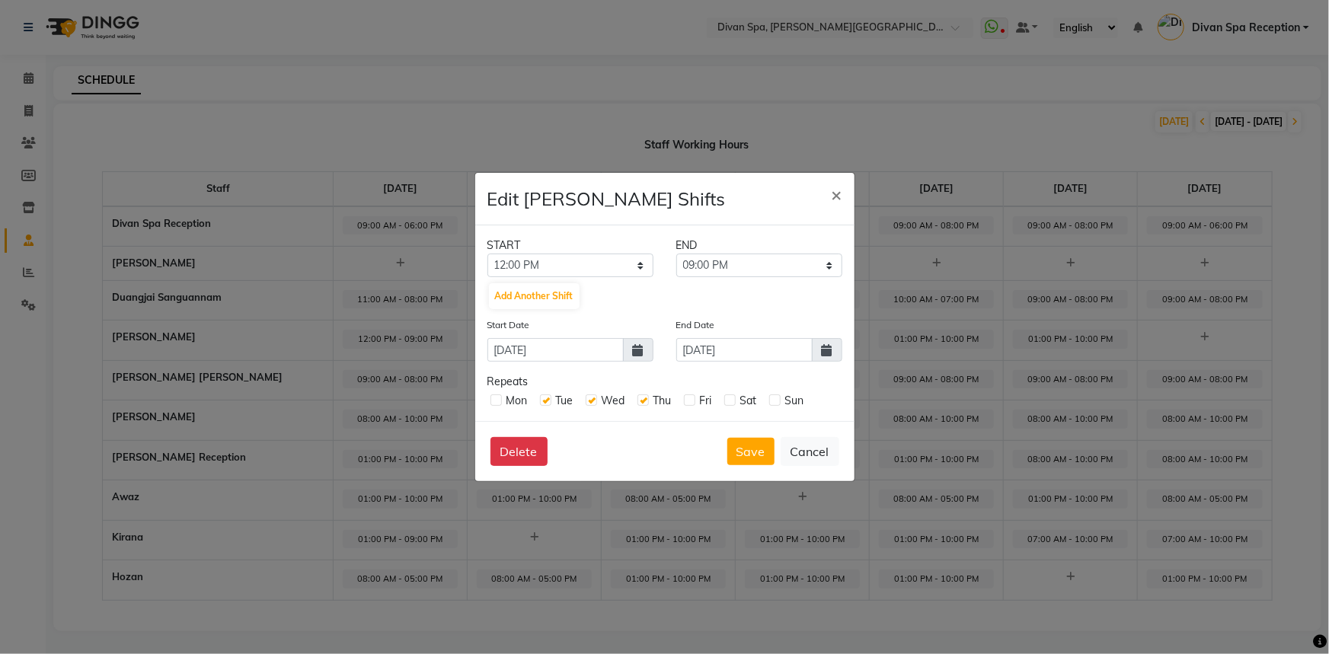
drag, startPoint x: 687, startPoint y: 395, endPoint x: 721, endPoint y: 399, distance: 34.5
click at [689, 395] on label at bounding box center [689, 400] width 11 height 11
click at [689, 395] on input "checkbox" at bounding box center [689, 400] width 10 height 10
checkbox input "true"
click at [735, 402] on label at bounding box center [729, 400] width 11 height 11
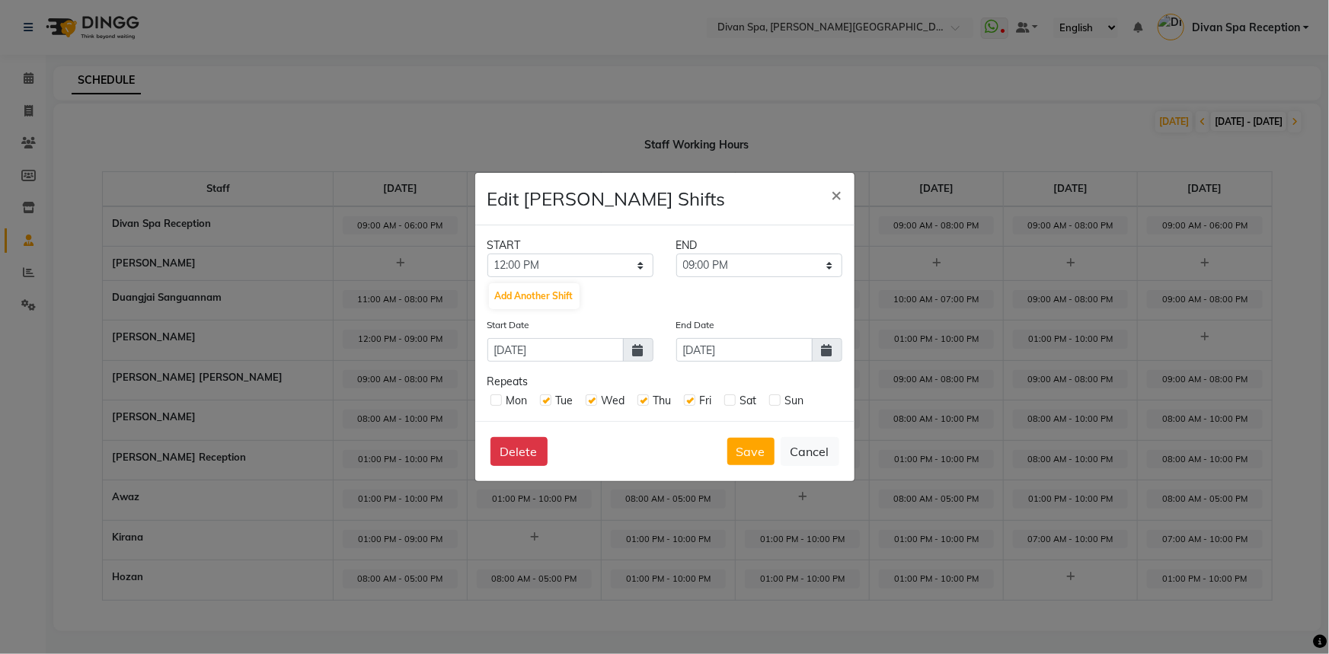
click at [734, 402] on input "checkbox" at bounding box center [729, 400] width 10 height 10
checkbox input "true"
click at [779, 404] on label at bounding box center [774, 400] width 11 height 11
click at [779, 404] on input "checkbox" at bounding box center [774, 400] width 10 height 10
checkbox input "true"
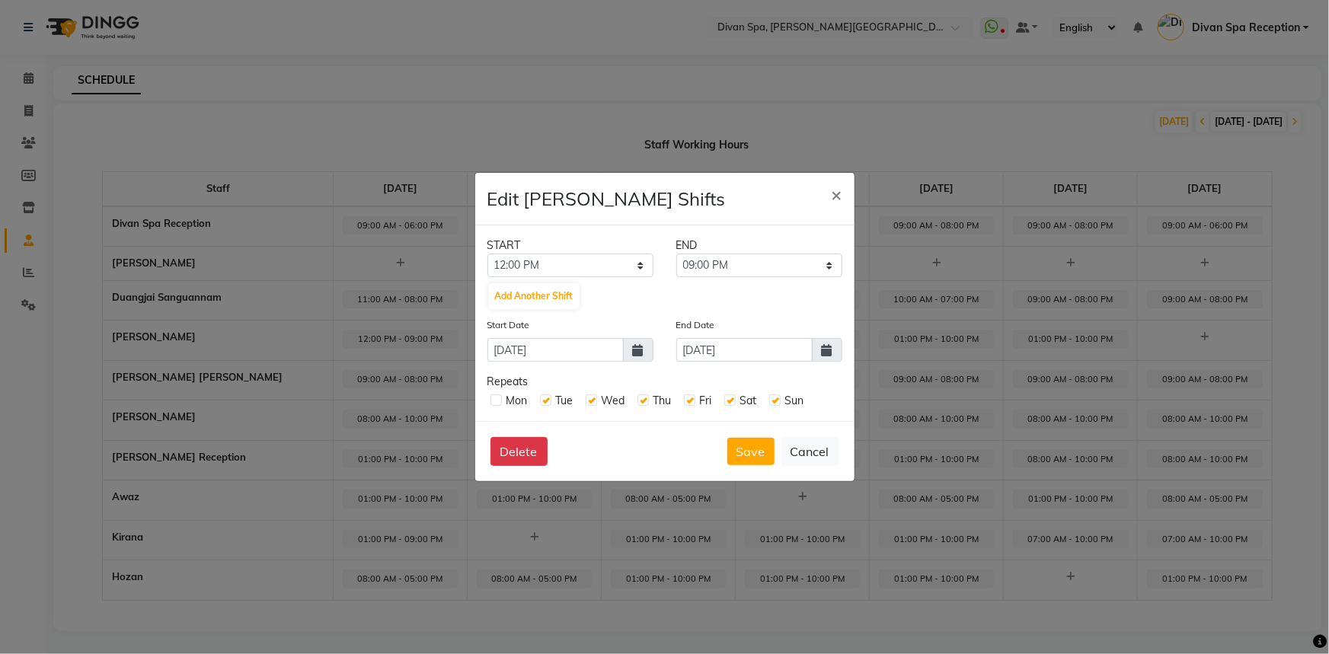
click at [827, 349] on icon at bounding box center [827, 350] width 11 height 12
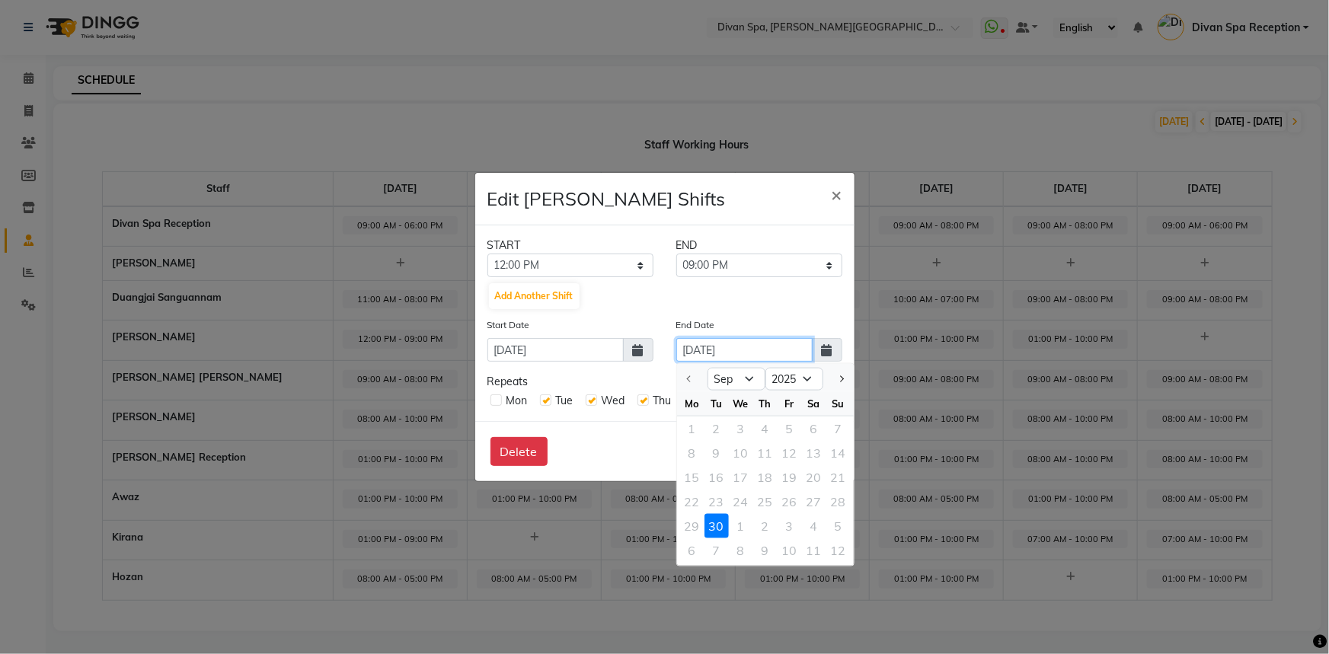
click at [682, 347] on input "[DATE]" at bounding box center [744, 350] width 136 height 24
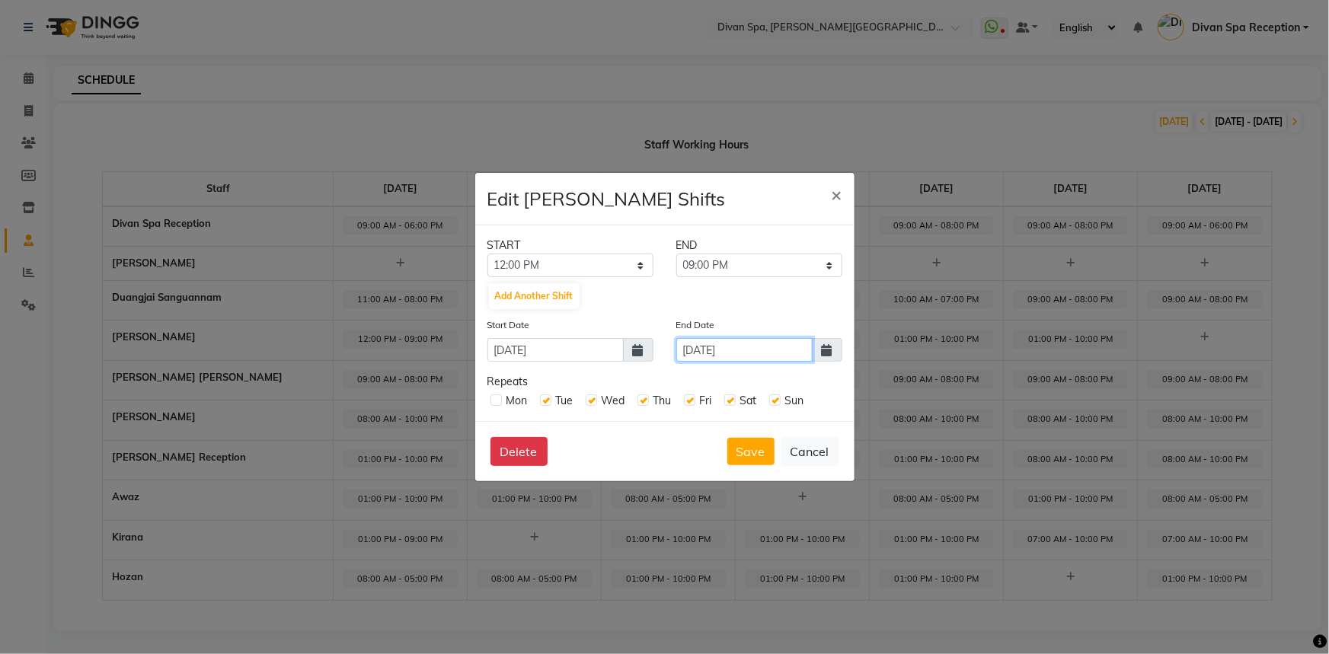
click at [712, 349] on input "[DATE]" at bounding box center [744, 350] width 136 height 24
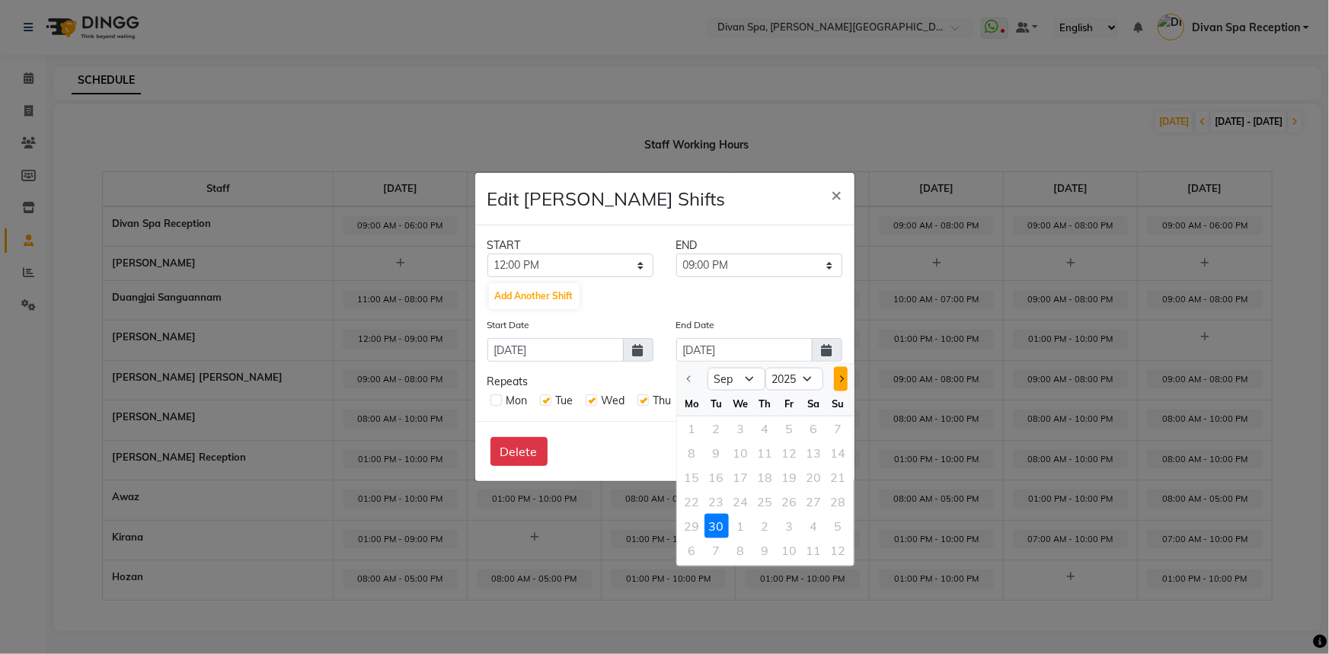
click at [846, 379] on button "Next month" at bounding box center [840, 379] width 13 height 24
select select "10"
click at [839, 432] on div "5" at bounding box center [838, 429] width 24 height 24
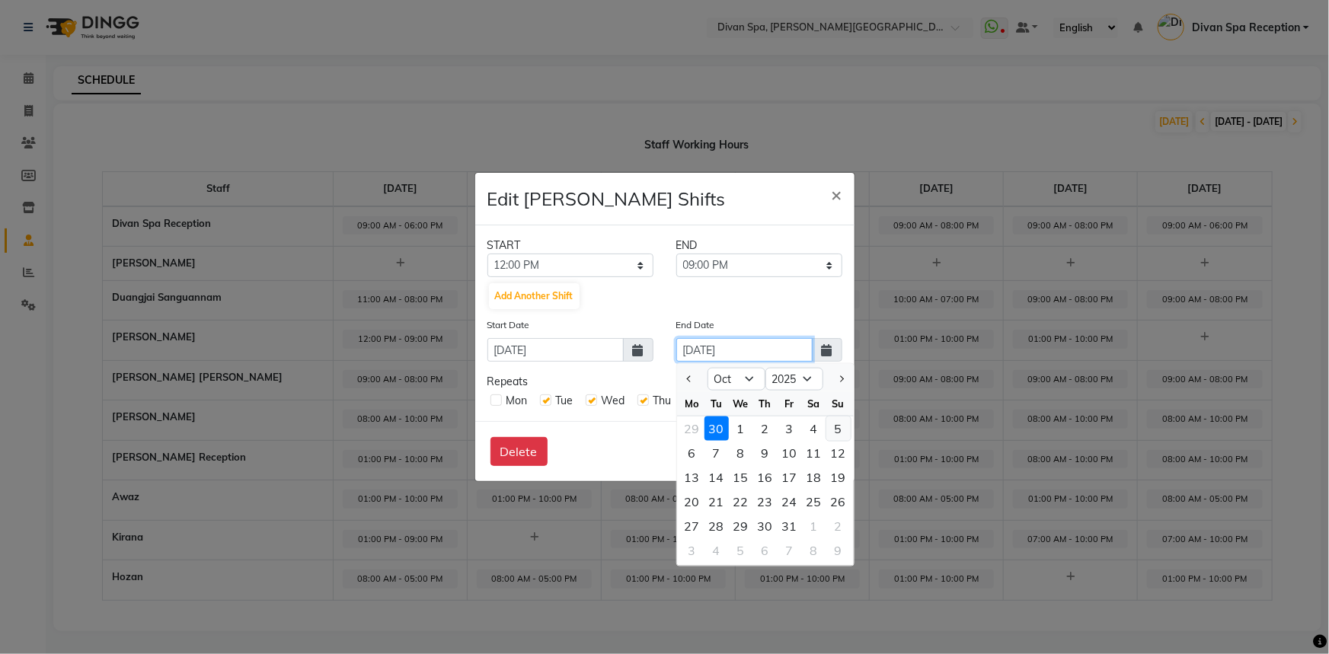
type input "05-10-2025"
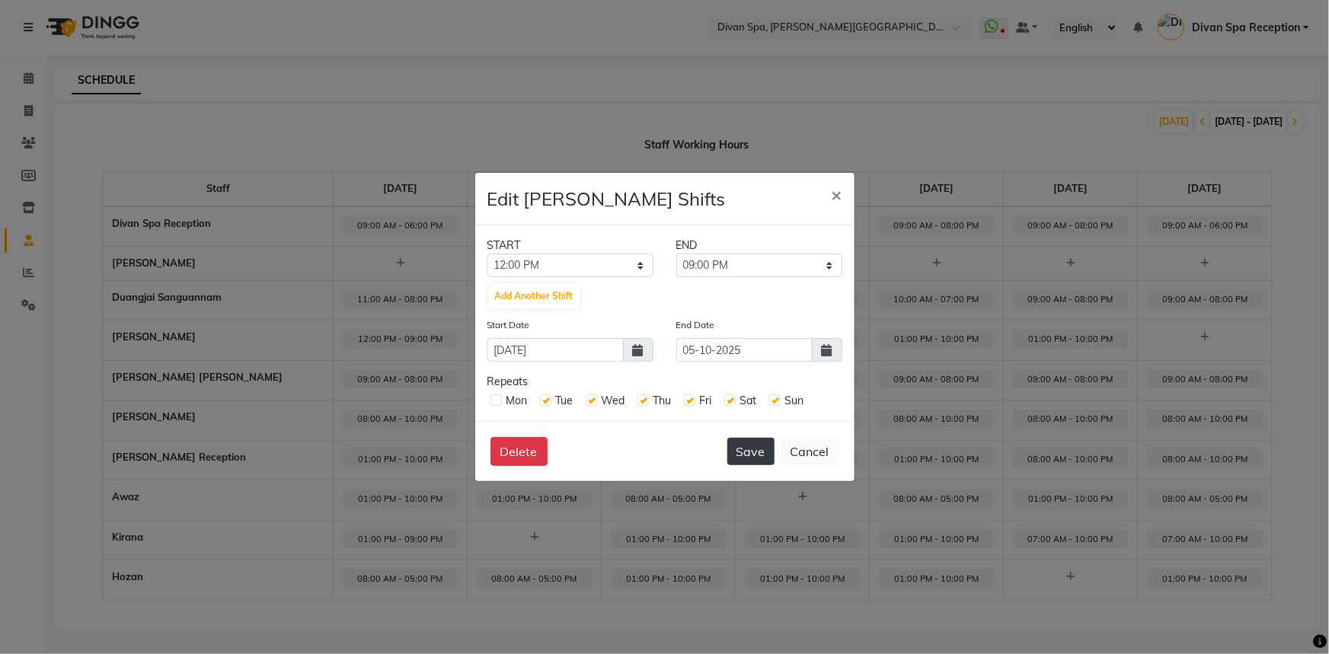
click at [753, 459] on button "Save" at bounding box center [750, 451] width 47 height 27
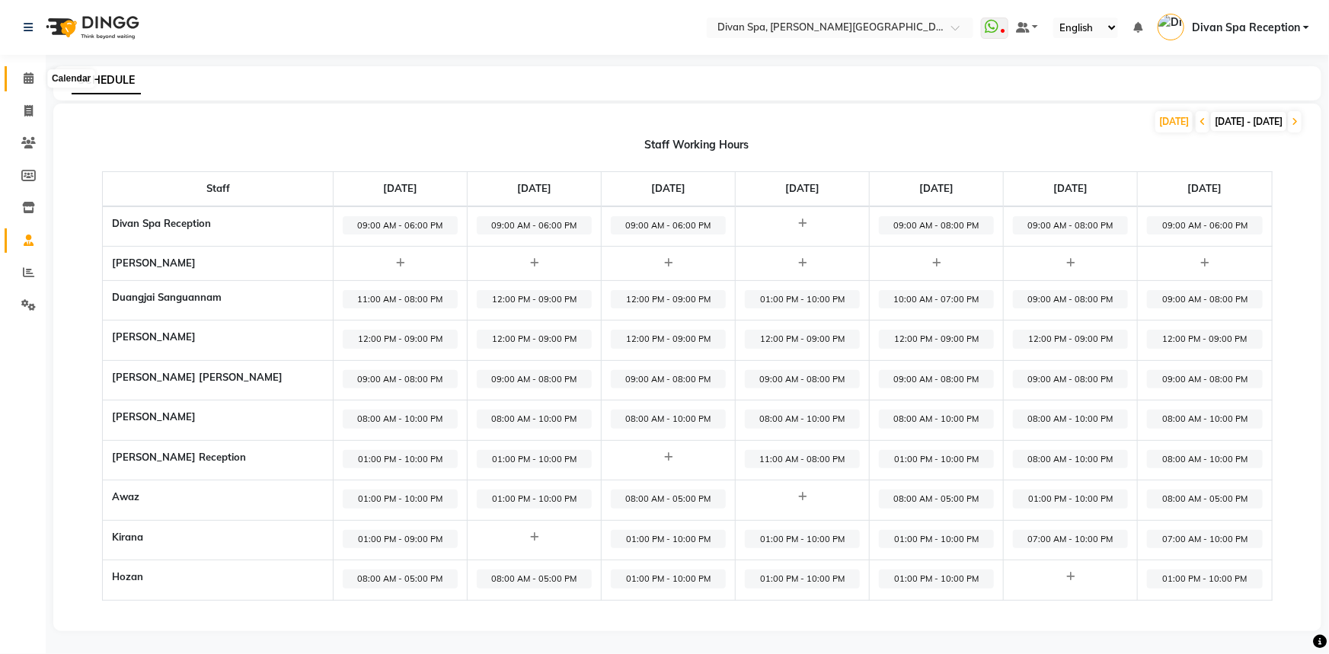
click at [30, 76] on icon at bounding box center [29, 77] width 10 height 11
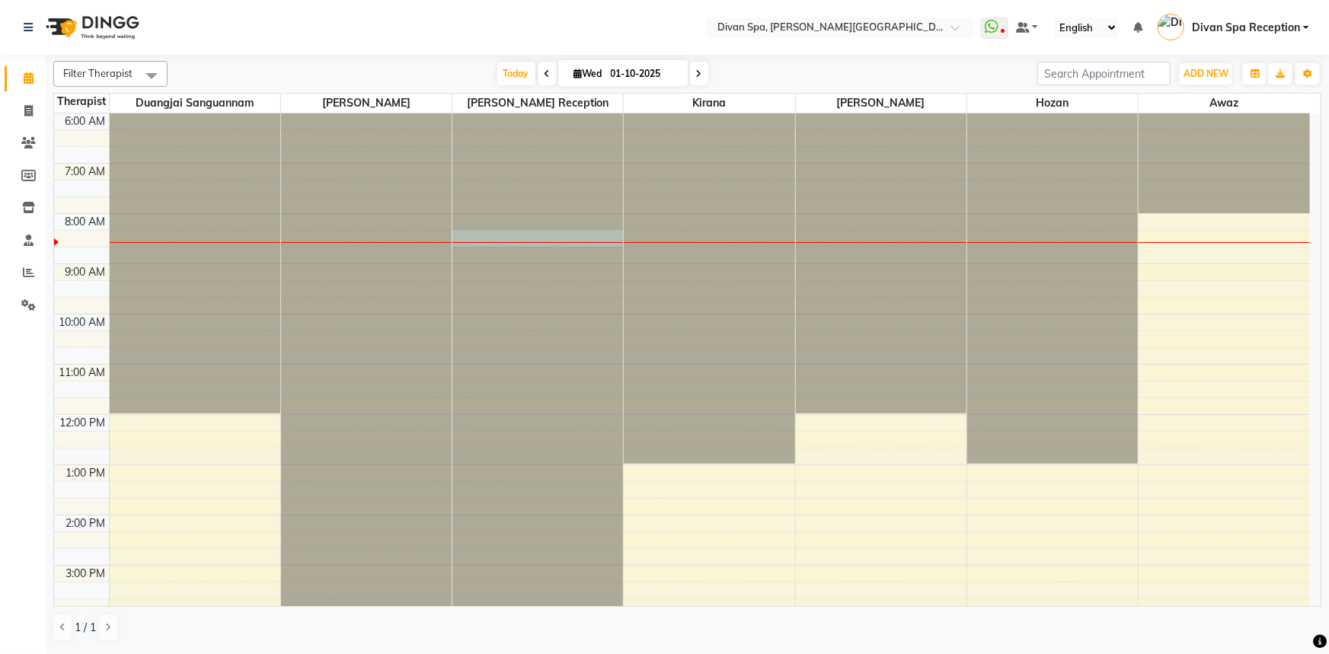
click at [465, 113] on div at bounding box center [537, 113] width 171 height 0
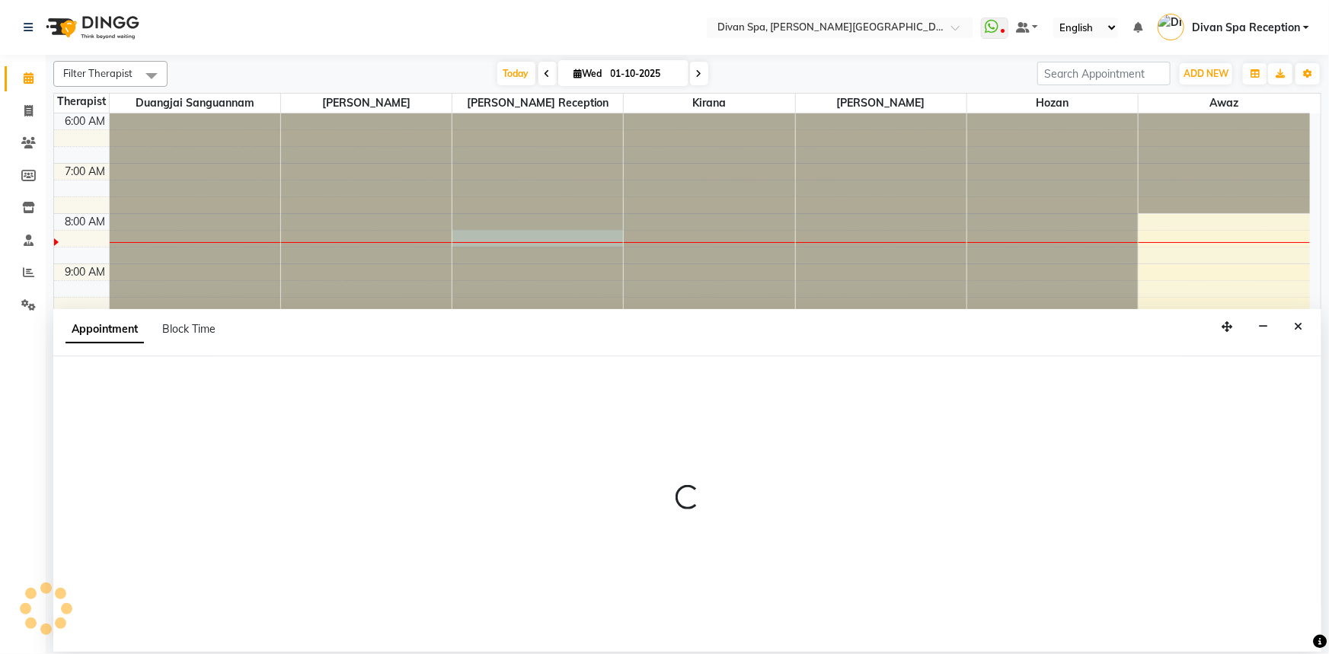
select select "28726"
select select "495"
select select "tentative"
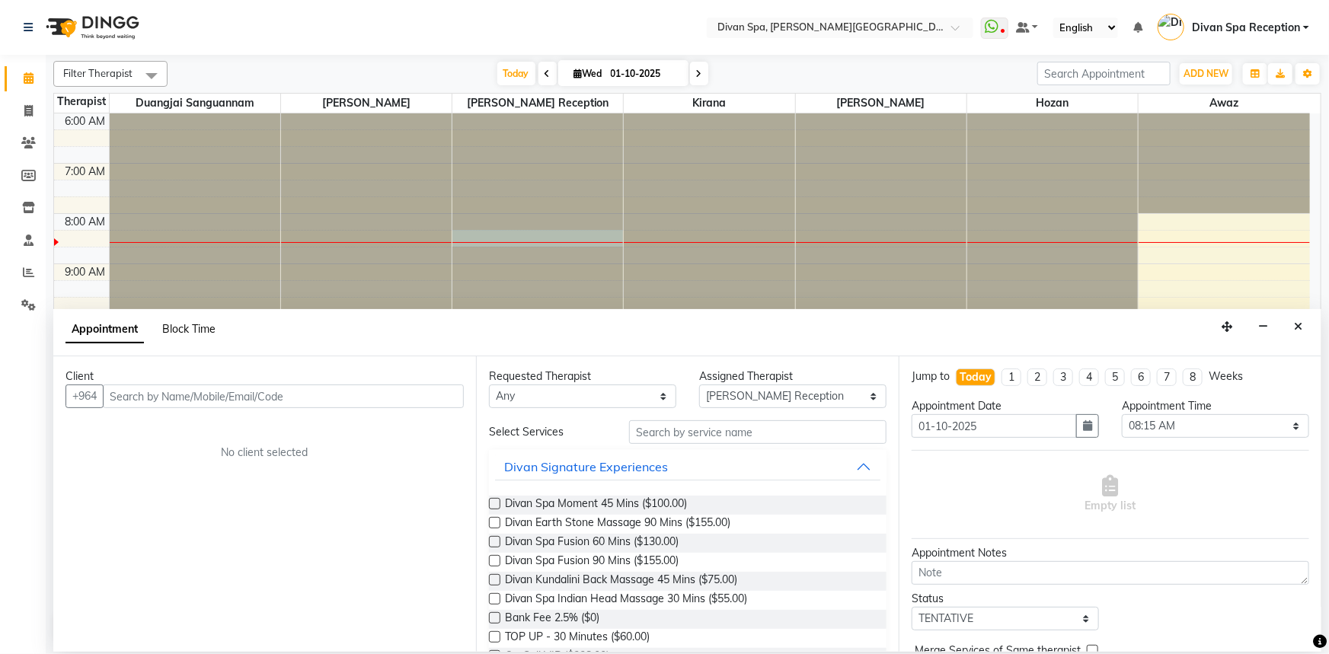
click at [178, 330] on span "Block Time" at bounding box center [188, 329] width 53 height 14
select select "28726"
select select "495"
select select "525"
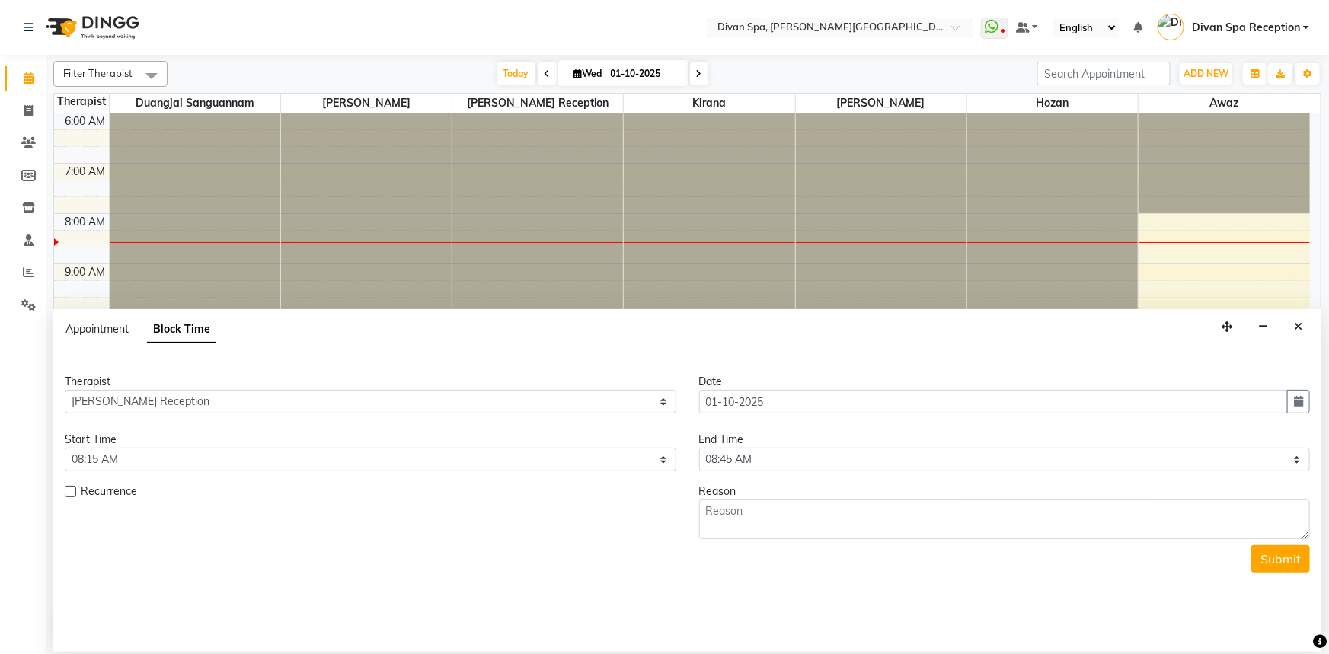
scroll to position [101, 0]
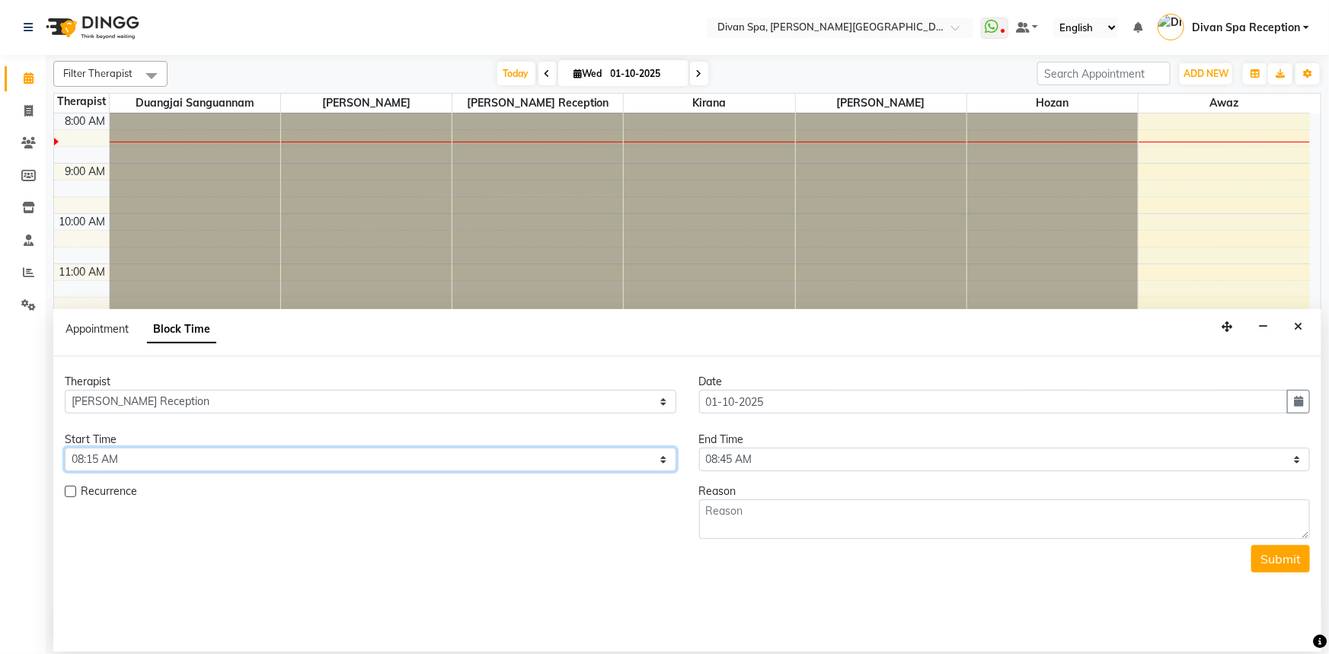
click at [670, 460] on select "Select 07:00 AM 07:15 AM 07:30 AM 07:45 AM 08:00 AM 08:15 AM 08:30 AM 08:45 AM …" at bounding box center [371, 460] width 612 height 24
select select "540"
click at [65, 448] on select "Select 07:00 AM 07:15 AM 07:30 AM 07:45 AM 08:00 AM 08:15 AM 08:30 AM 08:45 AM …" at bounding box center [371, 460] width 612 height 24
click at [1300, 453] on select "Select 07:00 AM 07:15 AM 07:30 AM 07:45 AM 08:00 AM 08:15 AM 08:30 AM 08:45 AM …" at bounding box center [1005, 460] width 612 height 24
select select "600"
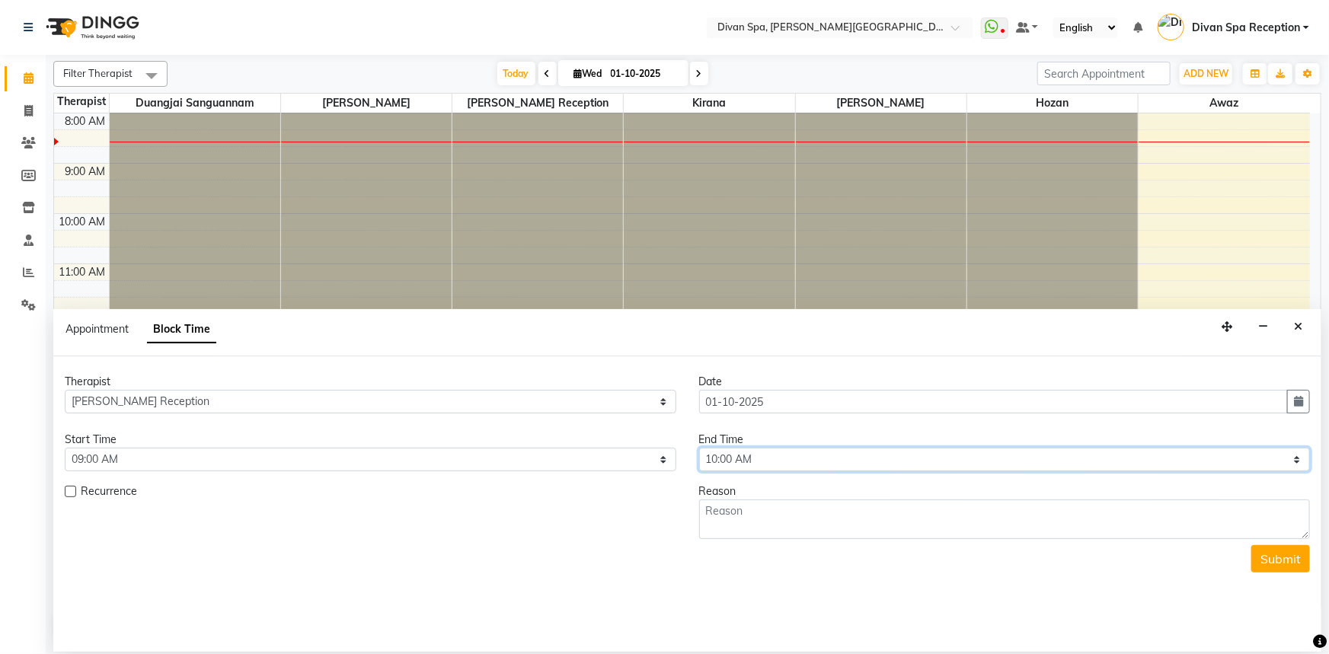
click at [699, 448] on select "Select 07:00 AM 07:15 AM 07:30 AM 07:45 AM 08:00 AM 08:15 AM 08:30 AM 08:45 AM …" at bounding box center [1005, 460] width 612 height 24
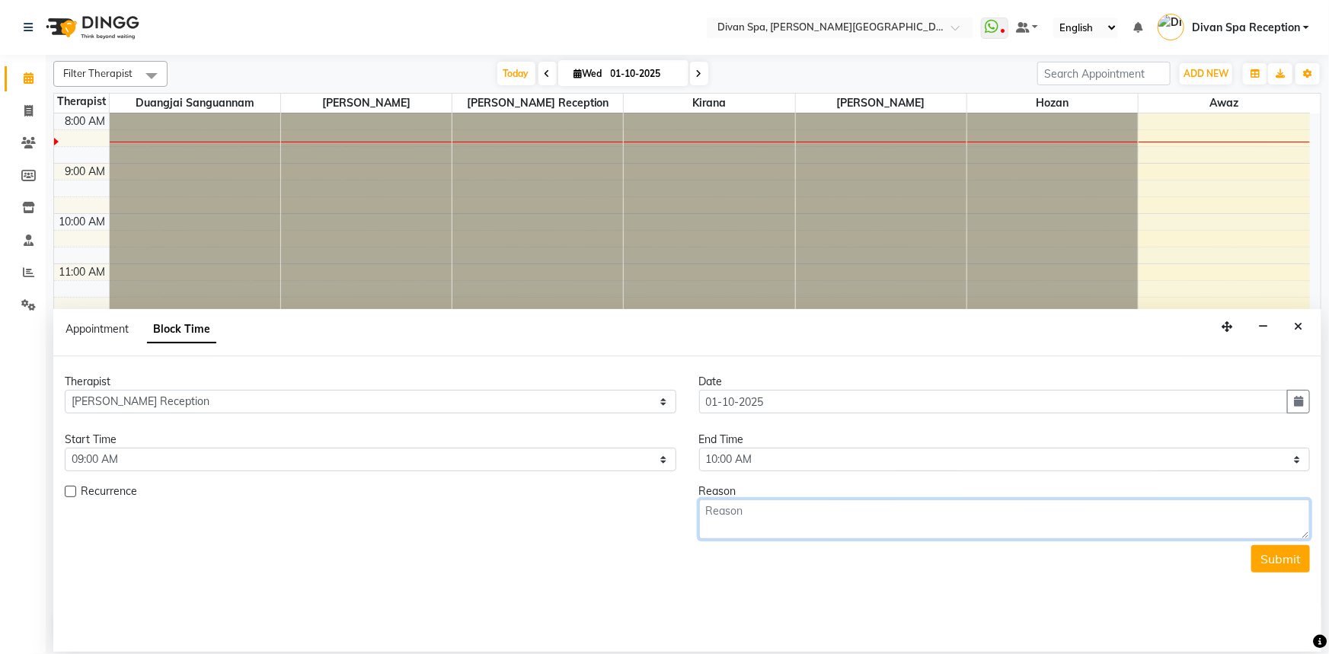
click at [760, 523] on textarea at bounding box center [1005, 520] width 612 height 40
type textarea "OFF"
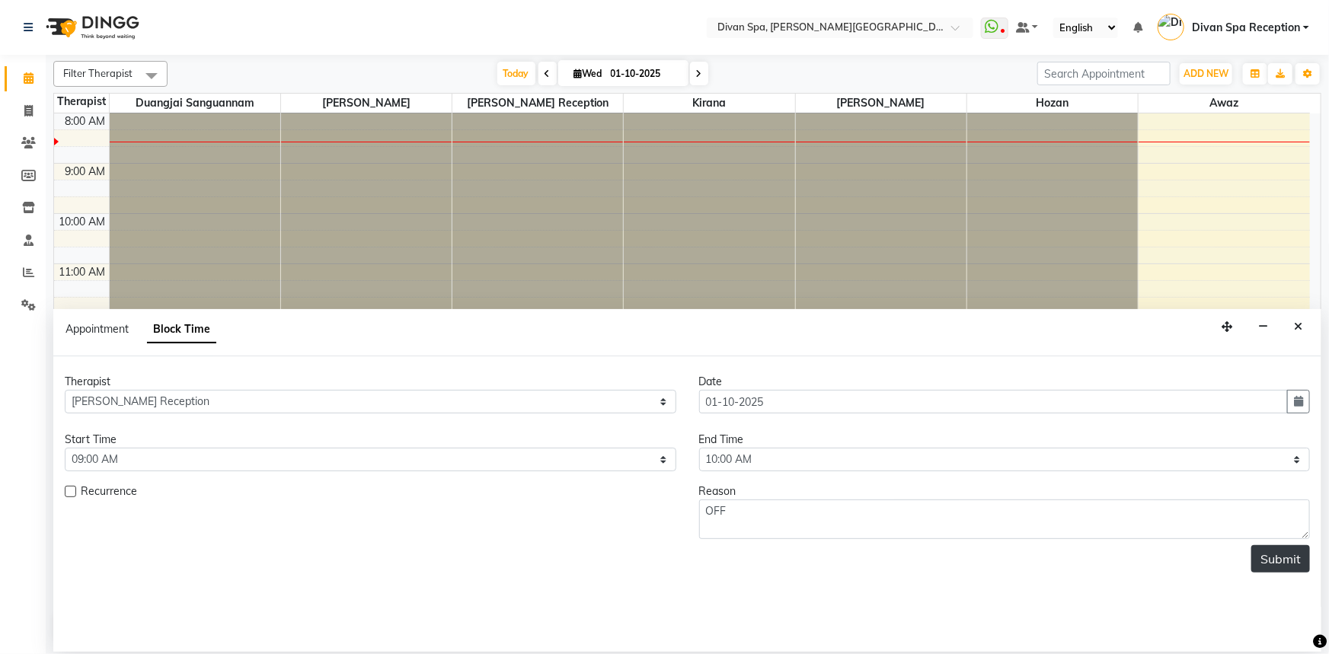
click at [1293, 556] on button "Submit" at bounding box center [1281, 558] width 59 height 27
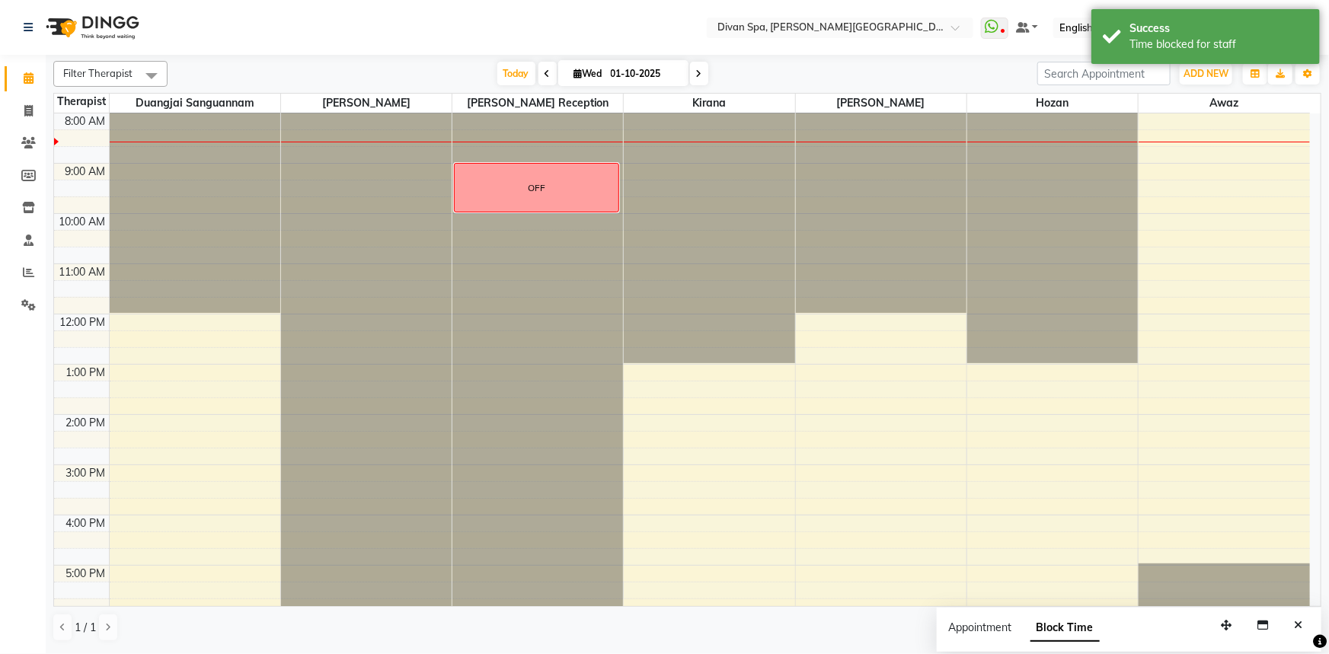
click at [525, 180] on div "OFF" at bounding box center [537, 188] width 164 height 48
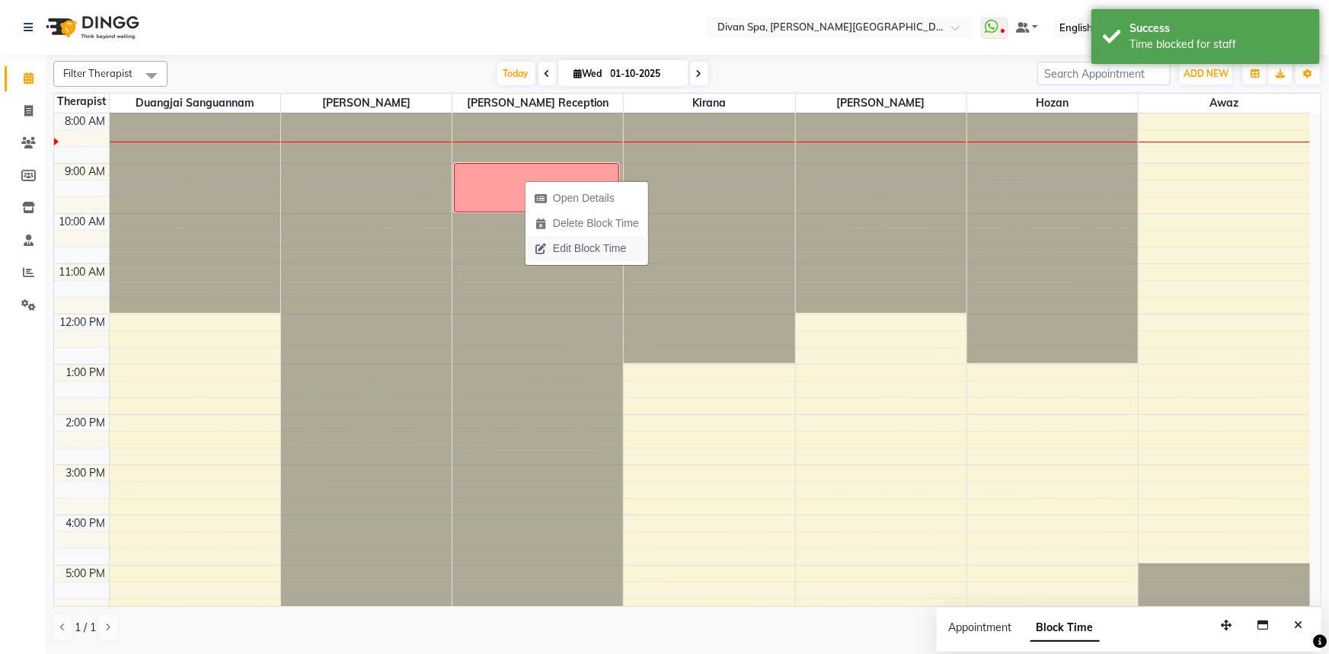
click at [553, 247] on span "Edit Block Time" at bounding box center [589, 249] width 73 height 16
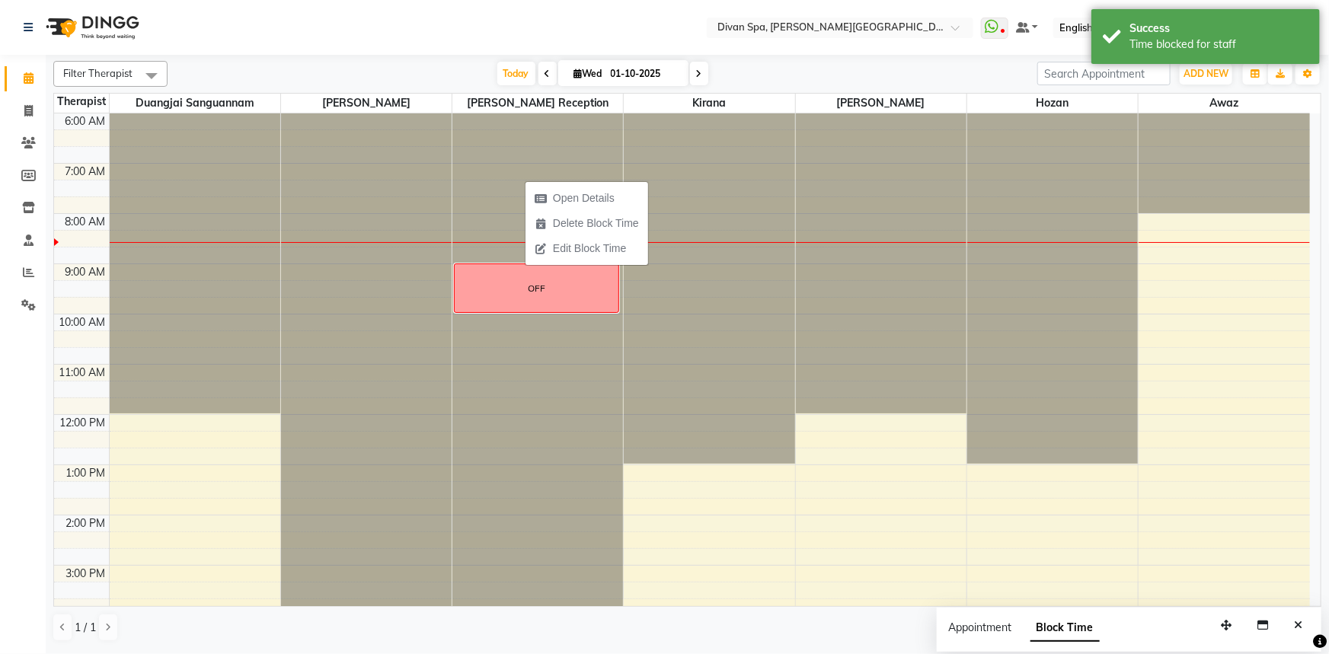
select select "28726"
select select "540"
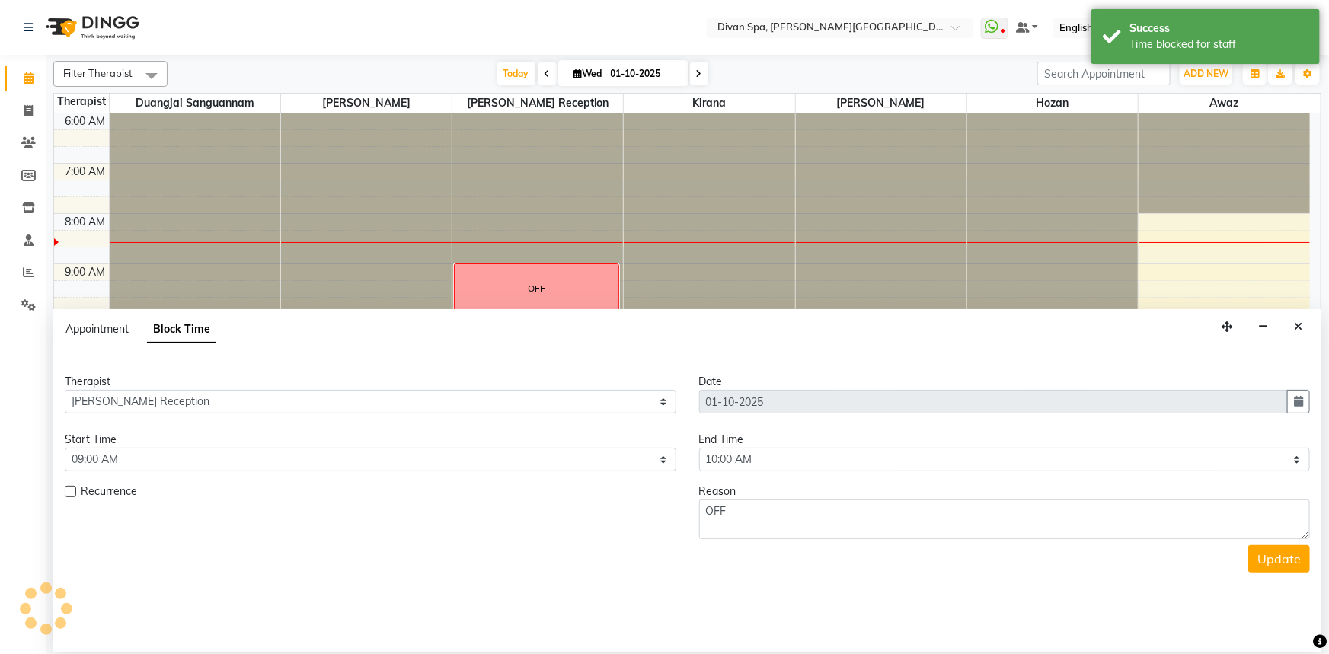
scroll to position [101, 0]
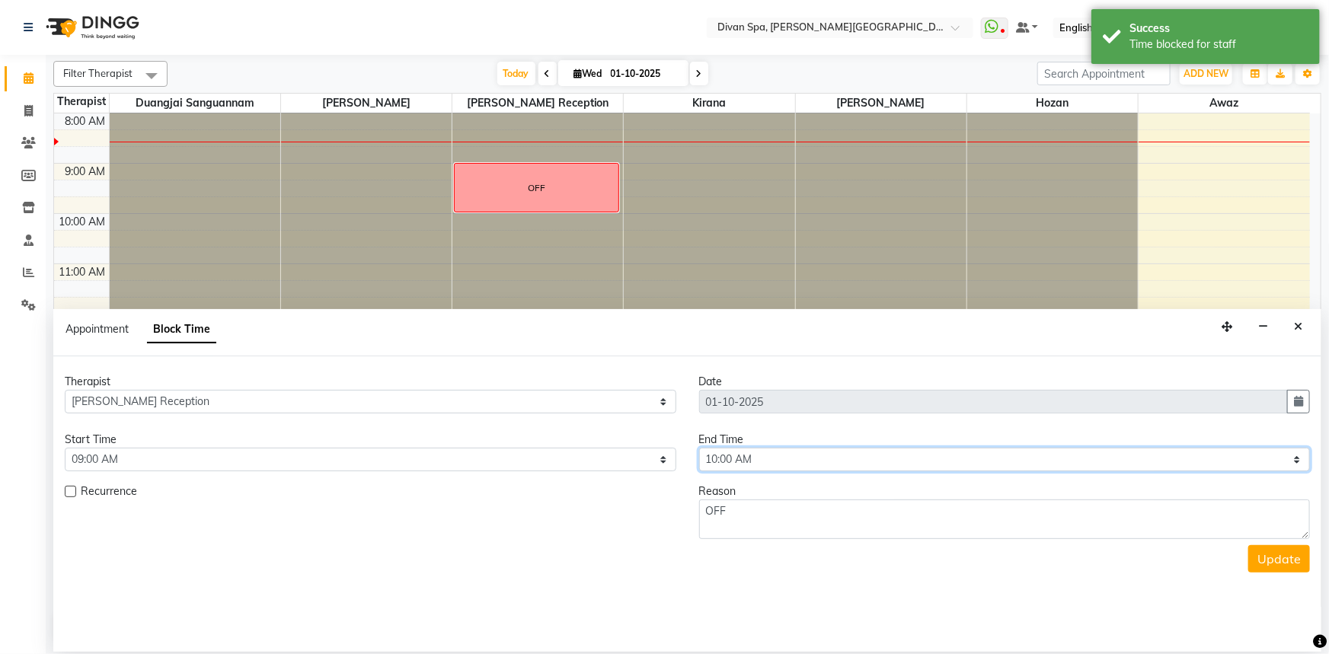
click at [1295, 457] on select "Select 07:00 AM 07:15 AM 07:30 AM 07:45 AM 08:00 AM 08:15 AM 08:30 AM 08:45 AM …" at bounding box center [1005, 460] width 612 height 24
select select "1320"
click at [699, 448] on select "Select 07:00 AM 07:15 AM 07:30 AM 07:45 AM 08:00 AM 08:15 AM 08:30 AM 08:45 AM …" at bounding box center [1005, 460] width 612 height 24
click at [1264, 564] on button "Update" at bounding box center [1279, 558] width 62 height 27
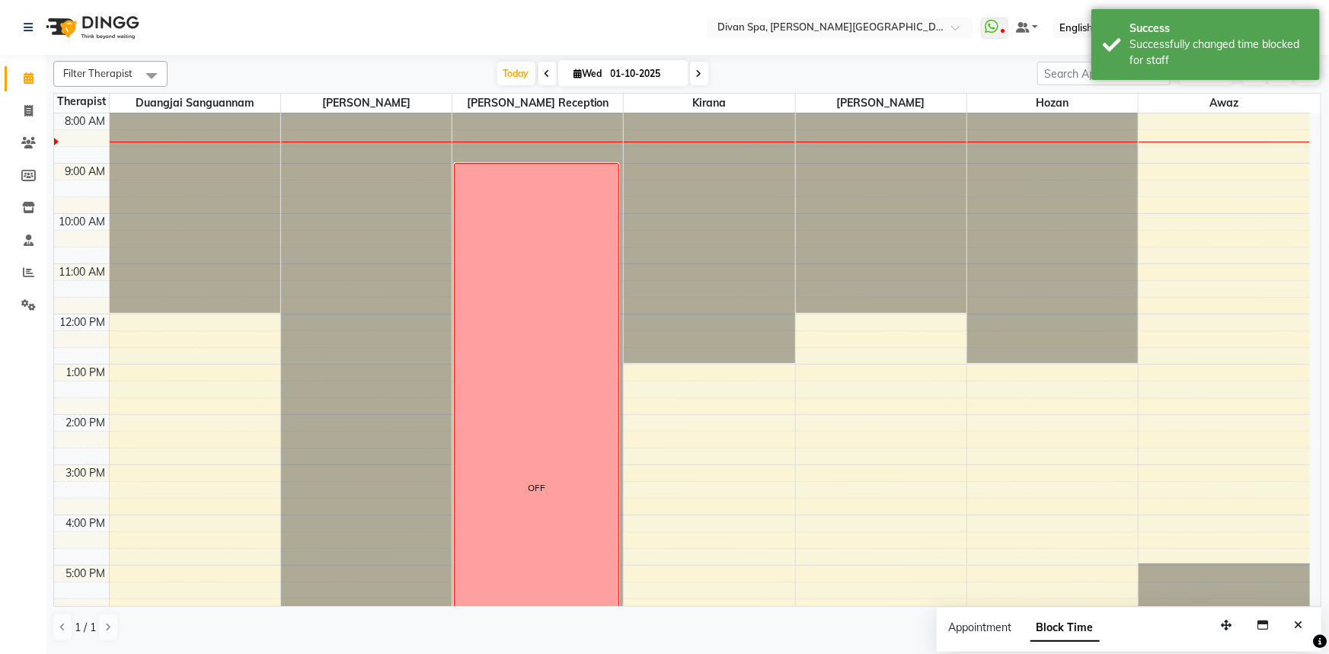
click at [370, 13] on div at bounding box center [366, 13] width 171 height 0
select select "17310"
select select "tentative"
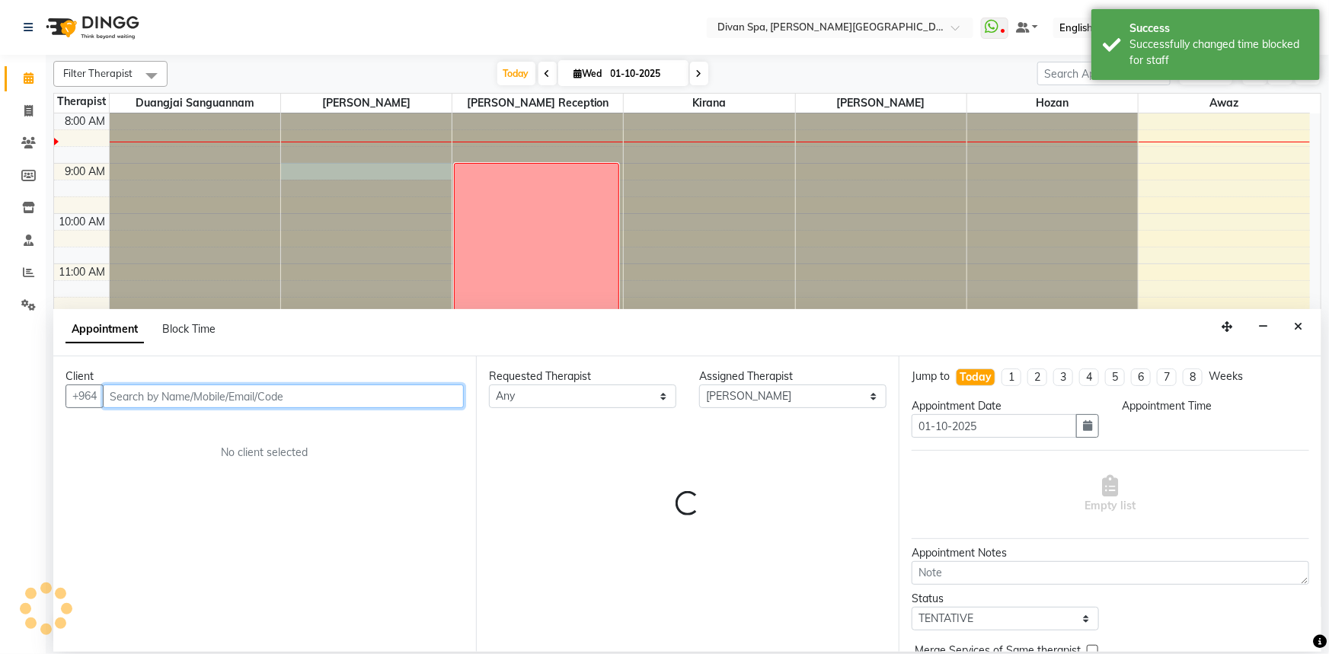
select select "540"
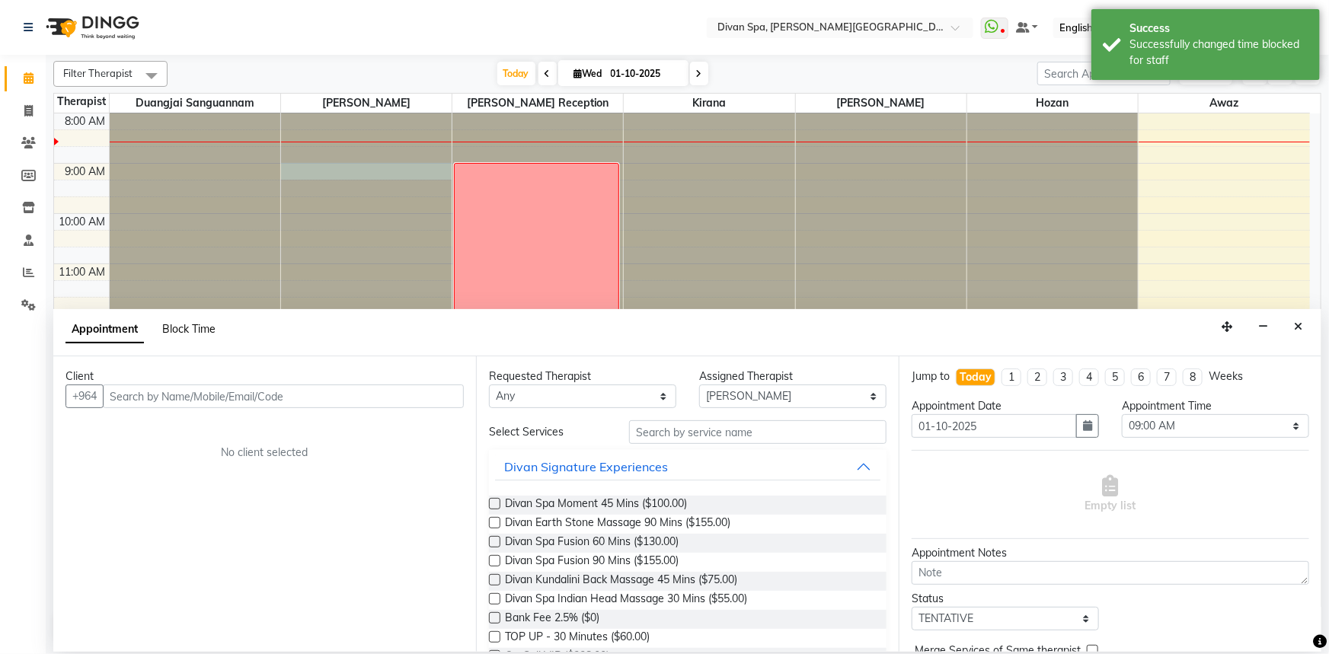
click at [197, 328] on span "Block Time" at bounding box center [188, 329] width 53 height 14
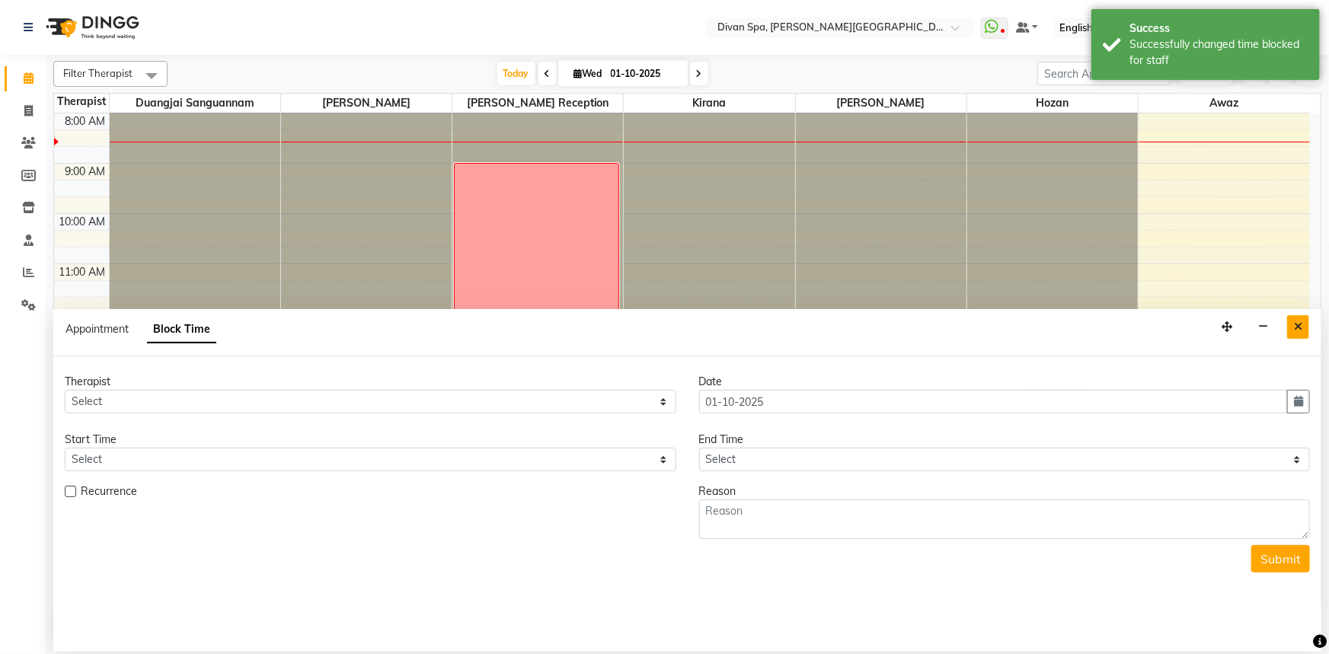
click at [1302, 327] on icon "Close" at bounding box center [1298, 326] width 8 height 11
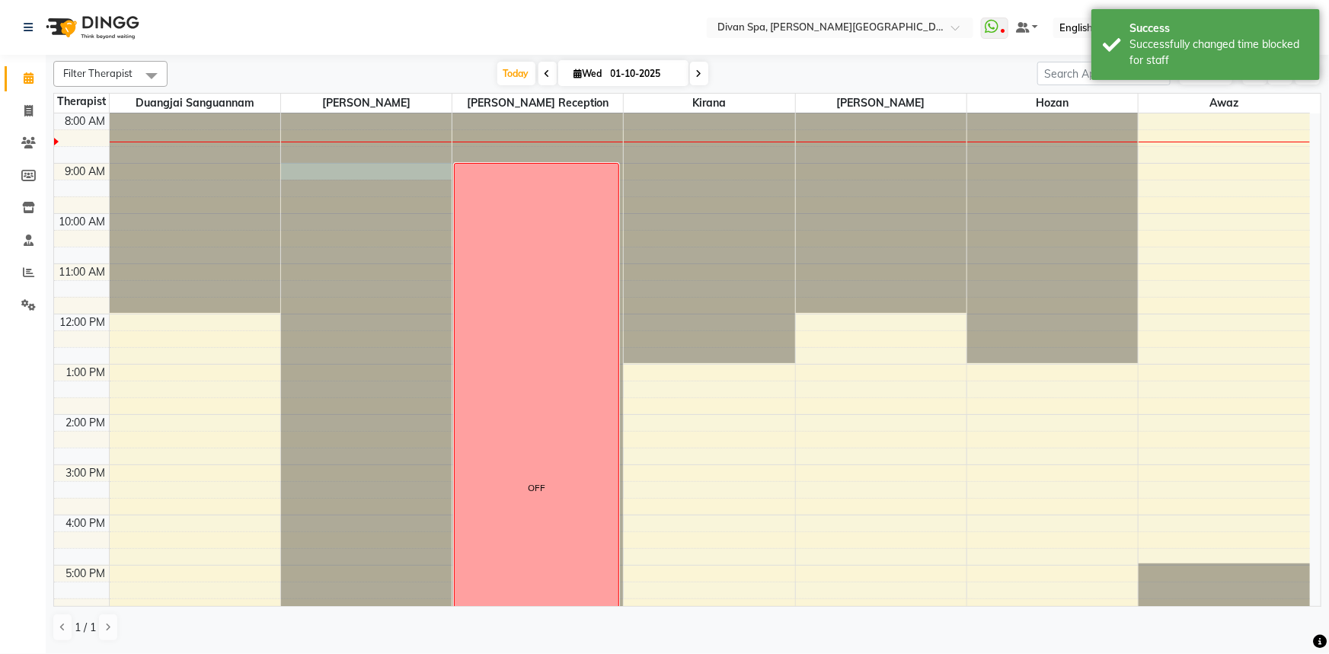
click at [321, 13] on div at bounding box center [366, 13] width 171 height 0
select select "17310"
select select "540"
select select "tentative"
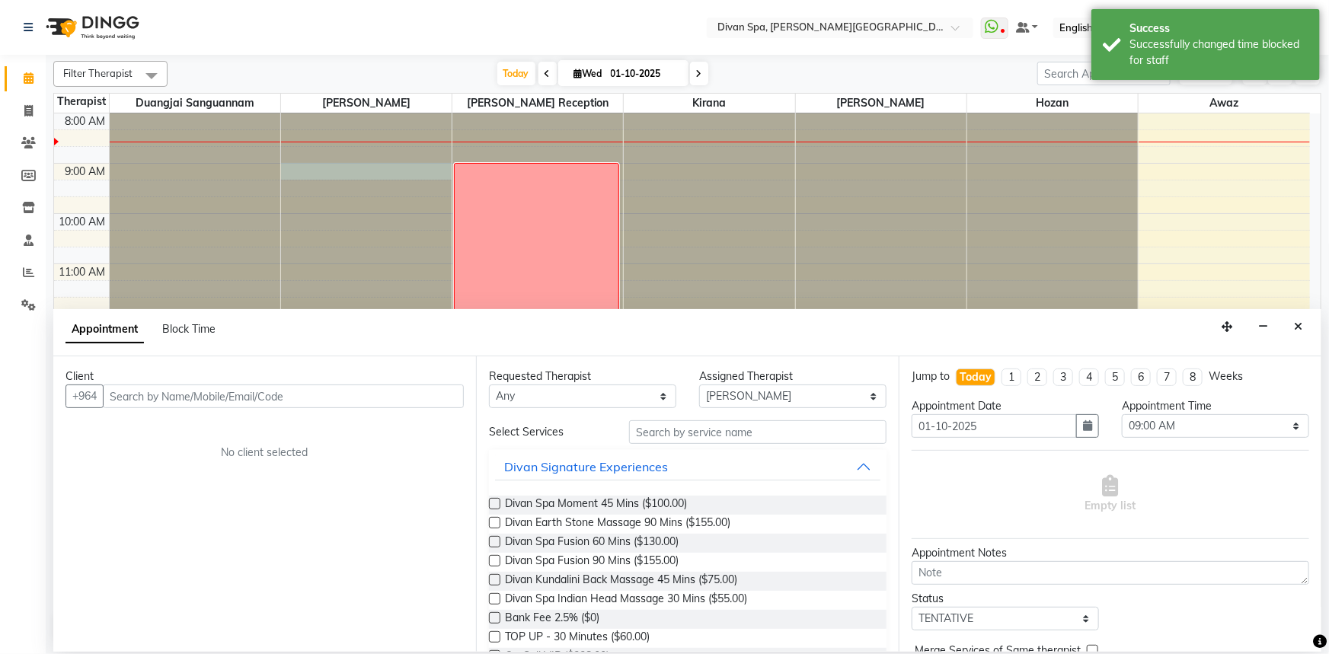
click at [190, 321] on div "Block Time" at bounding box center [188, 329] width 53 height 16
click at [190, 328] on span "Block Time" at bounding box center [188, 329] width 53 height 14
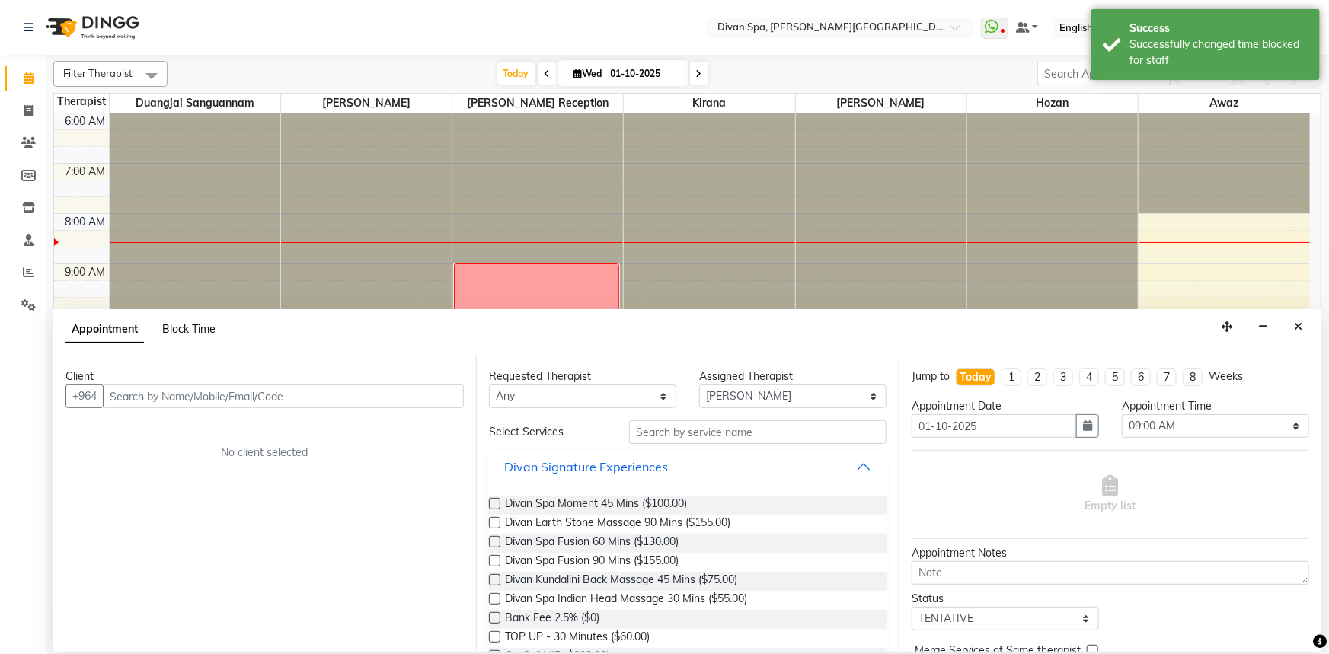
select select "17310"
select select "540"
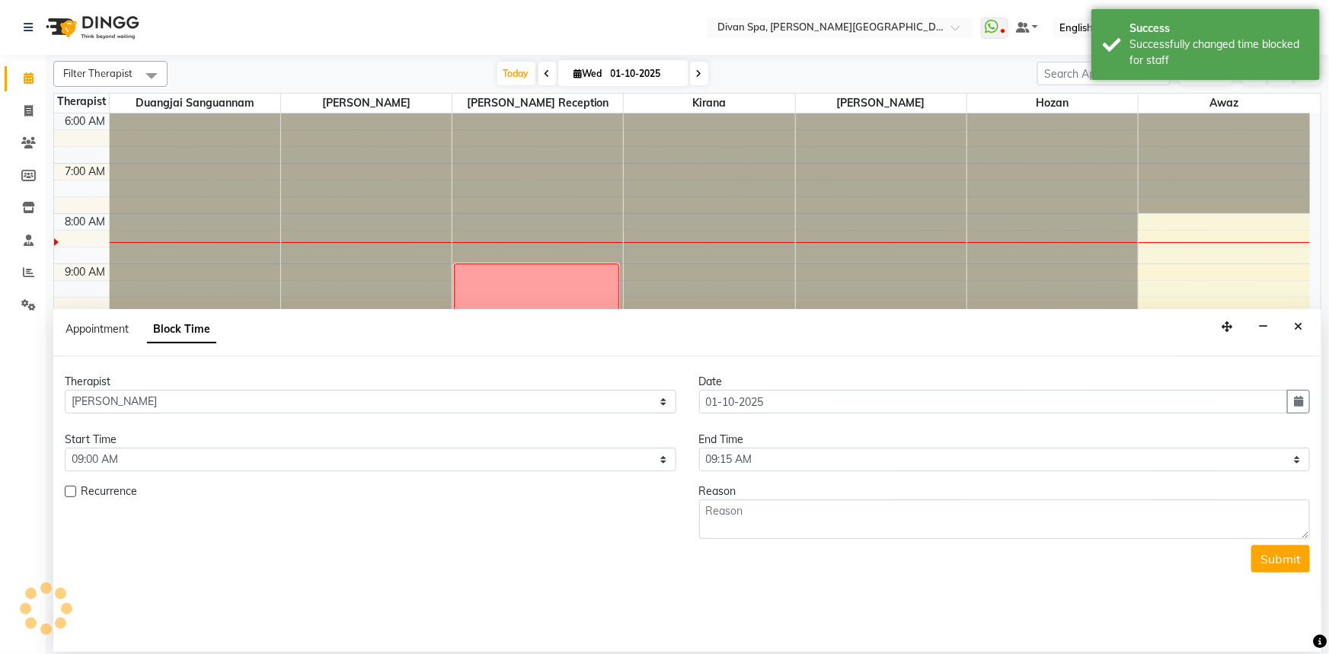
scroll to position [101, 0]
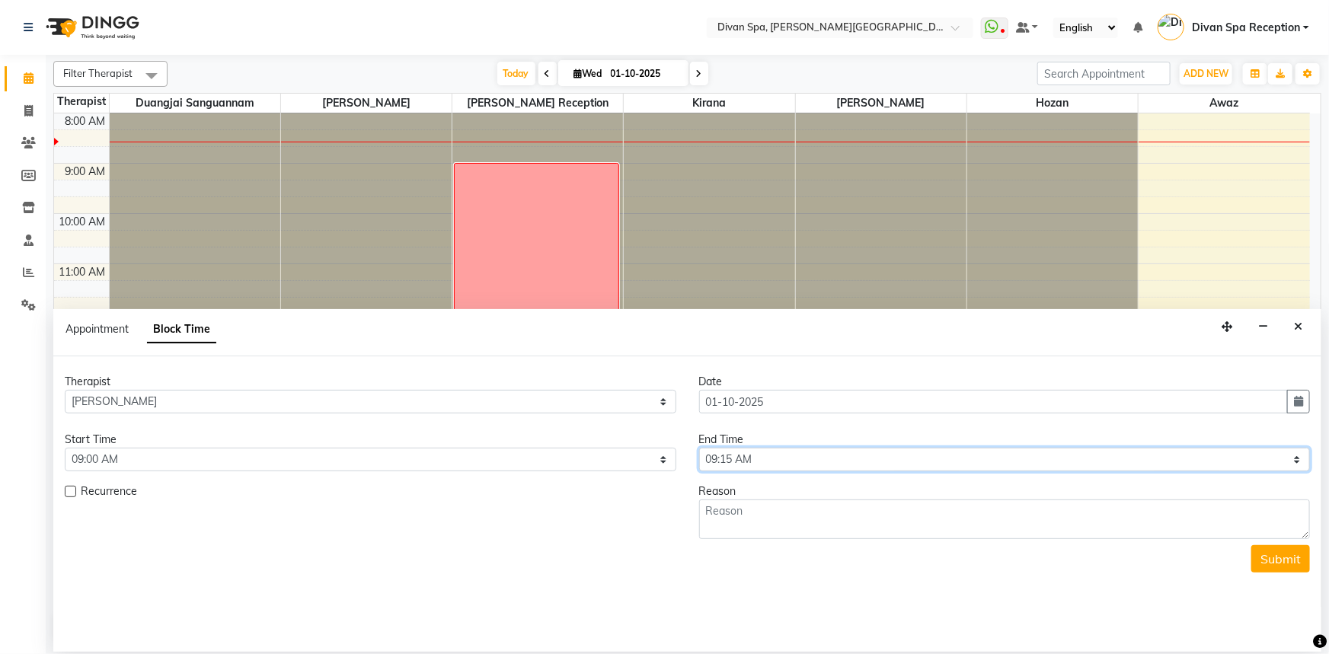
click at [1302, 458] on select "Select 07:00 AM 07:15 AM 07:30 AM 07:45 AM 08:00 AM 08:15 AM 08:30 AM 08:45 AM …" at bounding box center [1005, 460] width 612 height 24
select select "1320"
click at [699, 448] on select "Select 07:00 AM 07:15 AM 07:30 AM 07:45 AM 08:00 AM 08:15 AM 08:30 AM 08:45 AM …" at bounding box center [1005, 460] width 612 height 24
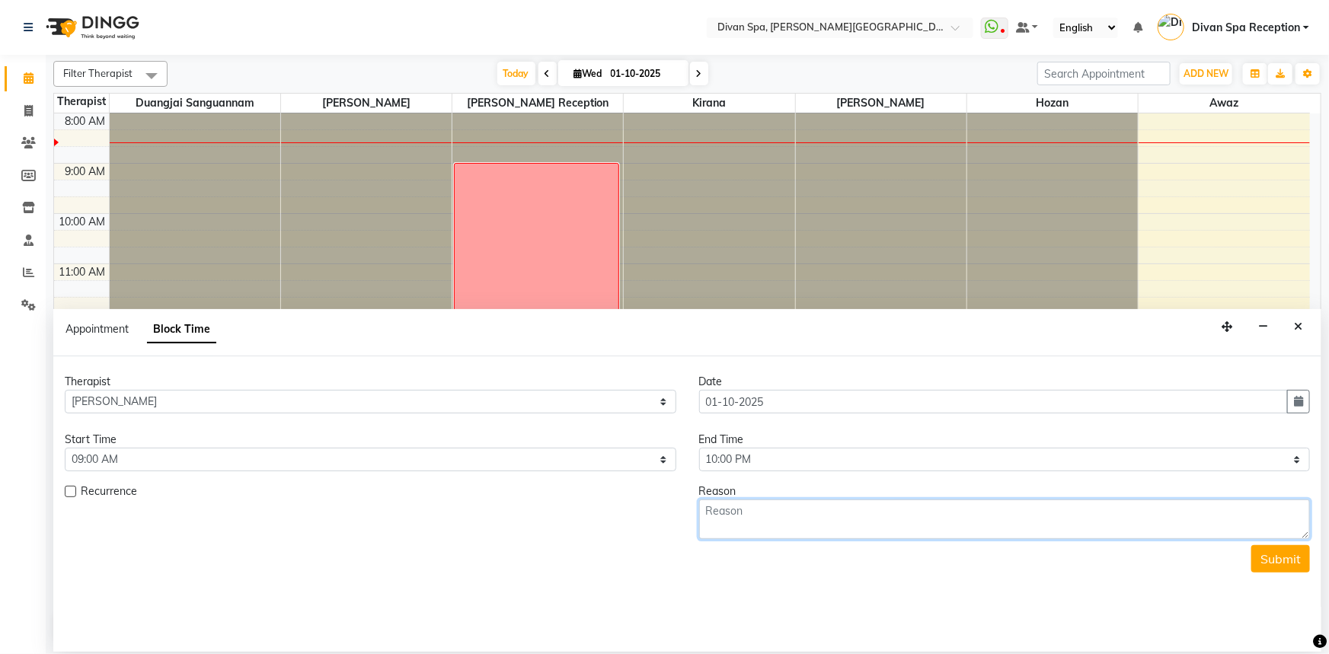
click at [814, 514] on textarea at bounding box center [1005, 520] width 612 height 40
type textarea "AL"
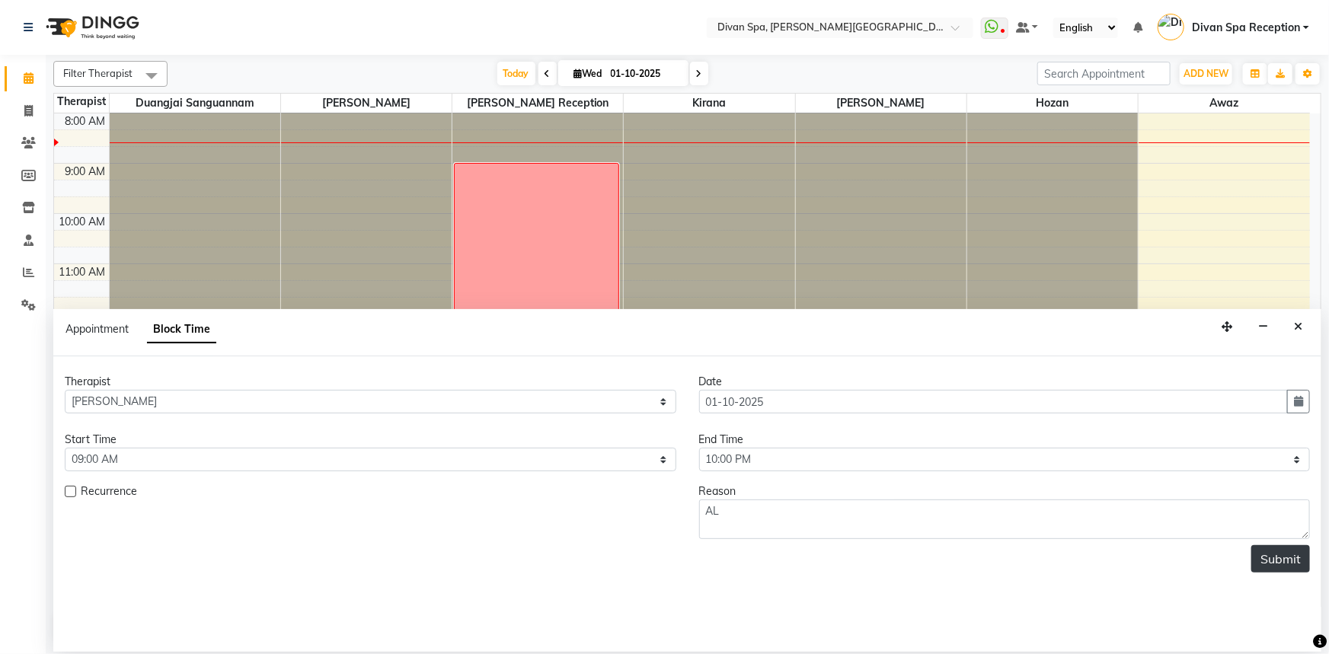
click at [1265, 564] on button "Submit" at bounding box center [1281, 558] width 59 height 27
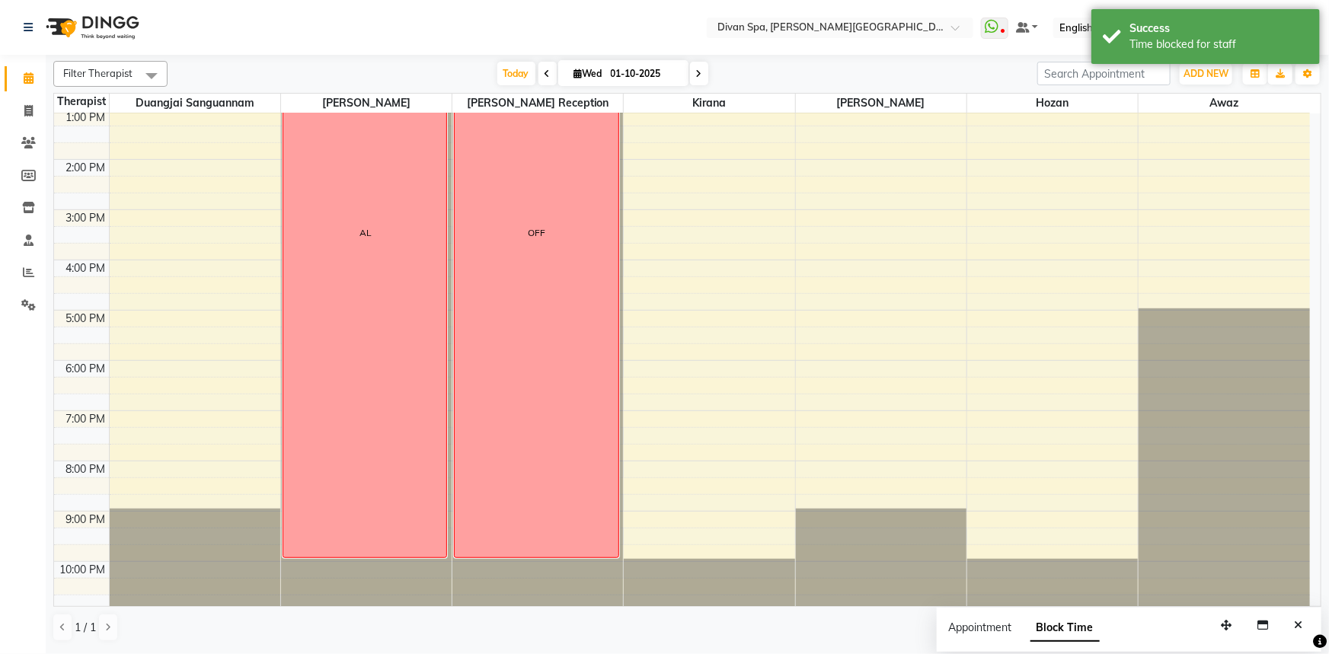
scroll to position [357, 0]
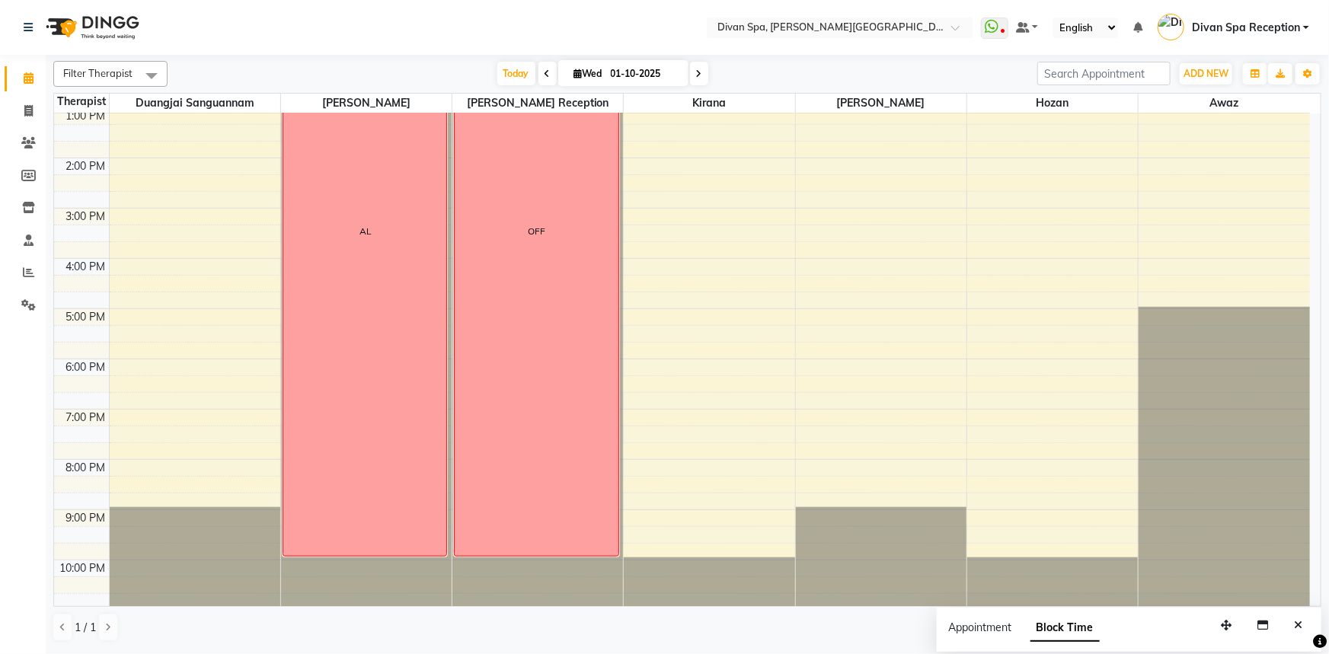
click at [541, 78] on span at bounding box center [548, 74] width 18 height 24
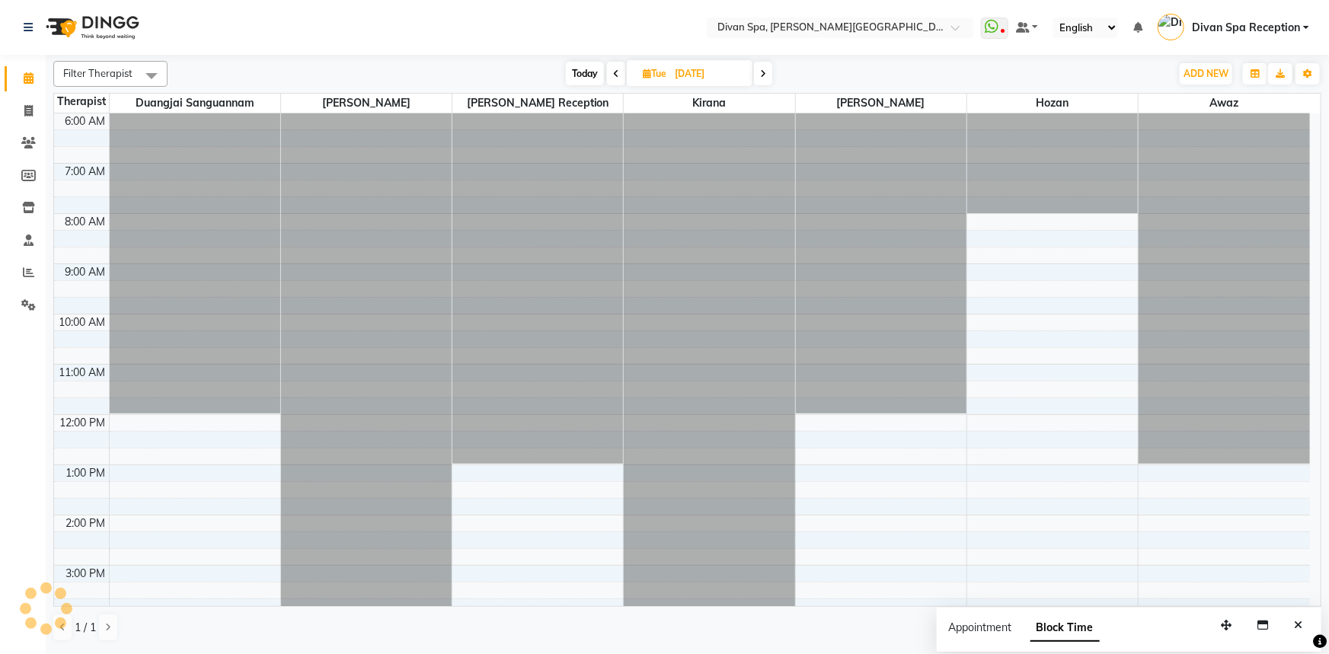
scroll to position [101, 0]
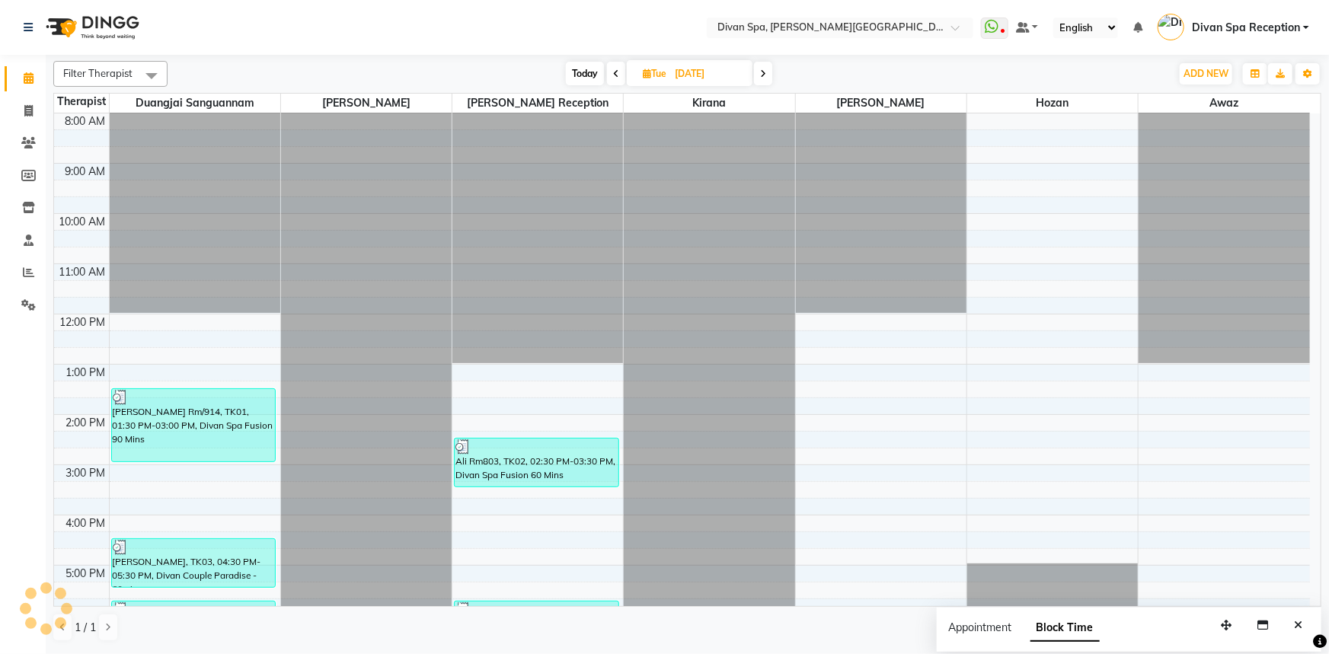
click at [603, 76] on div "[DATE] [DATE]" at bounding box center [668, 73] width 209 height 23
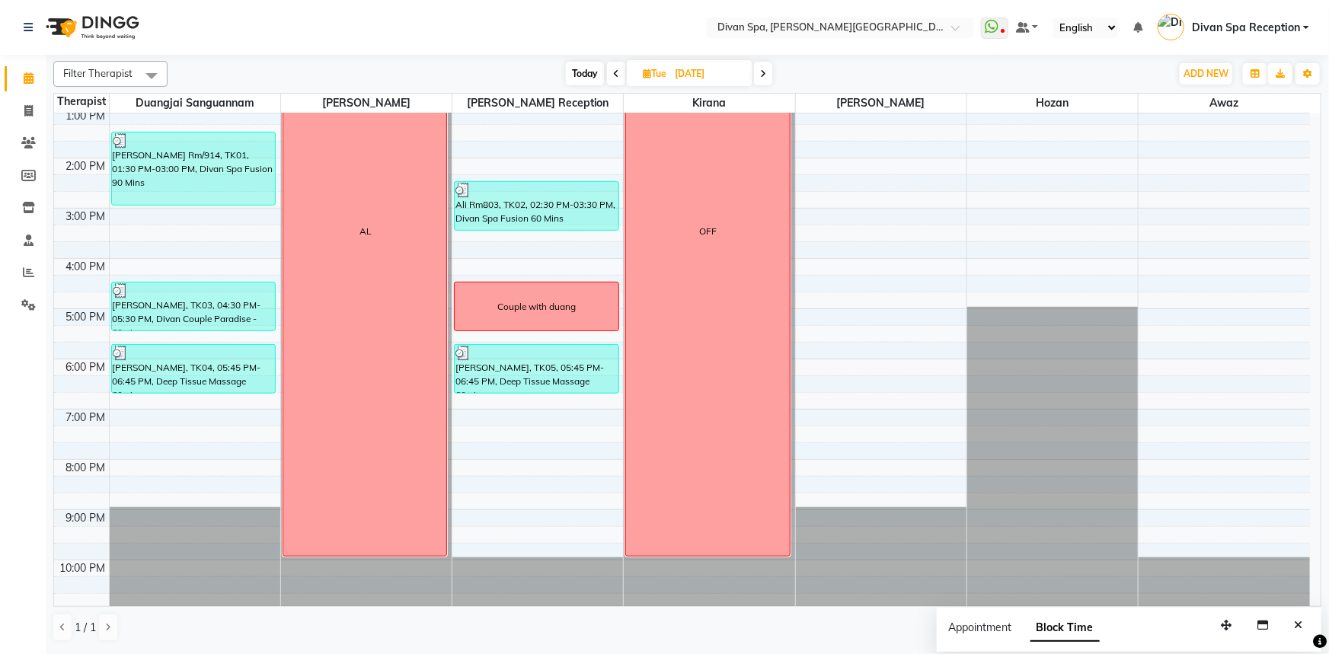
scroll to position [149, 0]
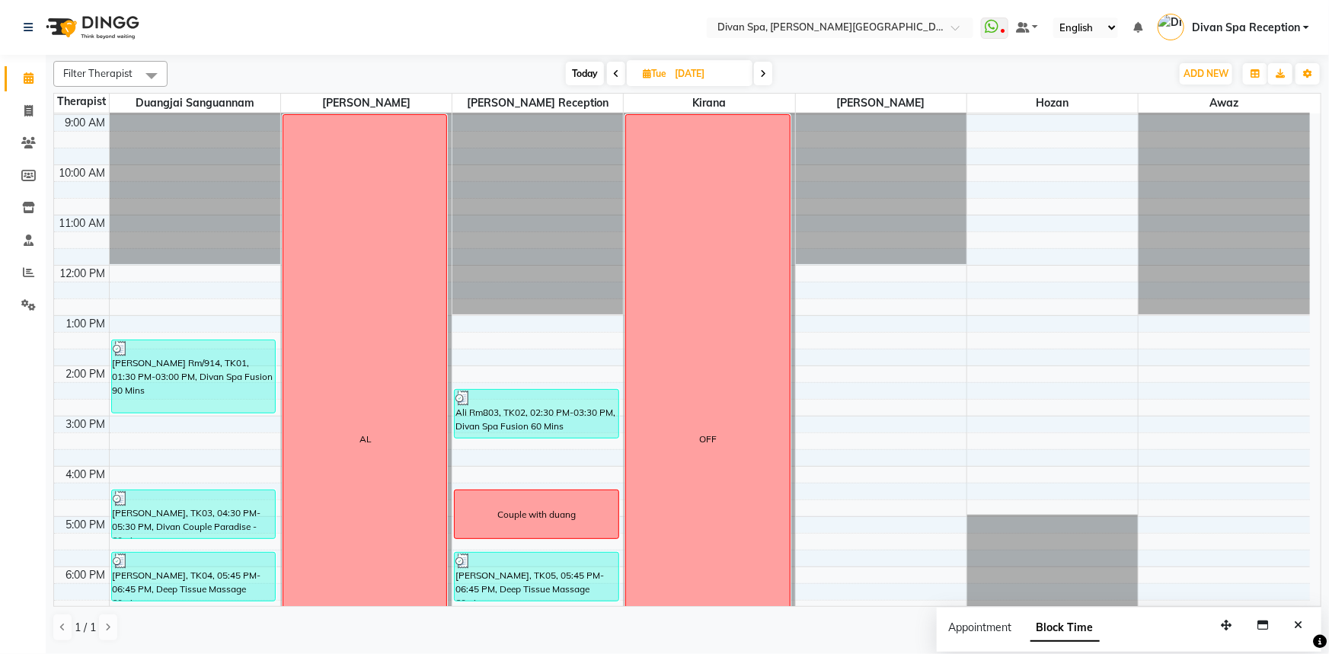
click at [620, 78] on span at bounding box center [616, 74] width 18 height 24
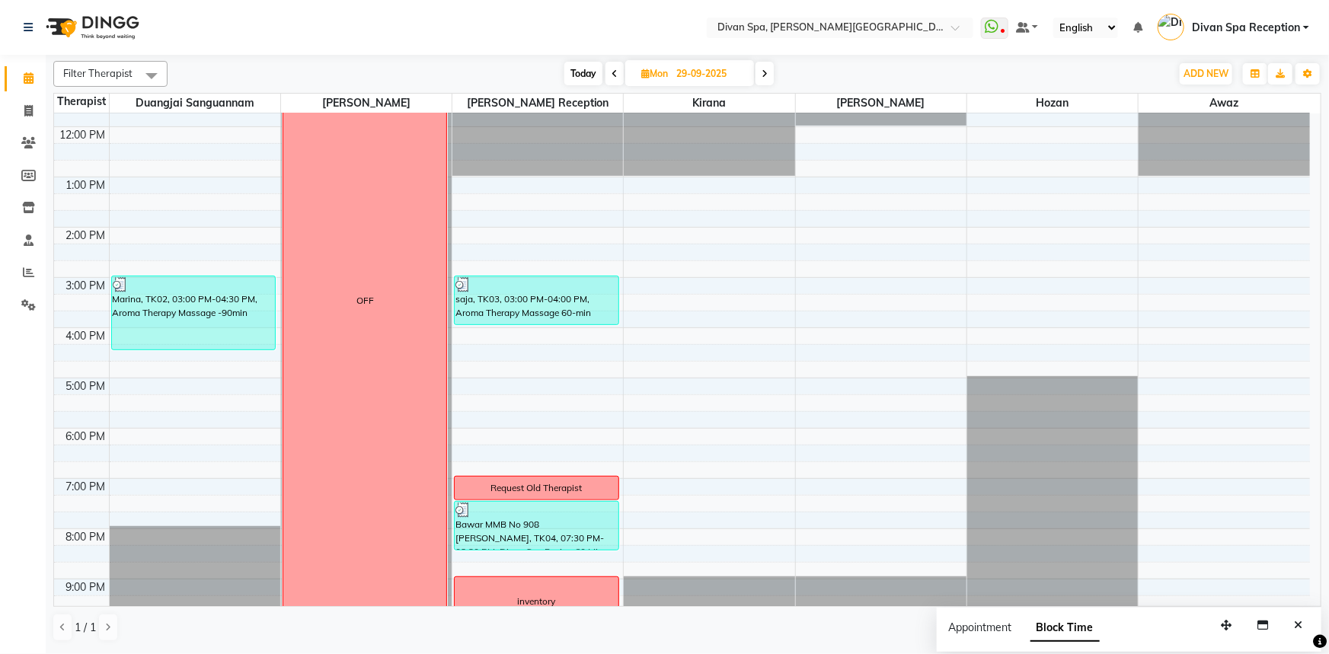
scroll to position [357, 0]
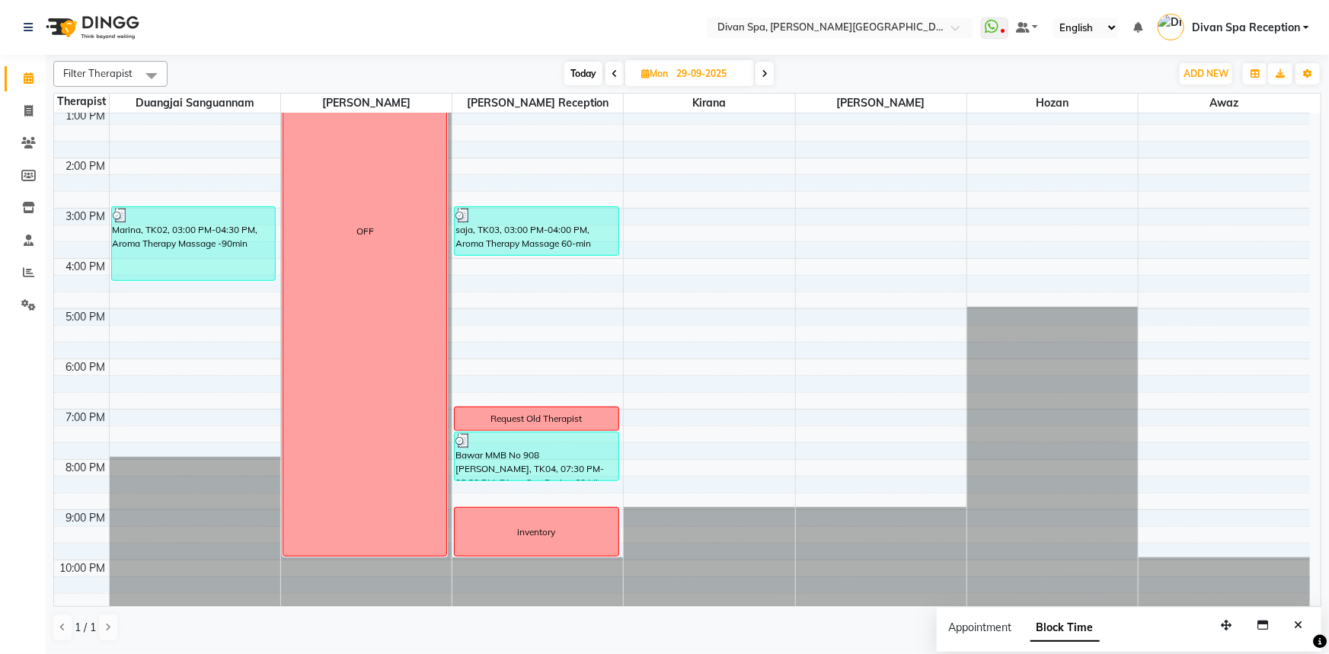
click at [569, 522] on div "inventory" at bounding box center [537, 532] width 164 height 48
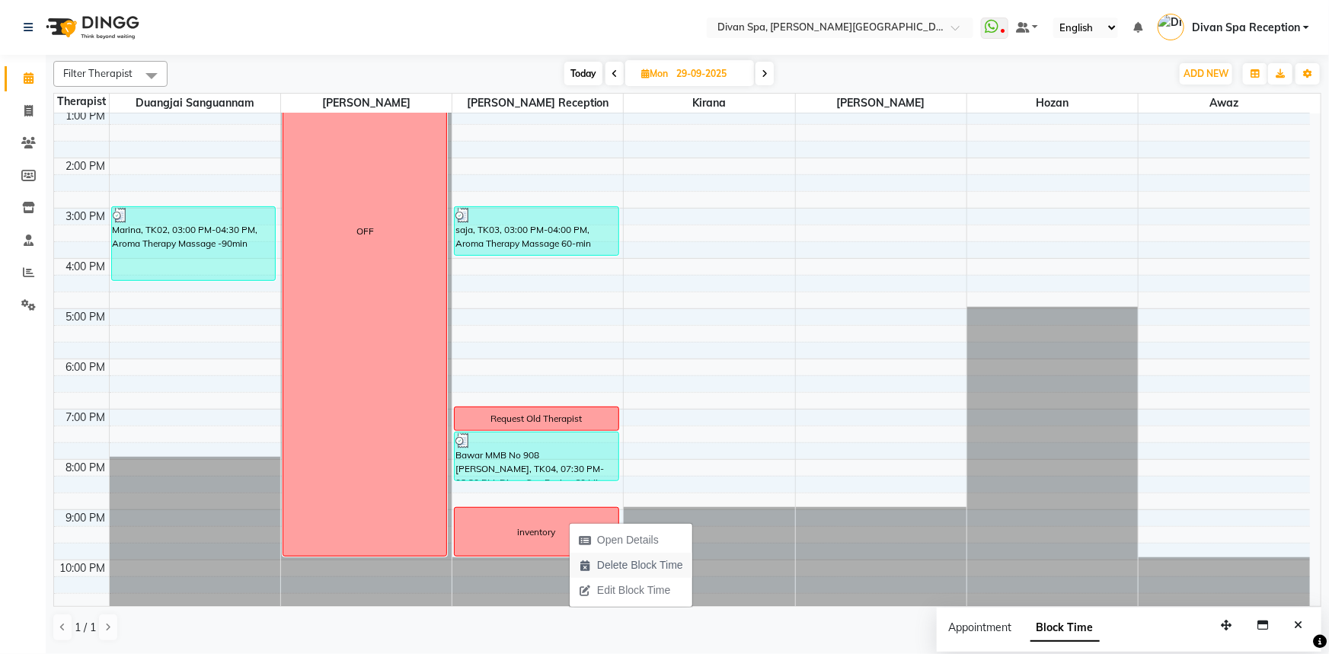
click at [603, 569] on span "Delete Block Time" at bounding box center [640, 566] width 86 height 16
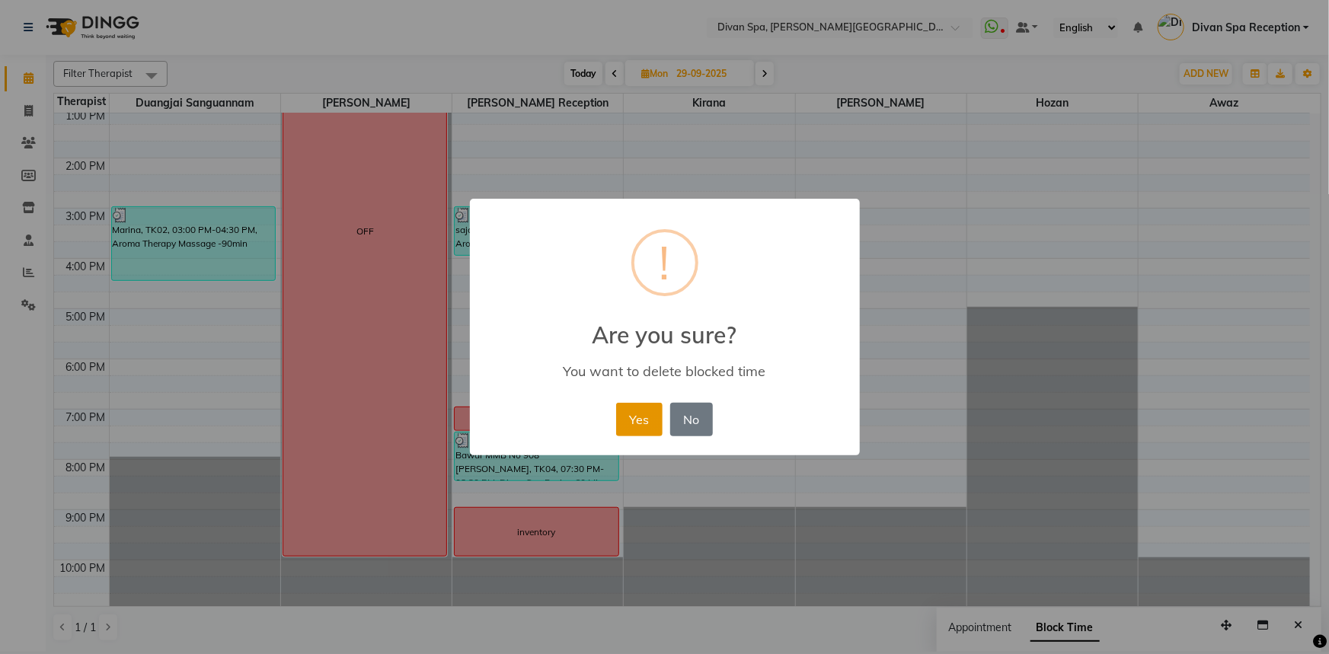
click at [644, 420] on button "Yes" at bounding box center [639, 420] width 46 height 34
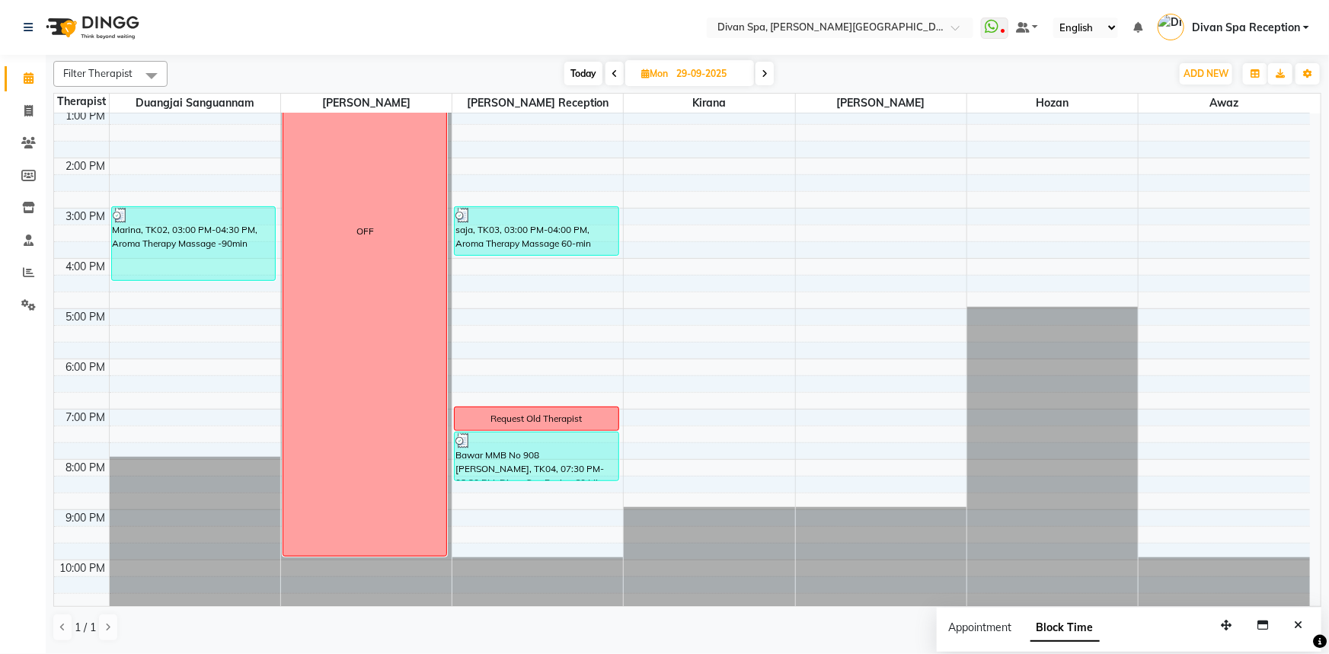
click at [614, 75] on icon at bounding box center [615, 73] width 6 height 9
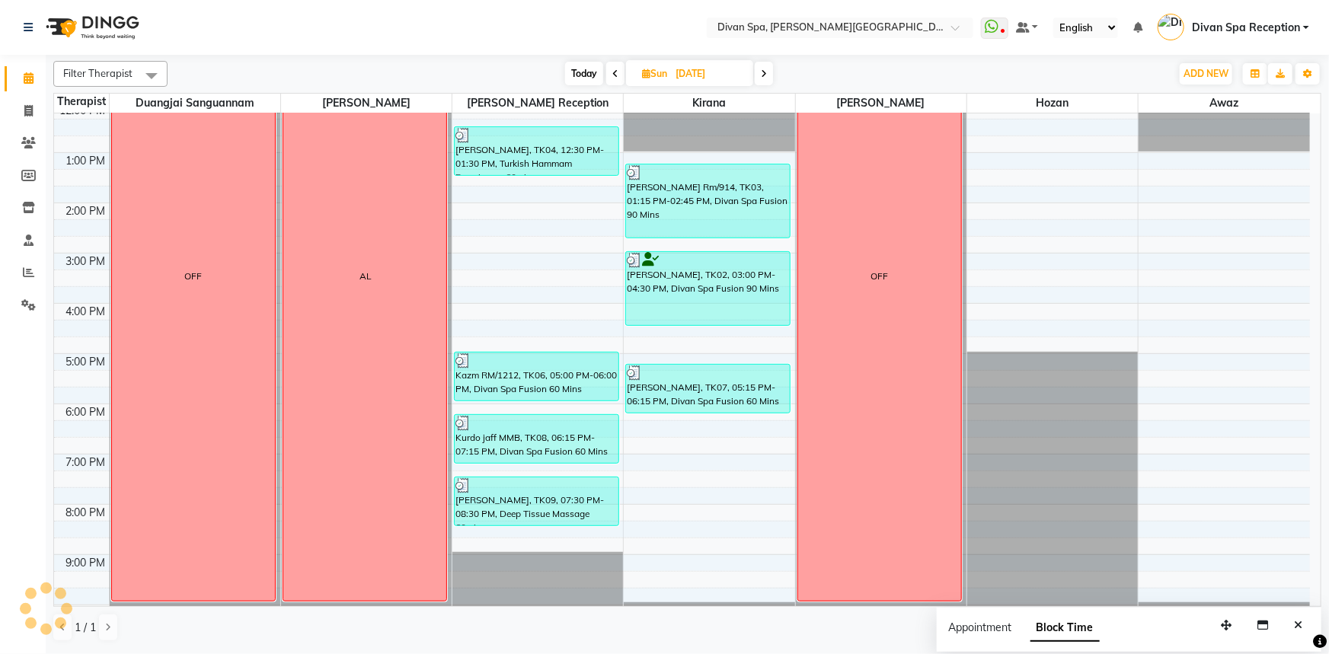
scroll to position [288, 0]
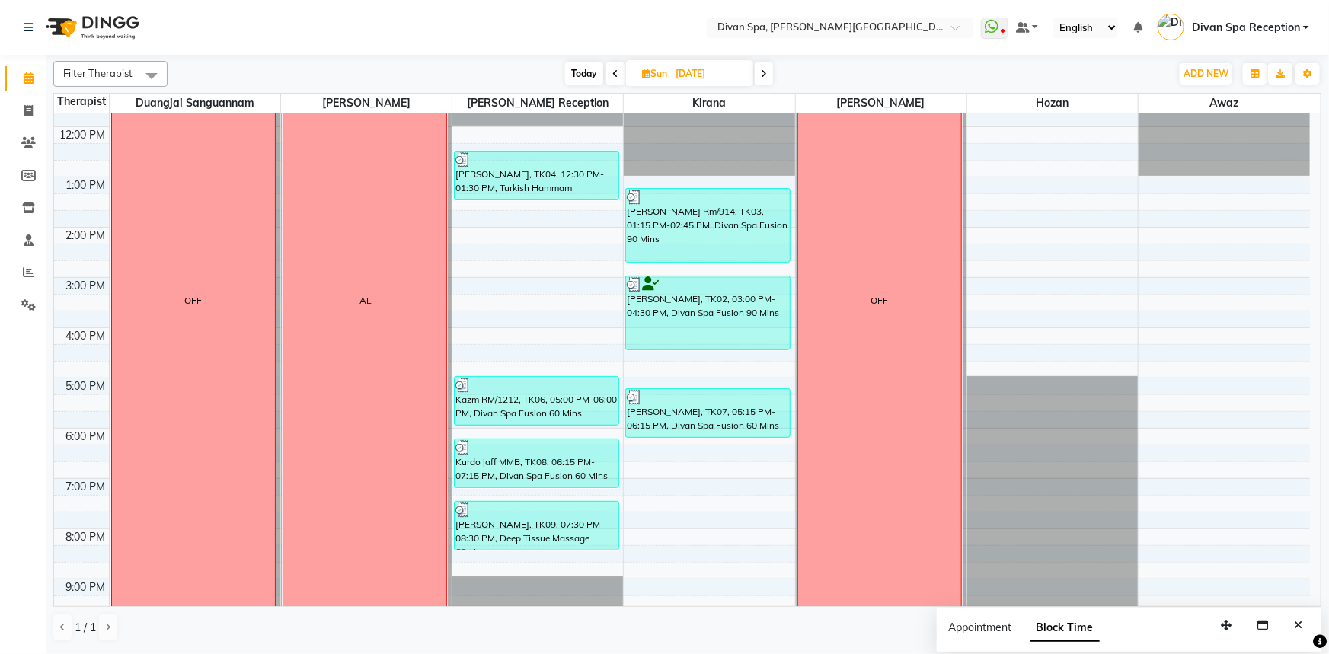
click at [621, 69] on span at bounding box center [615, 74] width 18 height 24
type input "[DATE]"
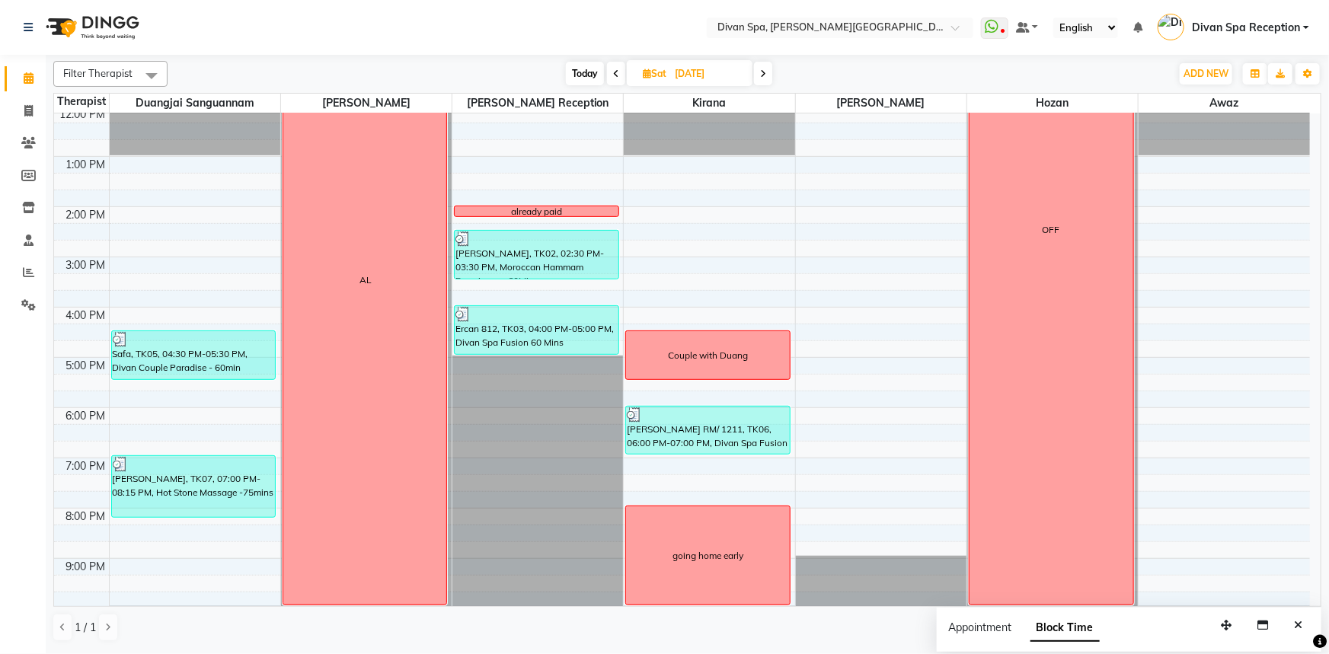
scroll to position [357, 0]
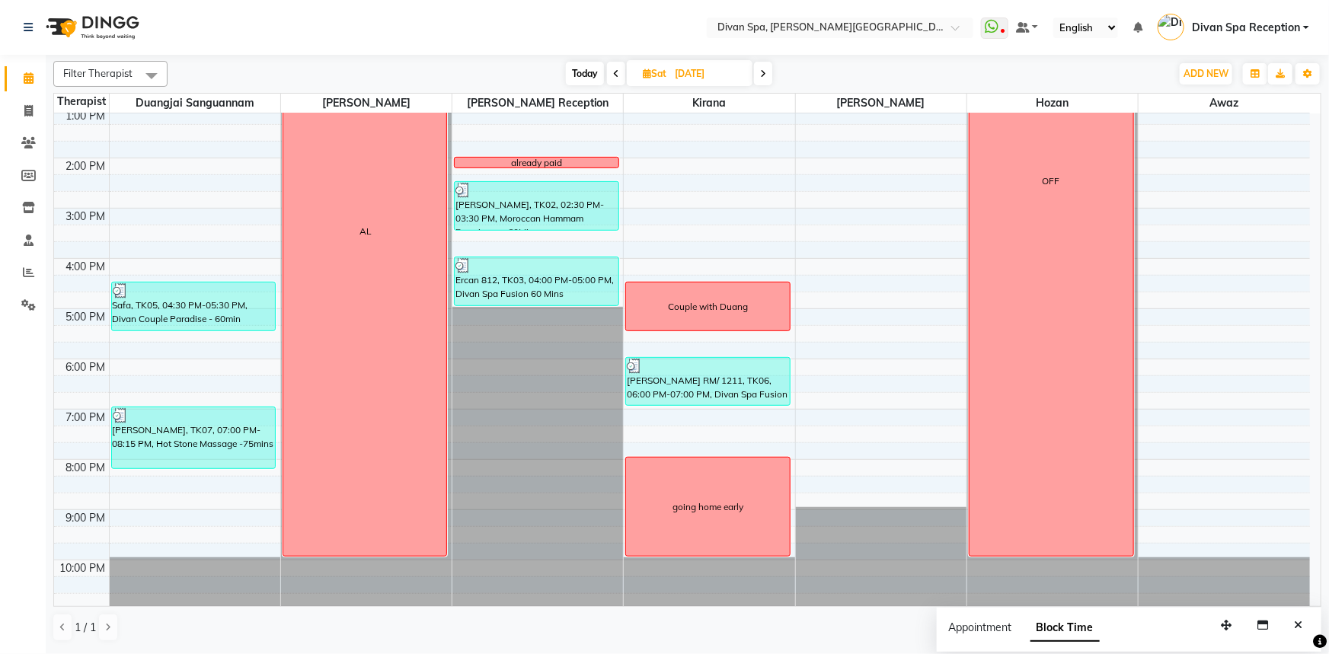
click at [667, 76] on span "Sat" at bounding box center [654, 73] width 31 height 11
select select "9"
select select "2025"
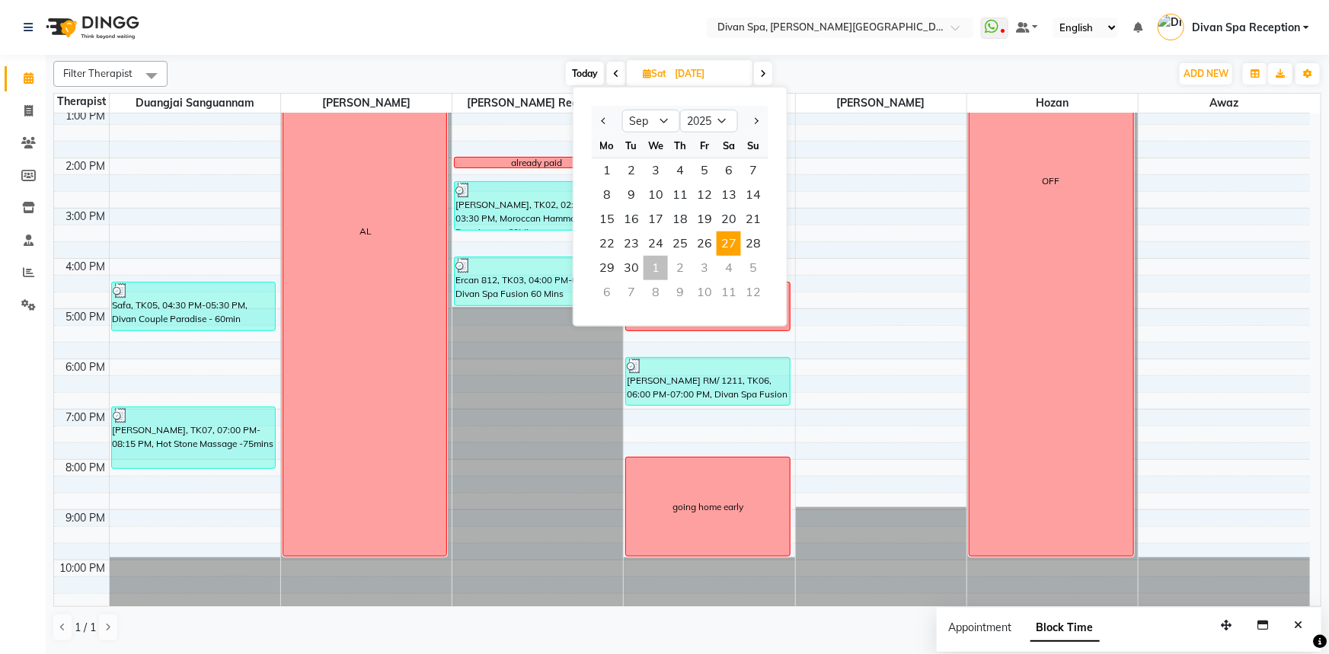
click at [654, 268] on div "1" at bounding box center [656, 268] width 24 height 24
type input "01-10-2025"
